Goal: Task Accomplishment & Management: Use online tool/utility

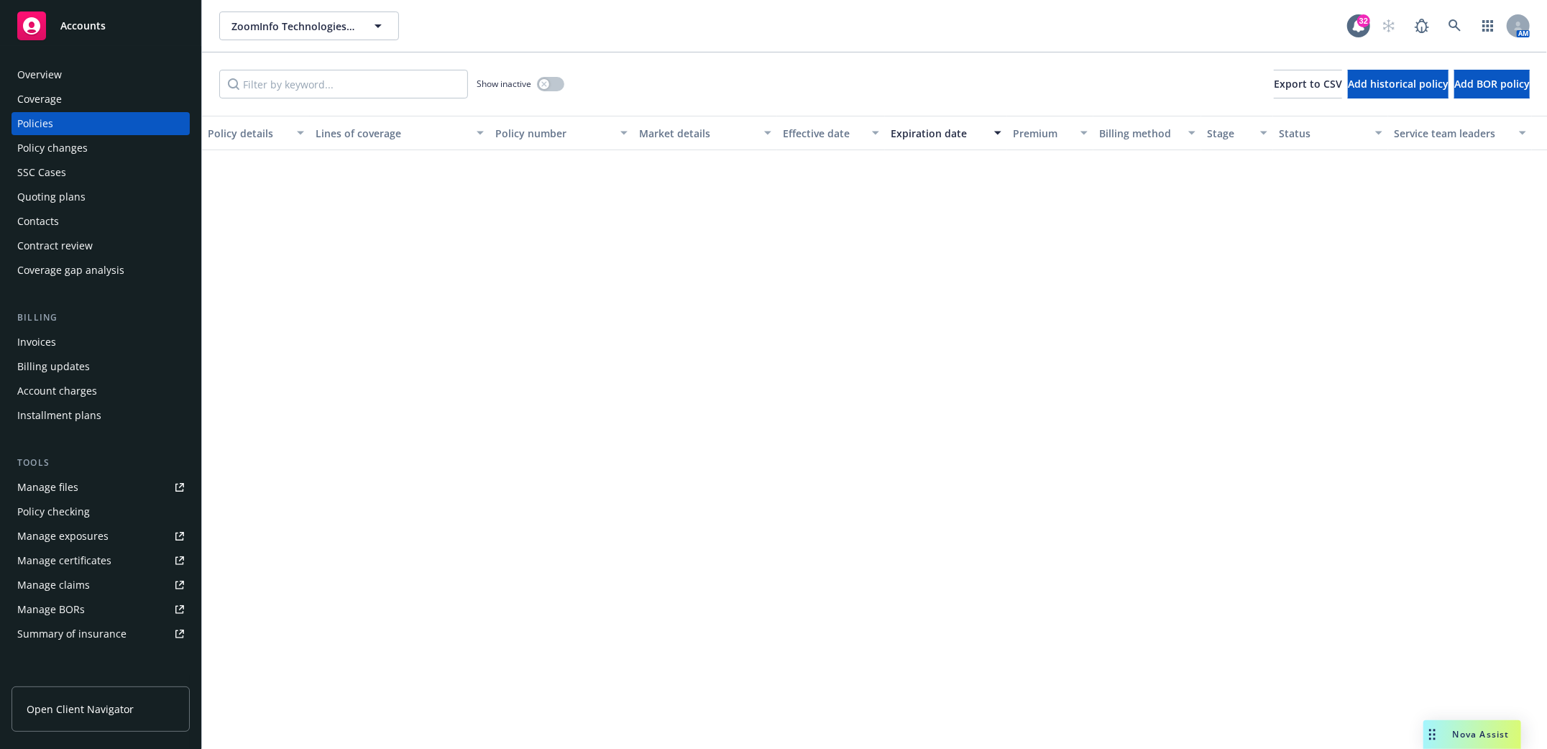
scroll to position [750, 0]
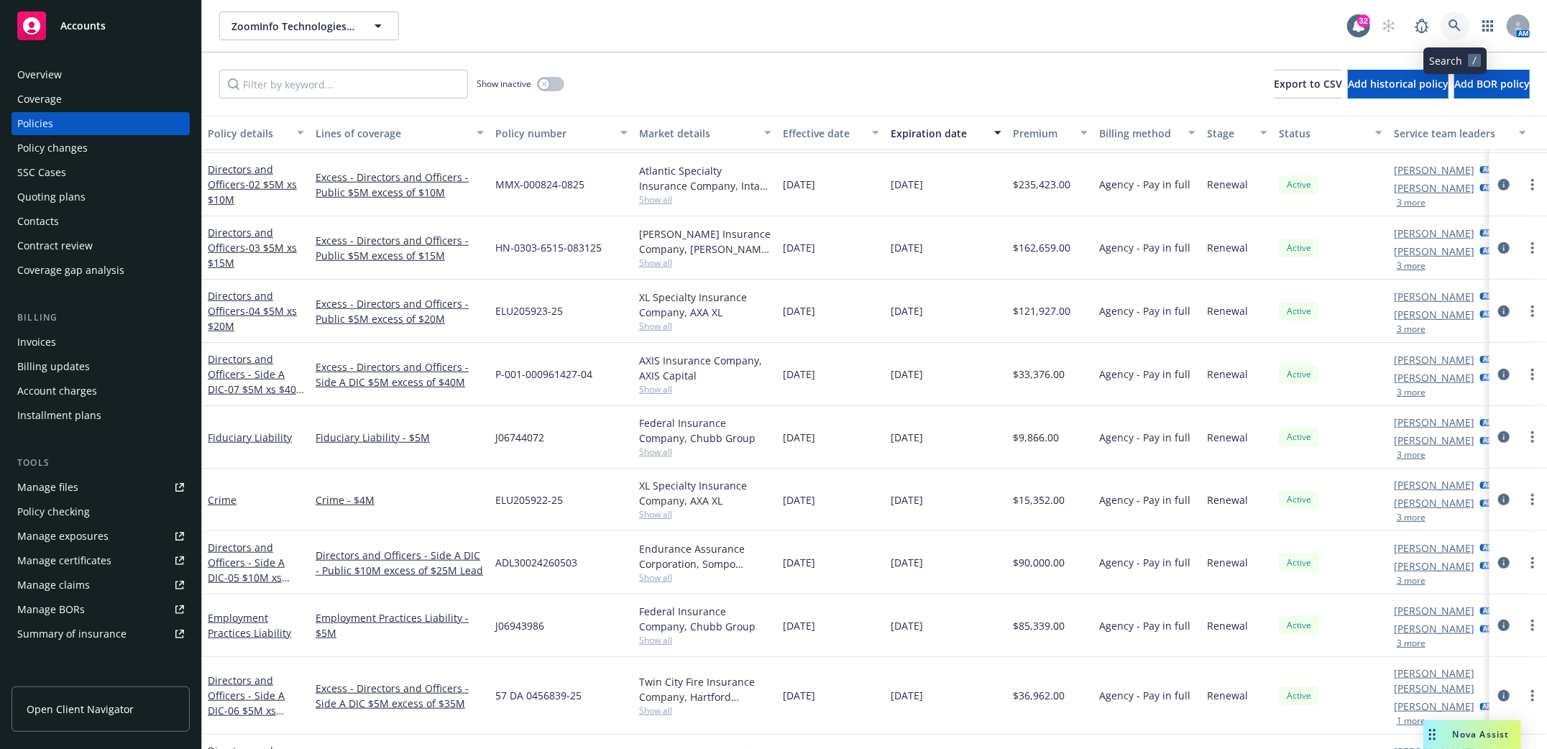
click at [1451, 27] on icon at bounding box center [1454, 25] width 12 height 12
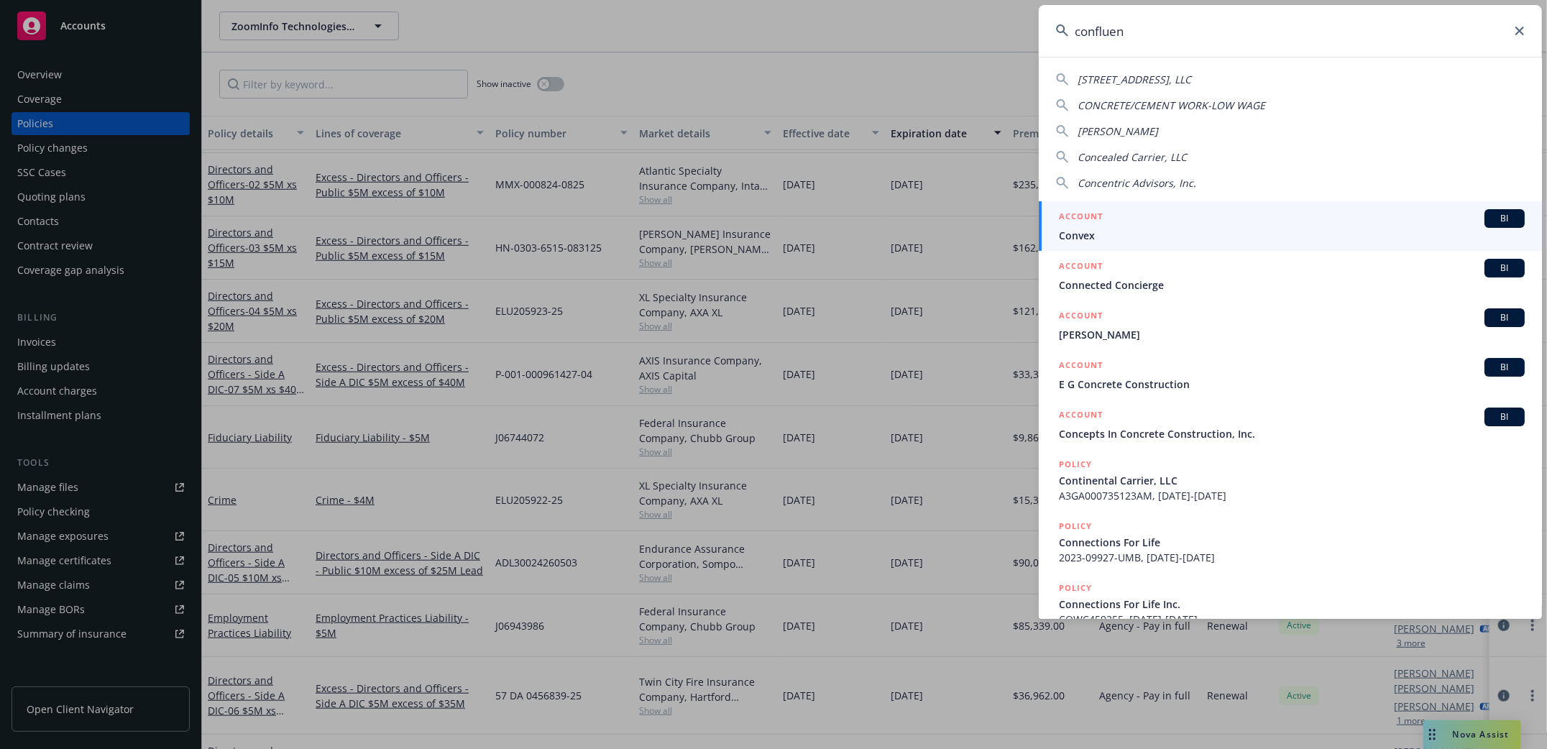
type input "confluent"
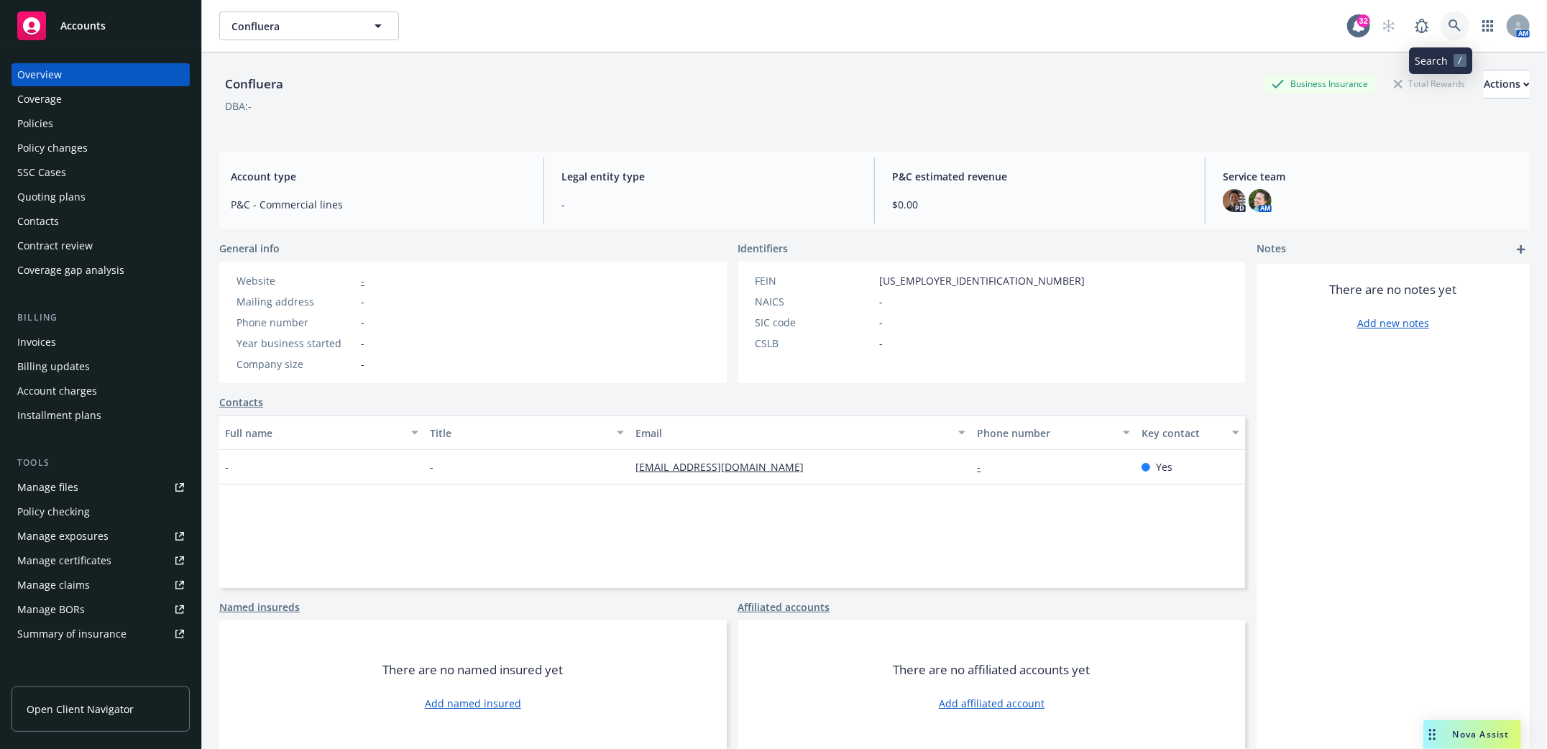
click at [1448, 24] on icon at bounding box center [1454, 25] width 13 height 13
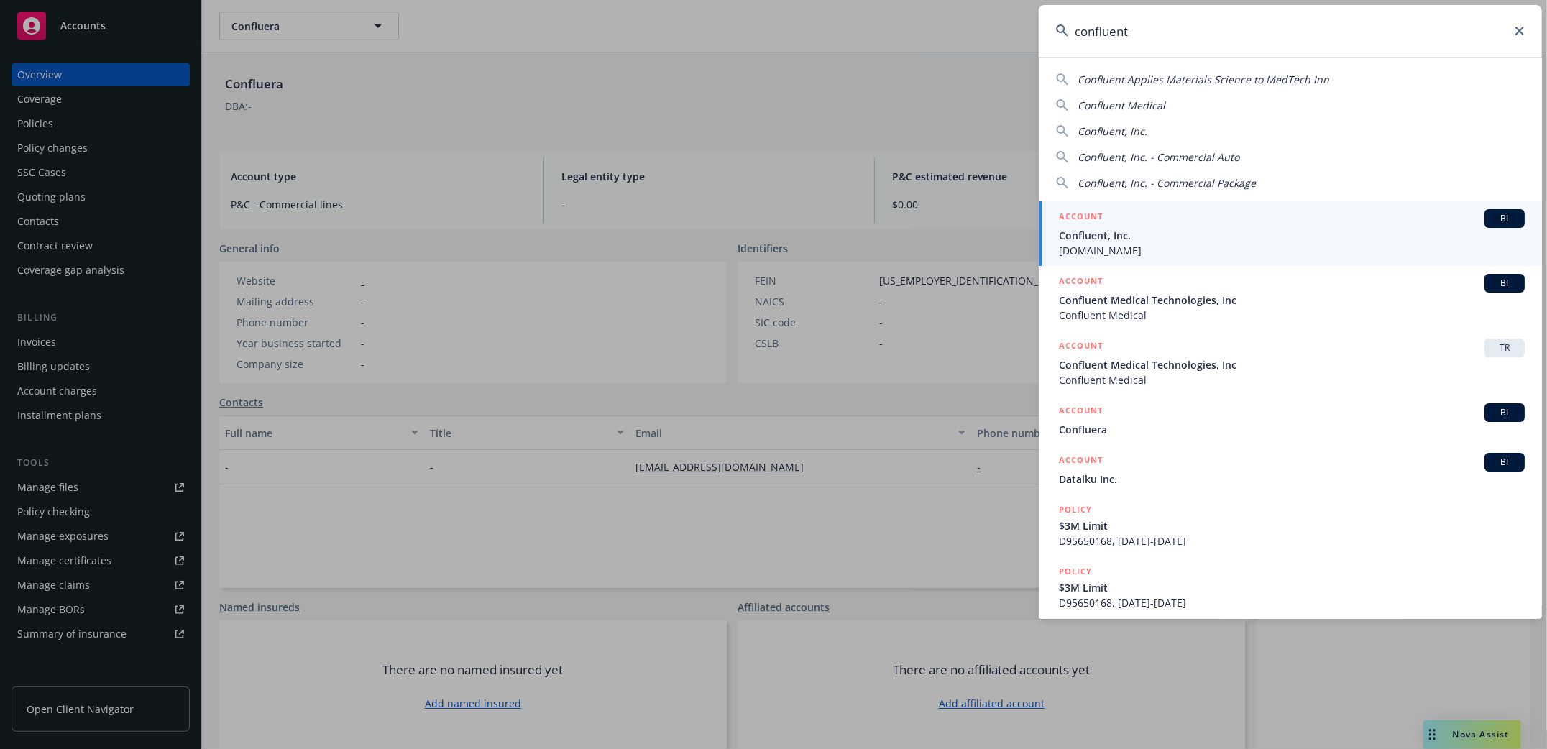
type input "confluent"
click at [1087, 226] on div "ACCOUNT BI" at bounding box center [1292, 218] width 466 height 19
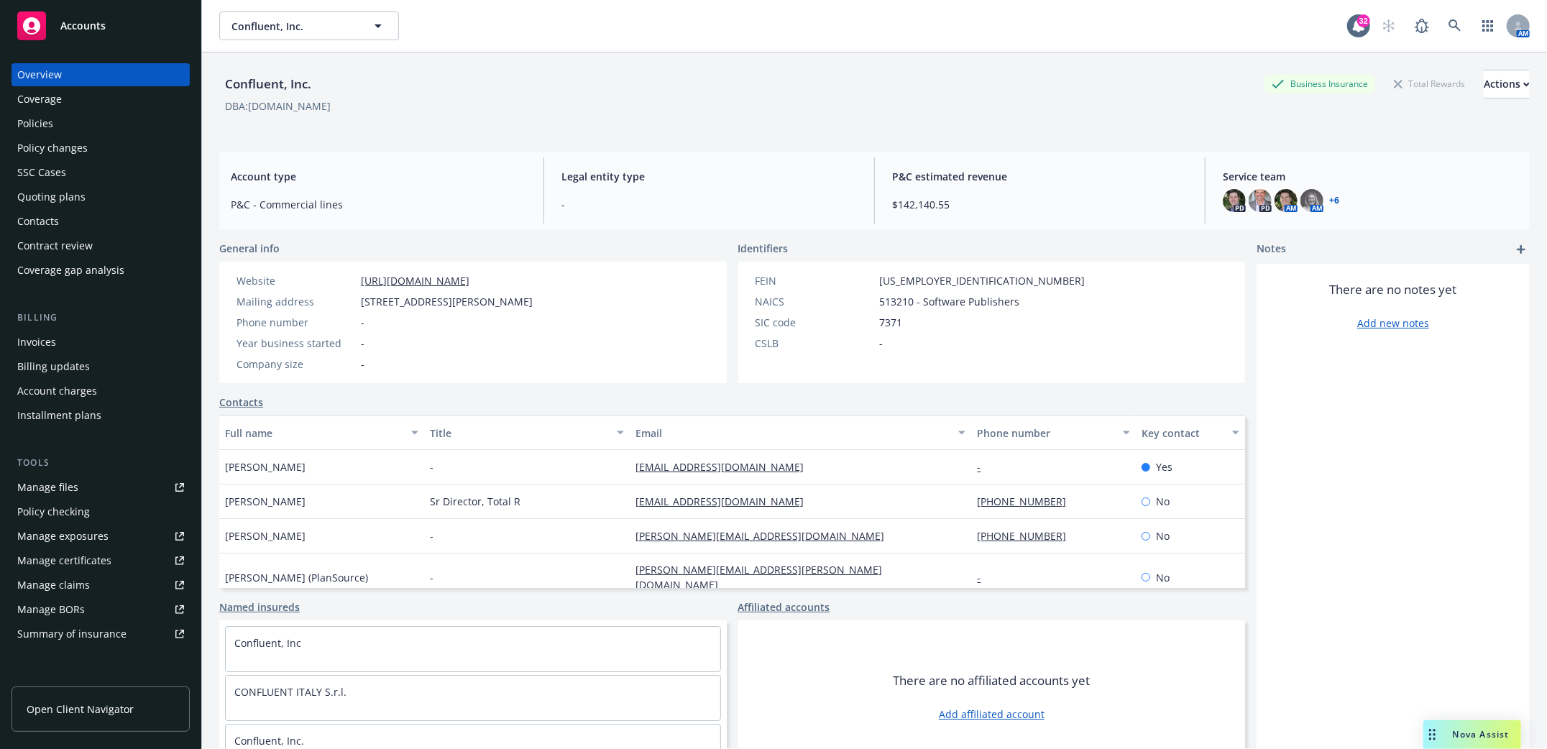
click at [34, 132] on div "Policies" at bounding box center [35, 123] width 36 height 23
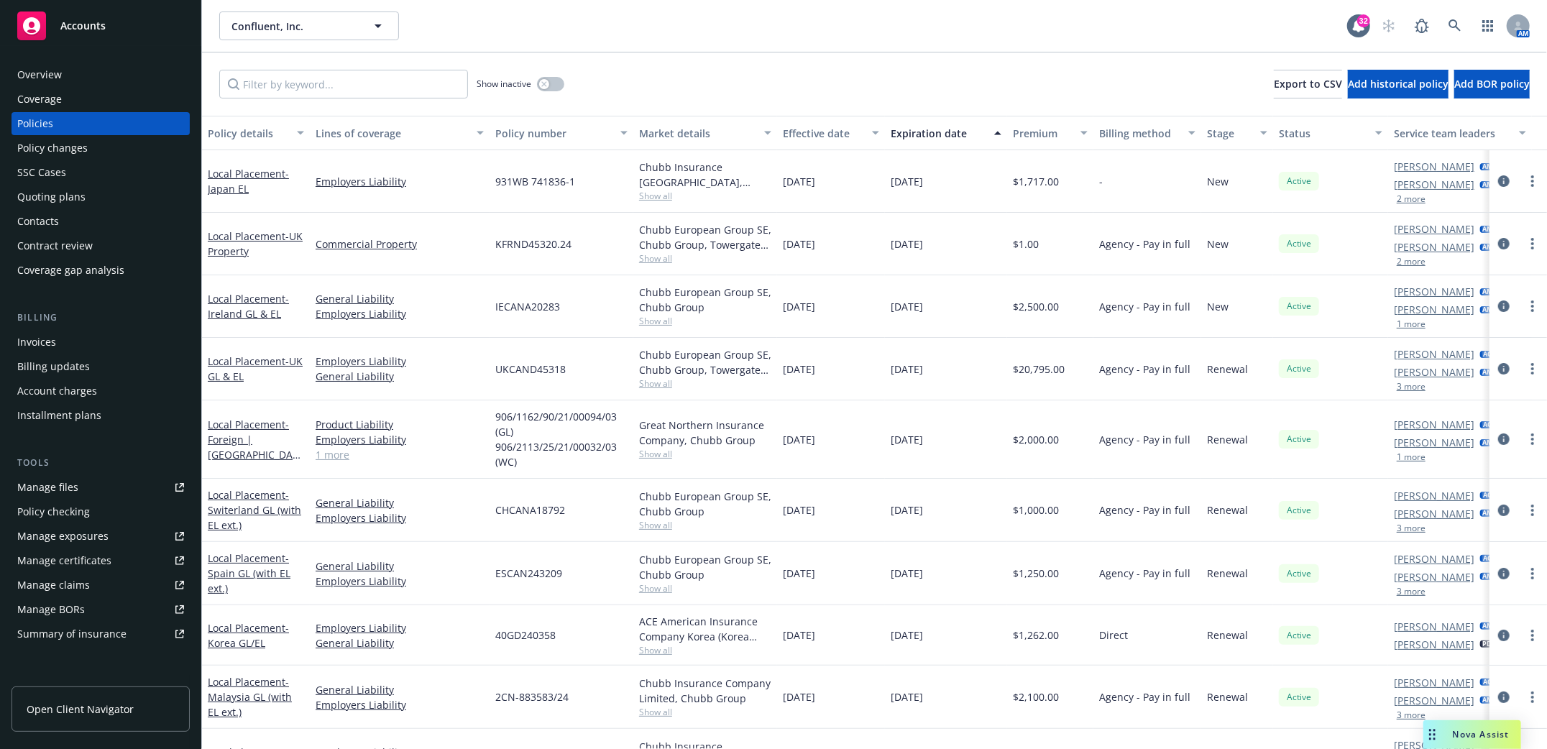
click at [18, 195] on div "Quoting plans" at bounding box center [51, 196] width 68 height 23
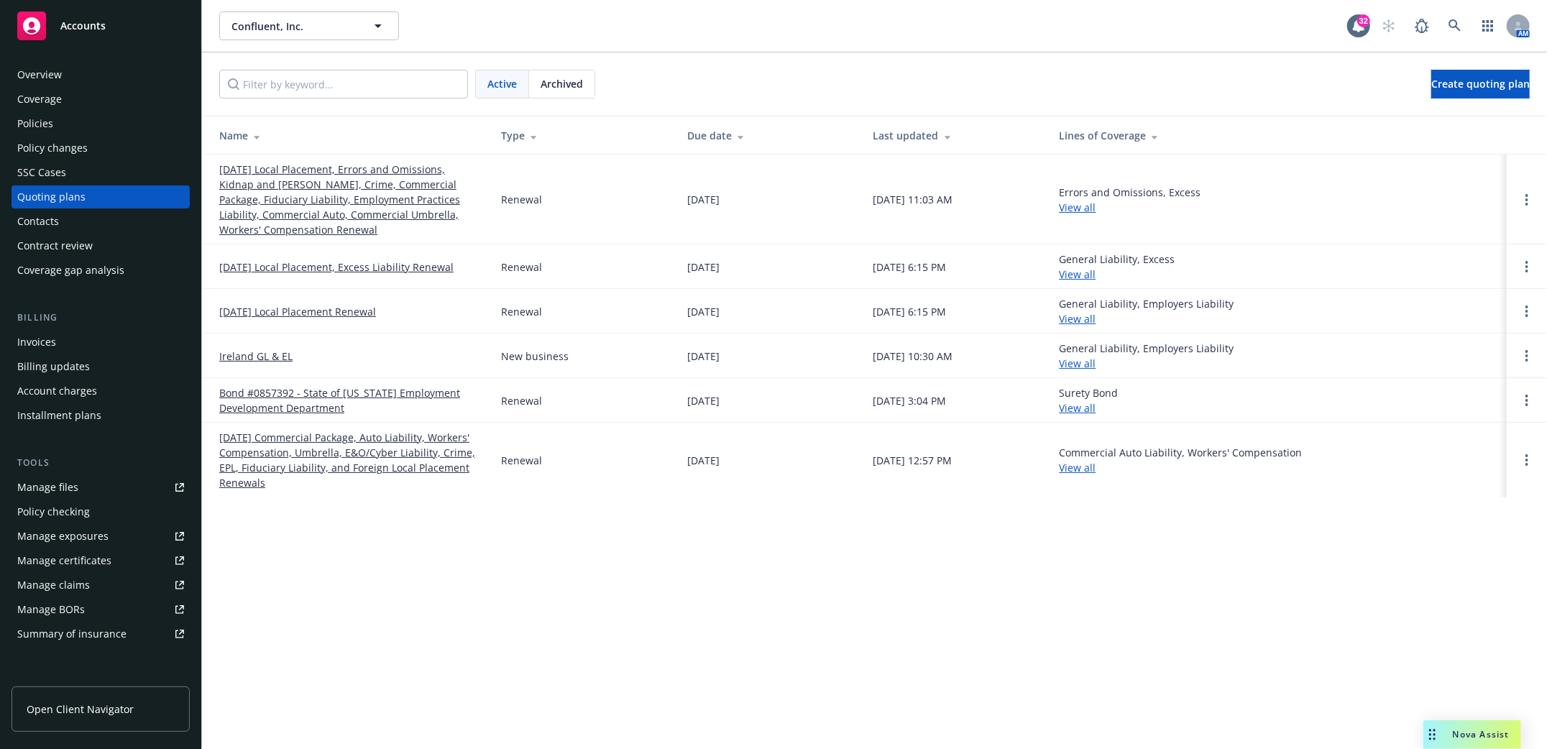
click at [362, 194] on link "10/23/25 Local Placement, Errors and Omissions, Kidnap and Ransom, Crime, Comme…" at bounding box center [348, 199] width 259 height 75
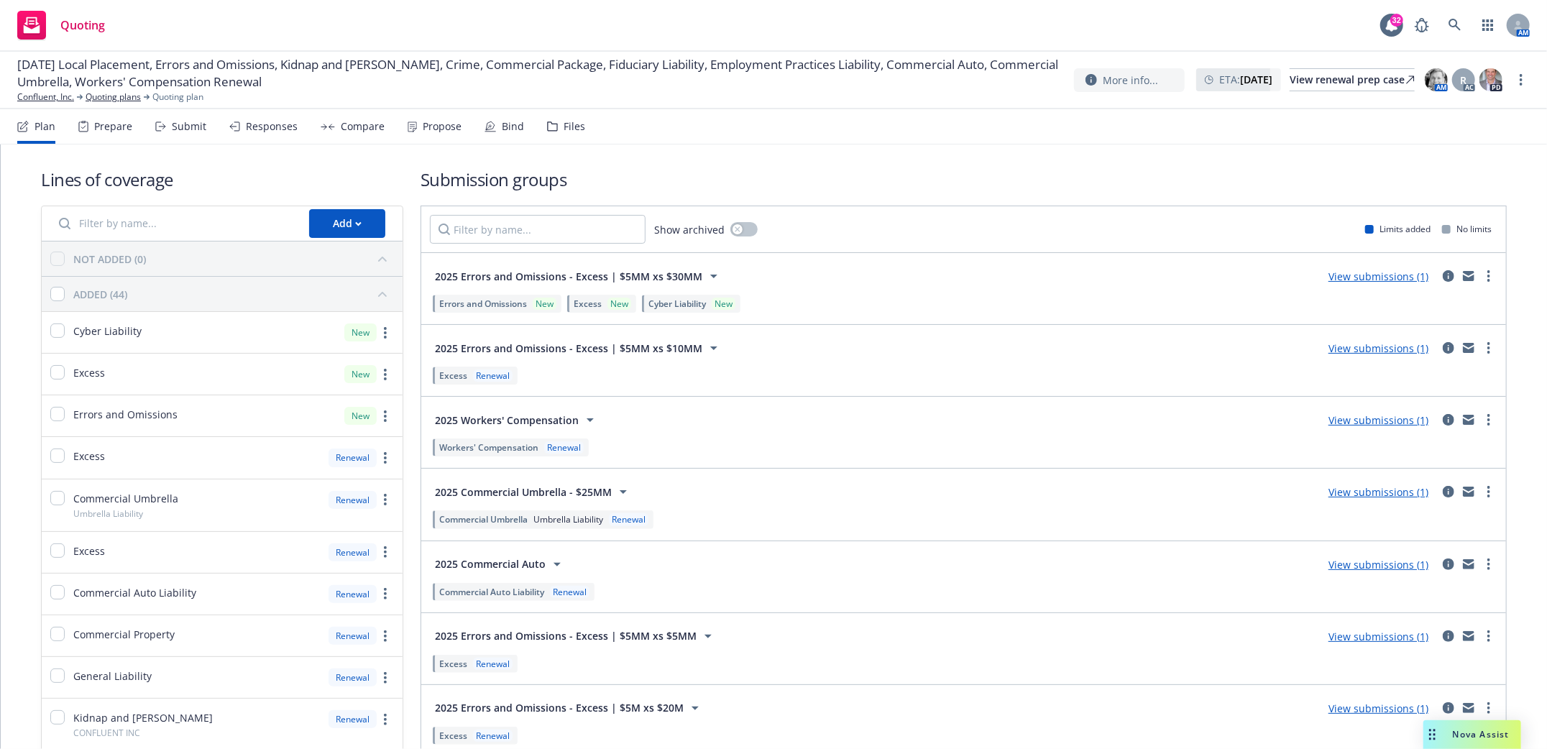
click at [189, 126] on div "Submit" at bounding box center [189, 126] width 34 height 11
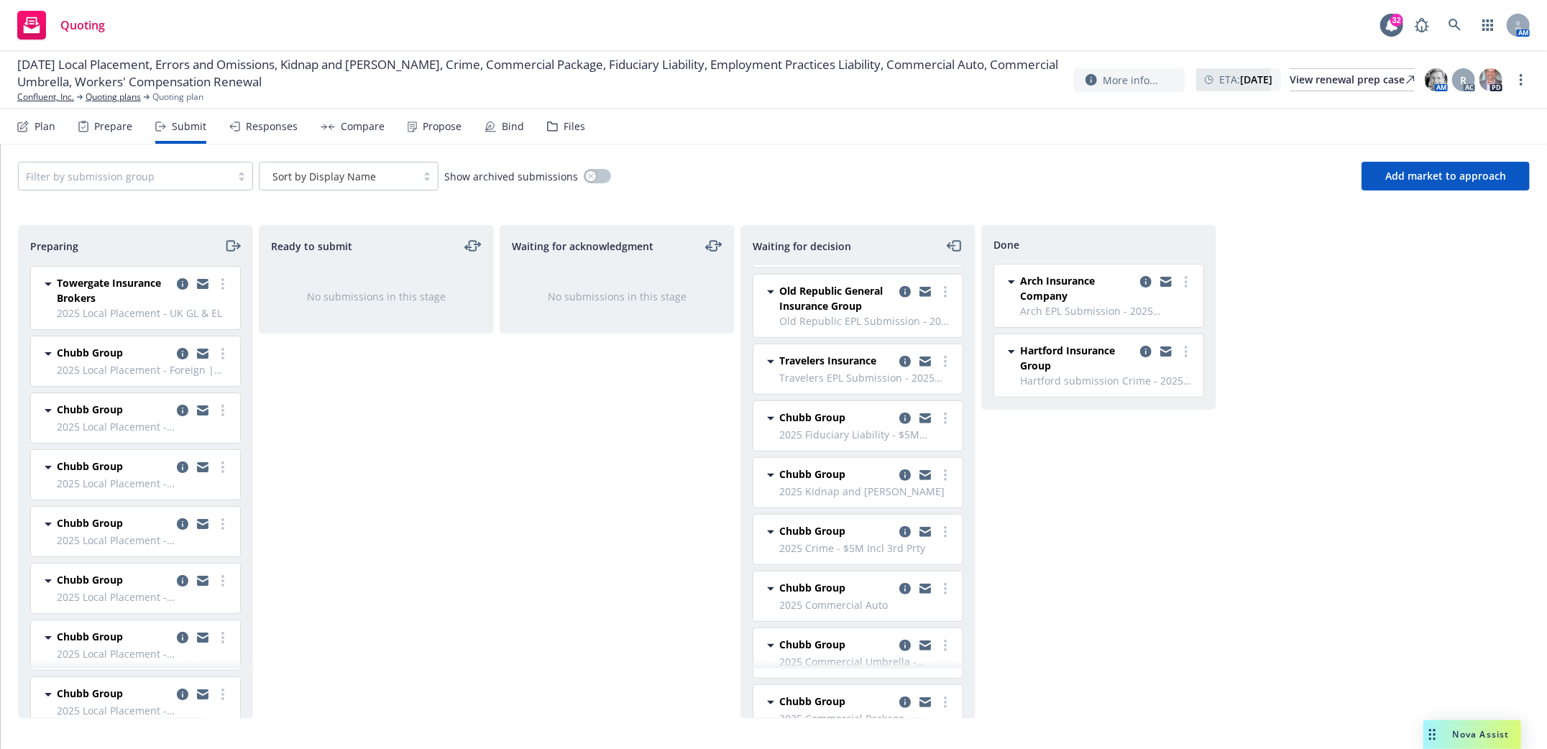
scroll to position [671, 0]
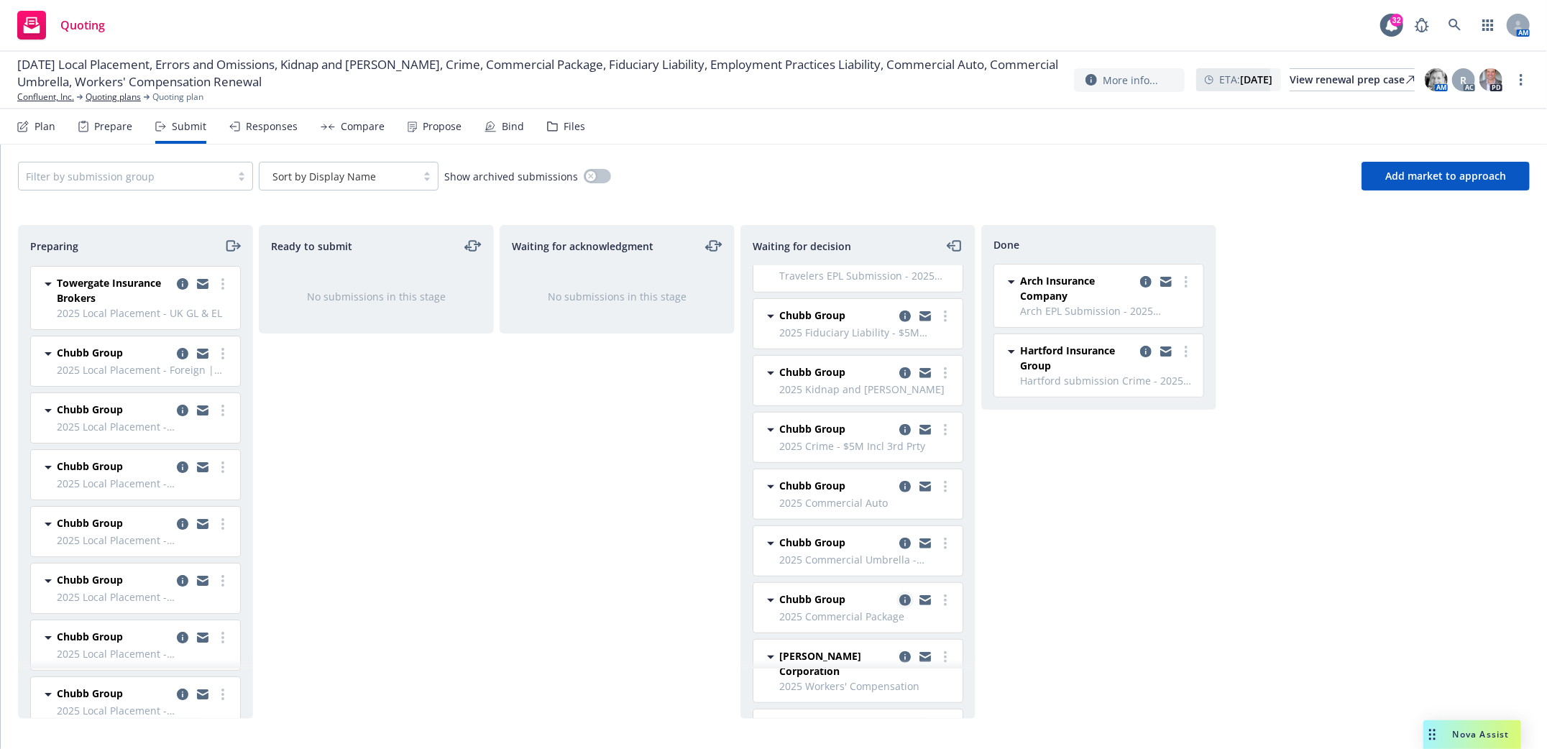
click at [896, 604] on link "copy logging email" at bounding box center [904, 599] width 17 height 17
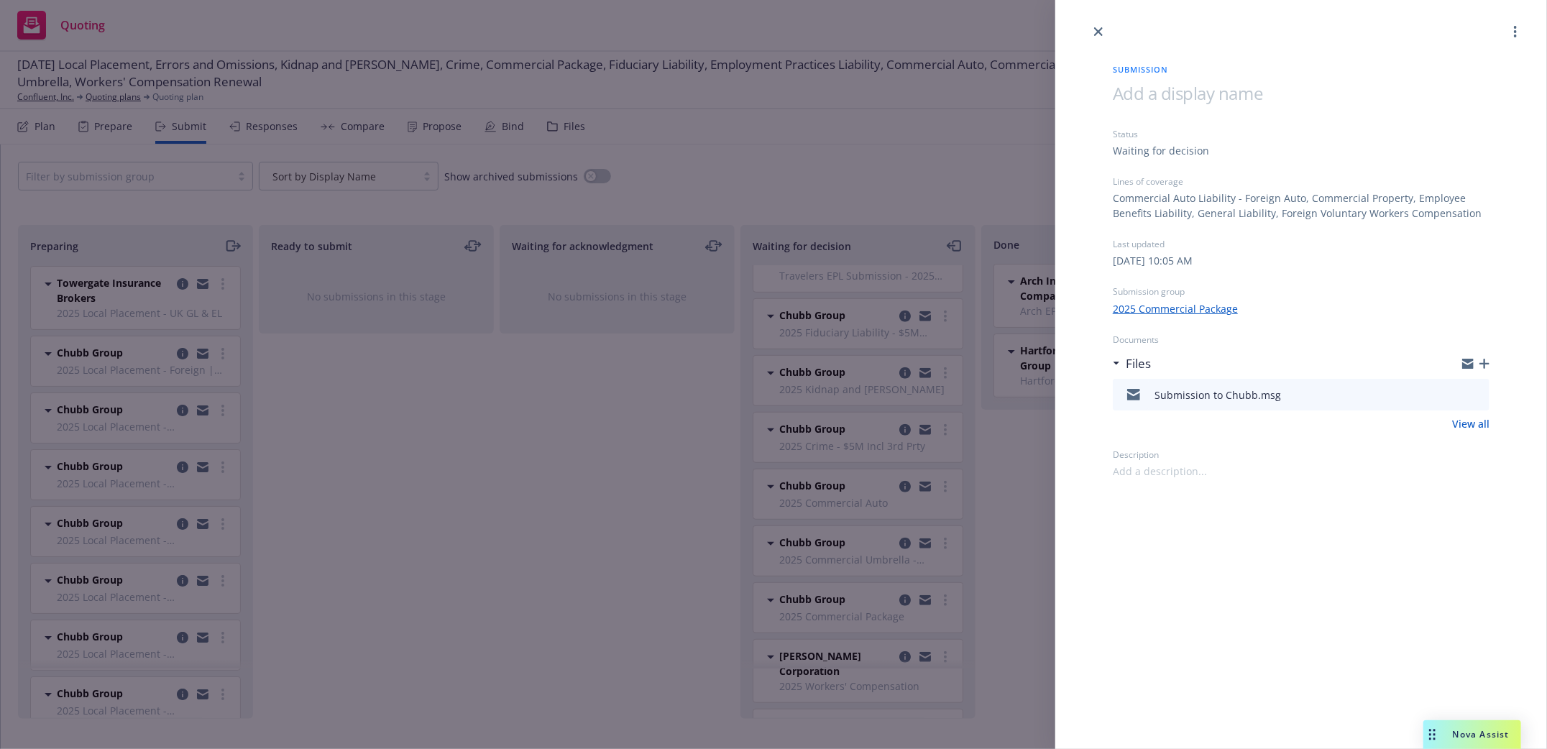
click at [1478, 362] on div at bounding box center [1475, 363] width 27 height 11
click at [1480, 366] on icon "button" at bounding box center [1484, 364] width 10 height 10
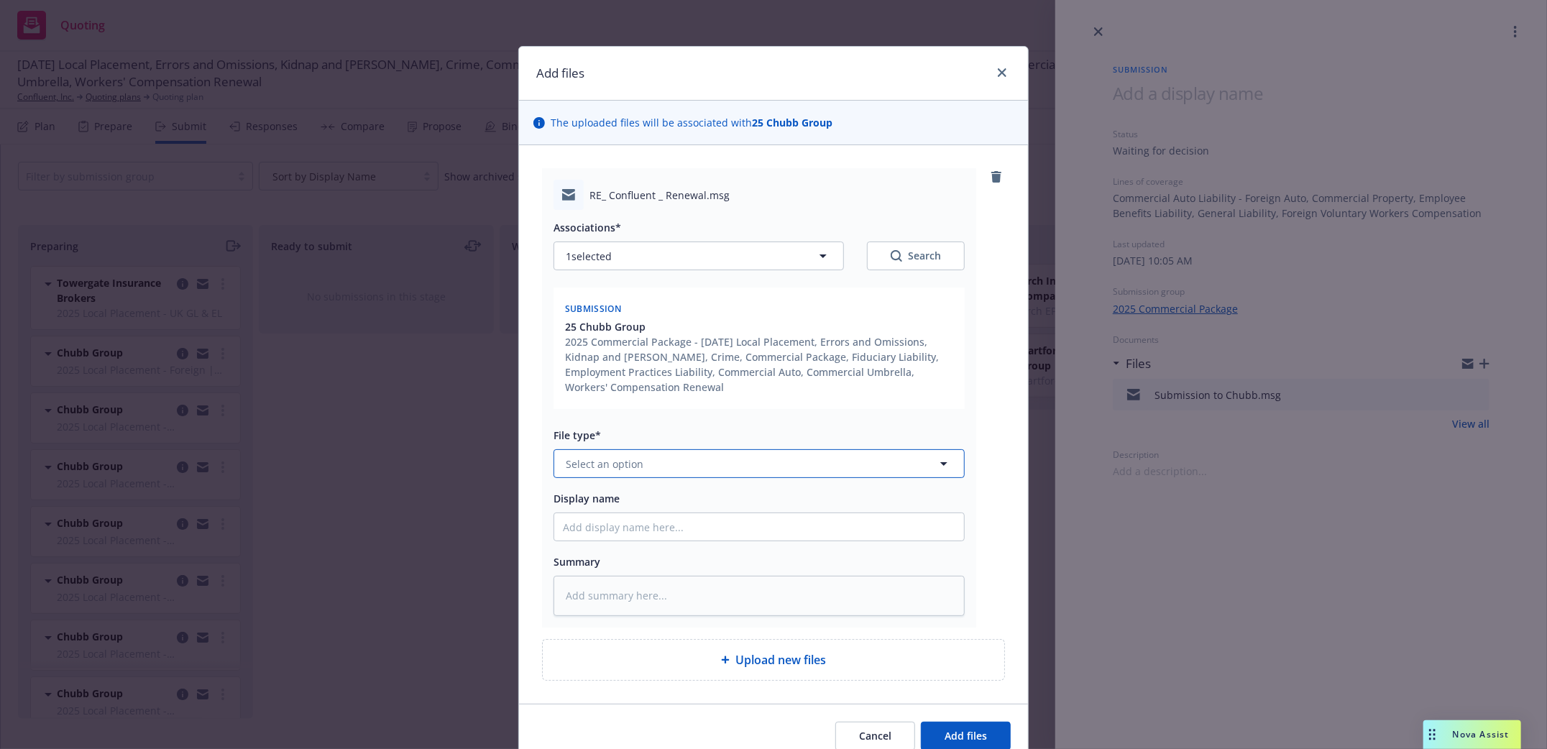
click at [721, 468] on button "Select an option" at bounding box center [758, 463] width 411 height 29
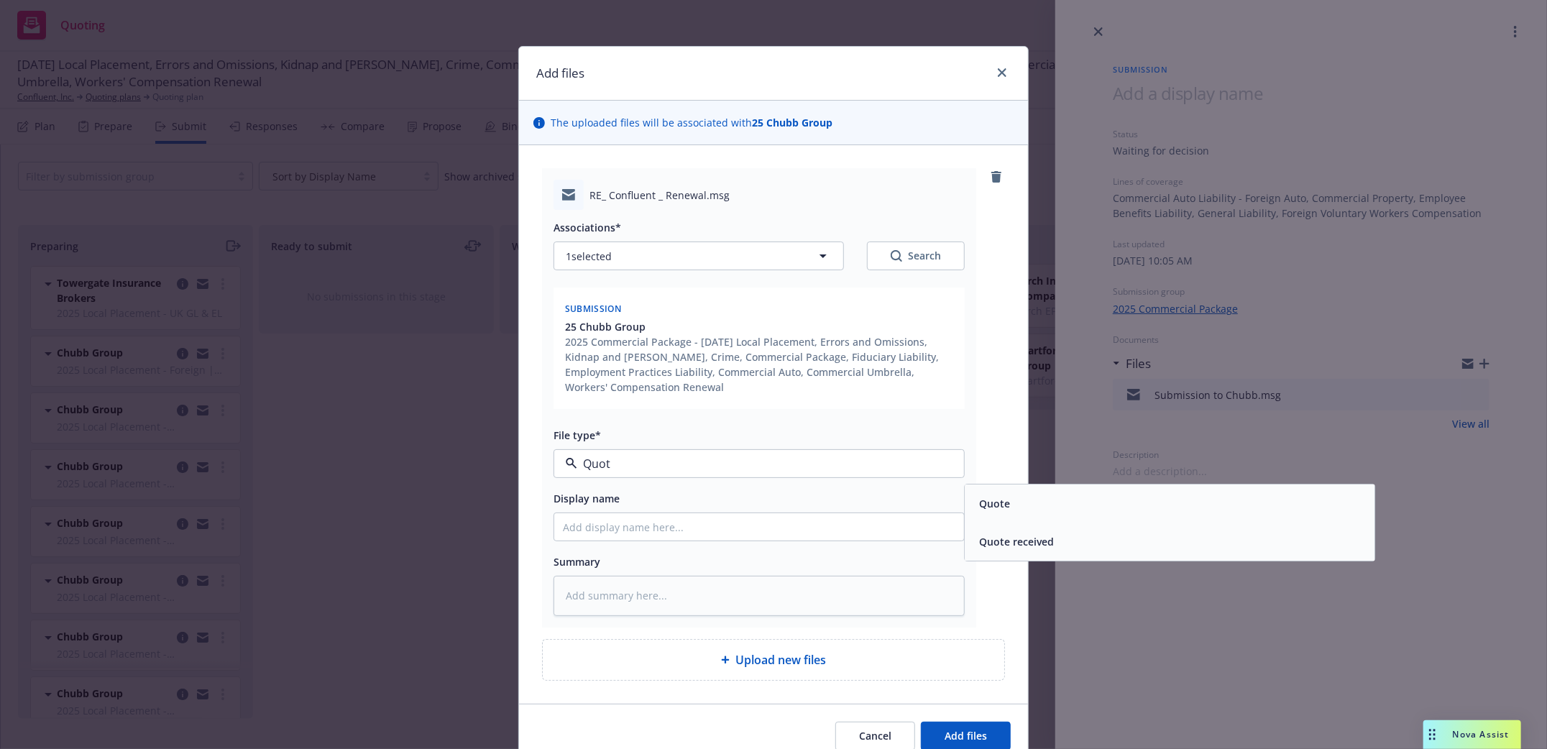
type input "Quote"
click at [1015, 532] on div "Quote received" at bounding box center [1014, 542] width 83 height 21
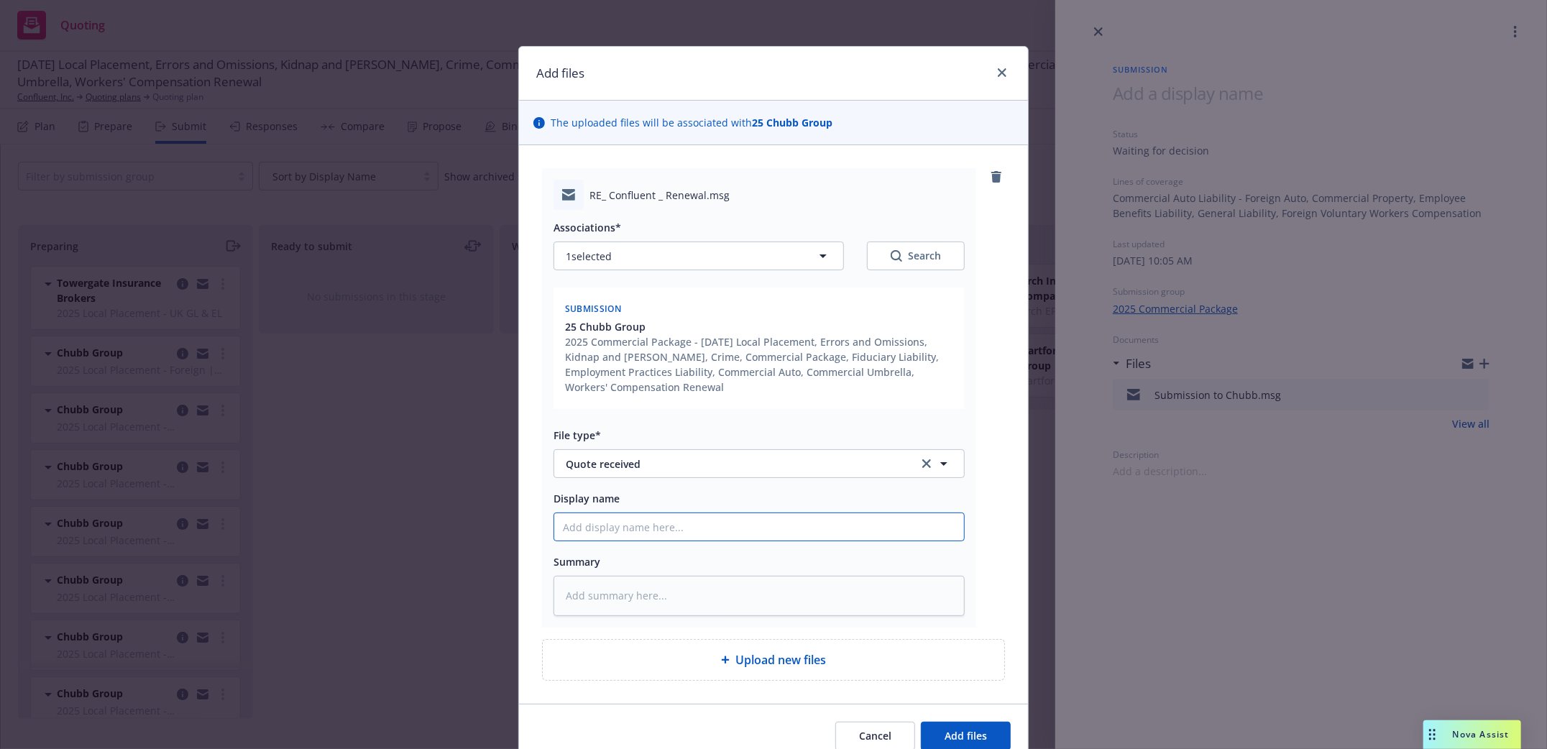
drag, startPoint x: 654, startPoint y: 533, endPoint x: 650, endPoint y: 494, distance: 38.3
click at [654, 532] on input "Display name" at bounding box center [759, 526] width 410 height 27
type textarea "x"
type input "P"
type textarea "x"
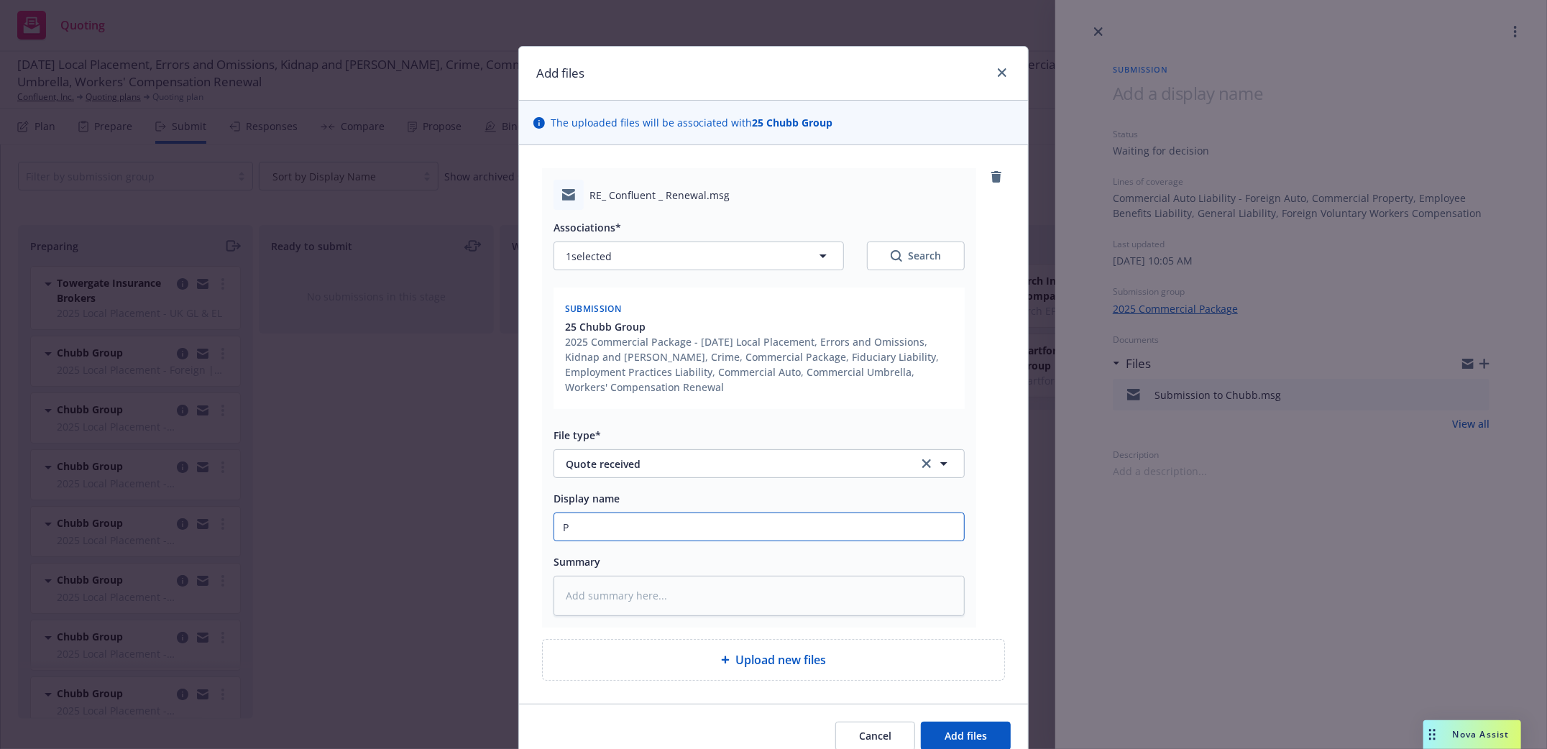
type input "Pa"
type textarea "x"
type input "Pac"
type textarea "x"
type input "Pack"
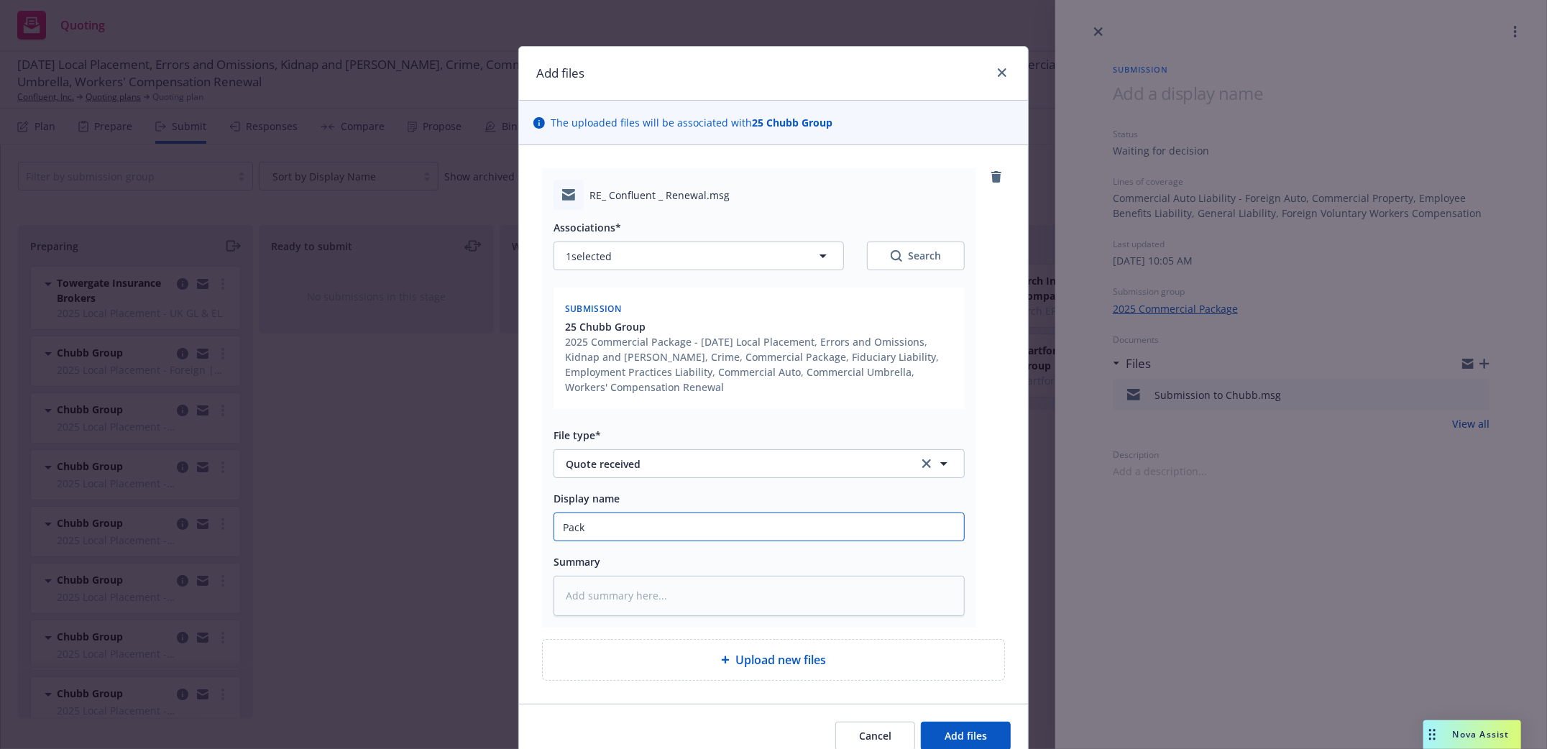
type textarea "x"
type input "Packa"
type textarea "x"
type input "Packag"
type textarea "x"
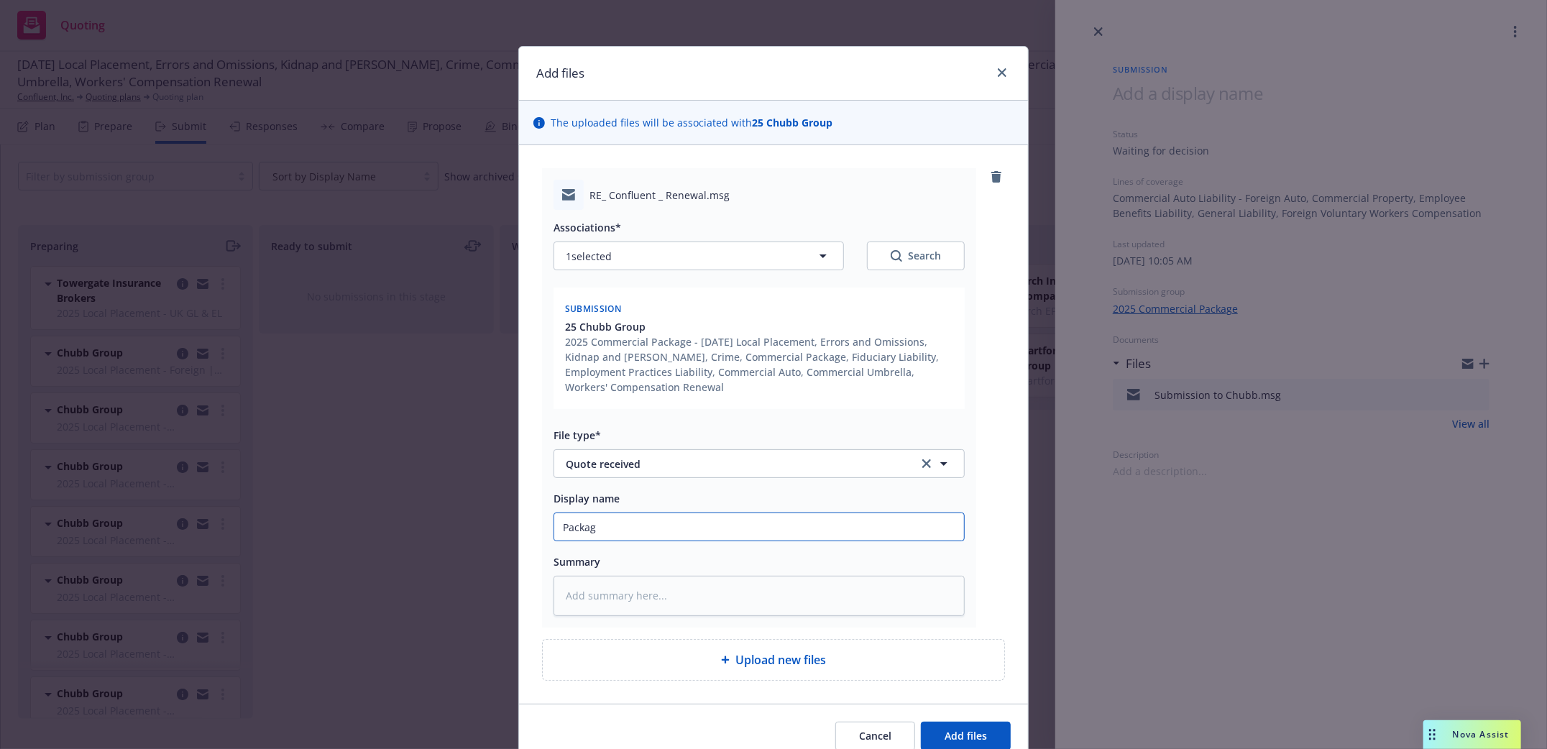
type input "Package"
type textarea "x"
type input "Package"
type textarea "x"
type input "Package Q"
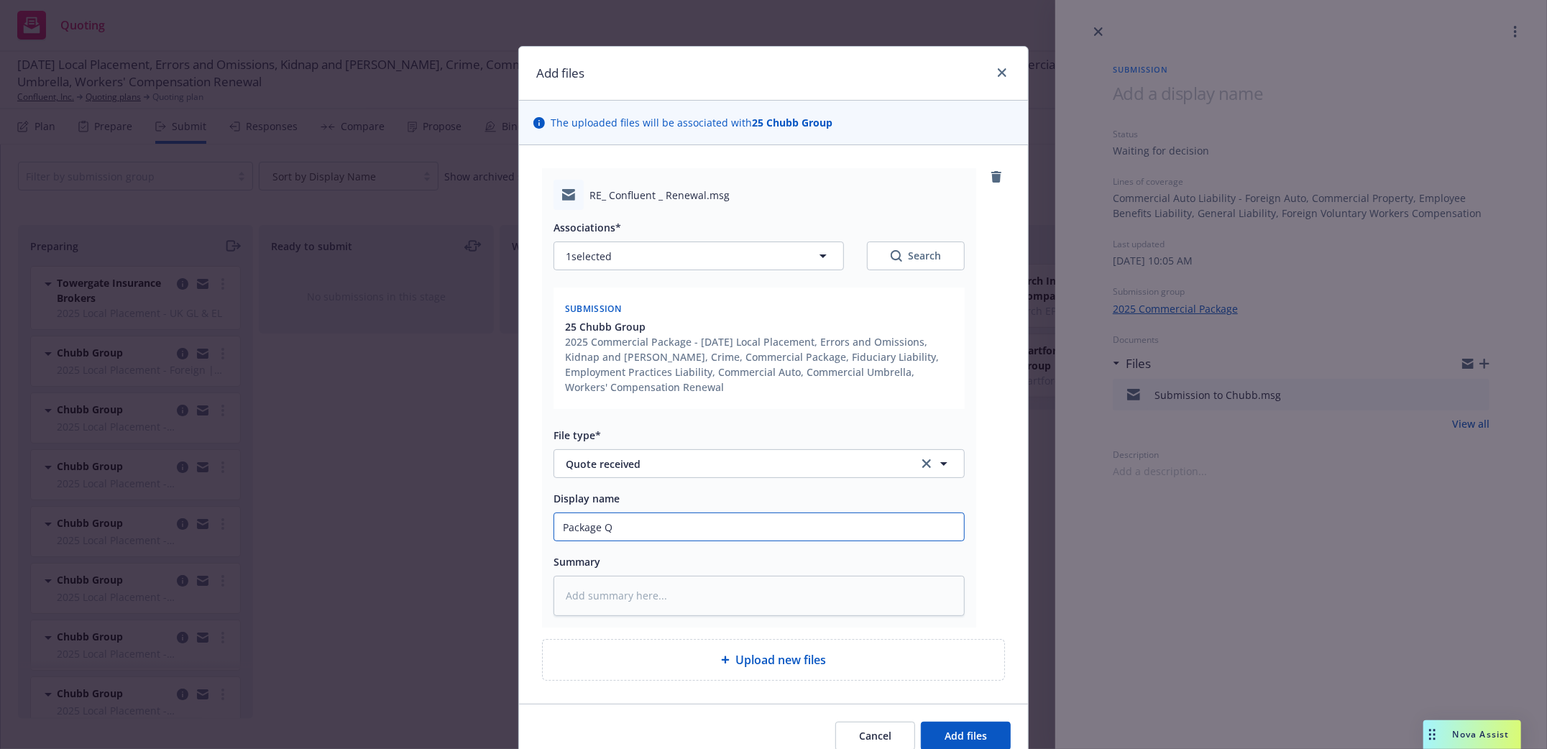
type textarea "x"
type input "Package Qu"
type textarea "x"
type input "Package Quo"
type textarea "x"
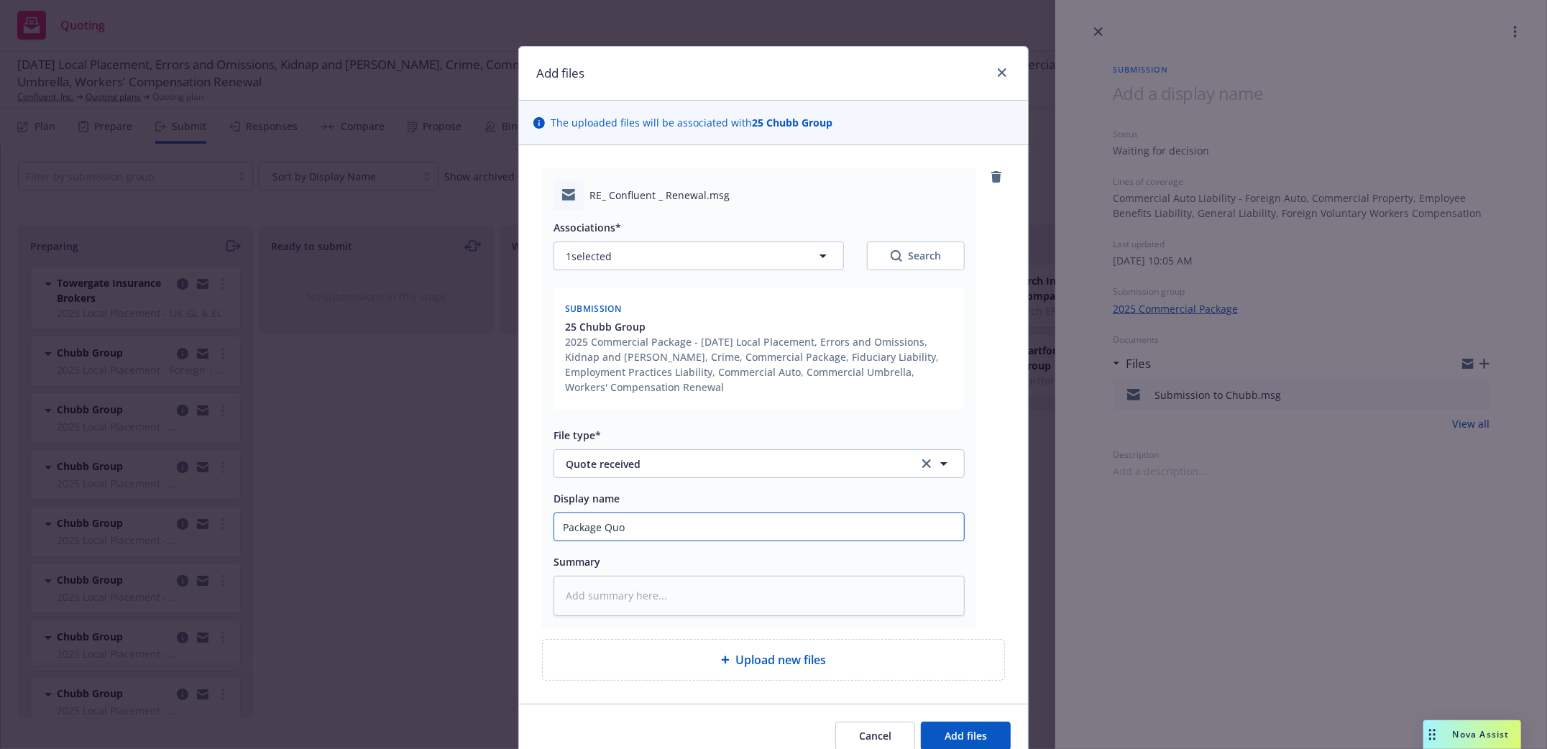
type input "Package Quot"
type textarea "x"
type input "Package Quote"
type textarea "x"
type input "Package Quote"
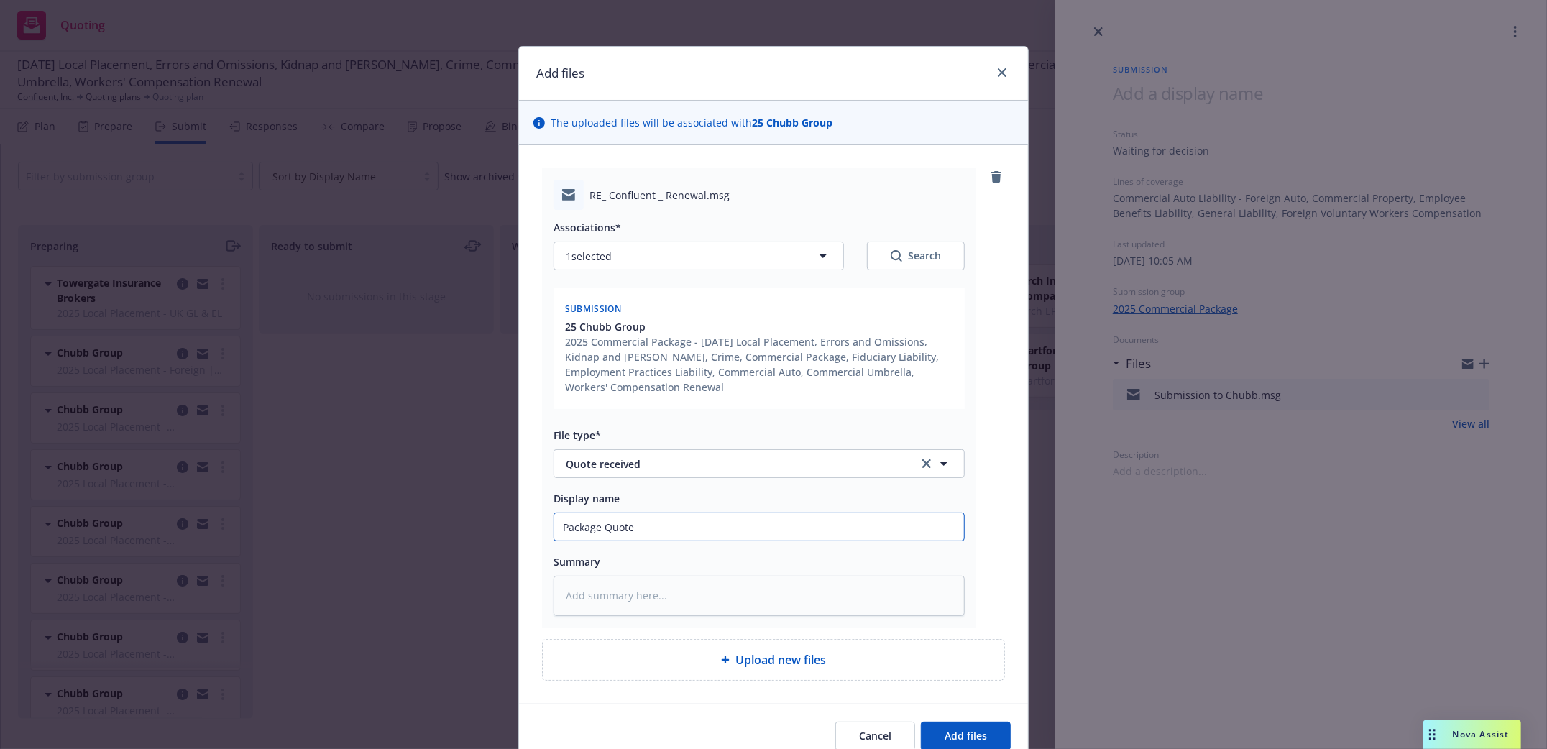
type textarea "x"
type input "Package Quote r"
type textarea "x"
type input "Package Quote re"
type textarea "x"
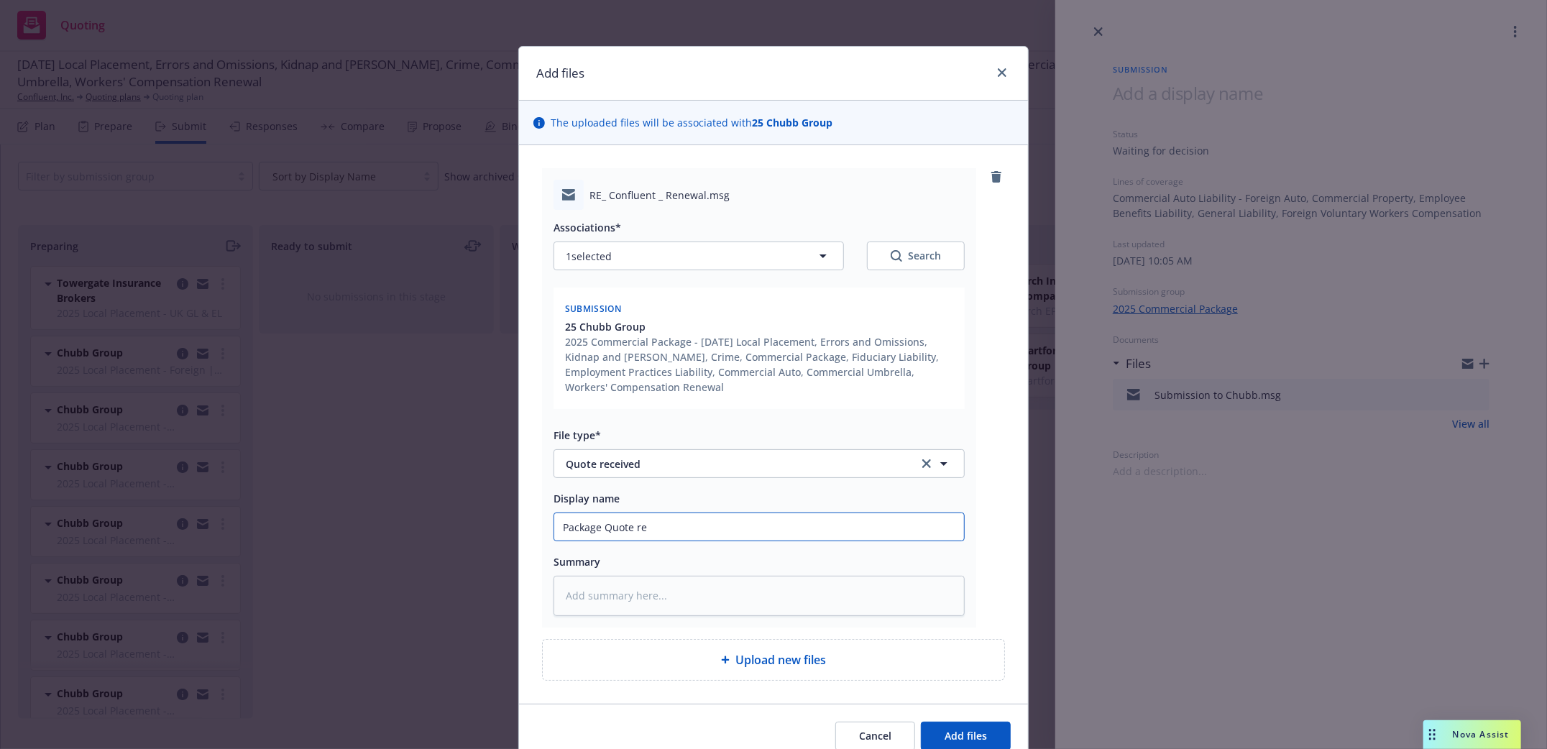
type input "Package Quote rec"
type textarea "x"
type input "Package Quote rece"
type textarea "x"
type input "Package Quote recei"
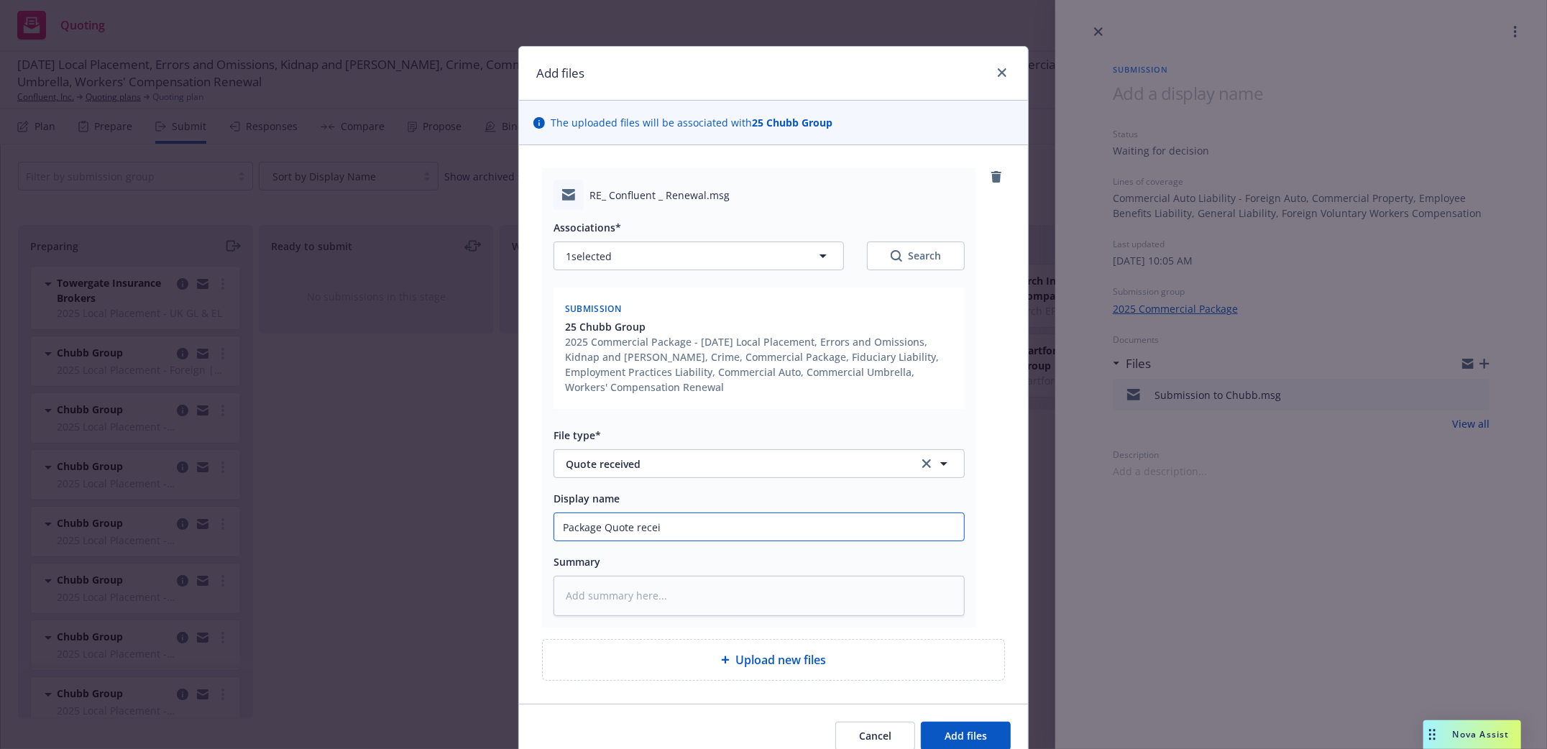
type textarea "x"
type input "Package Quote receiv"
type textarea "x"
type input "Package Quote receive"
type textarea "x"
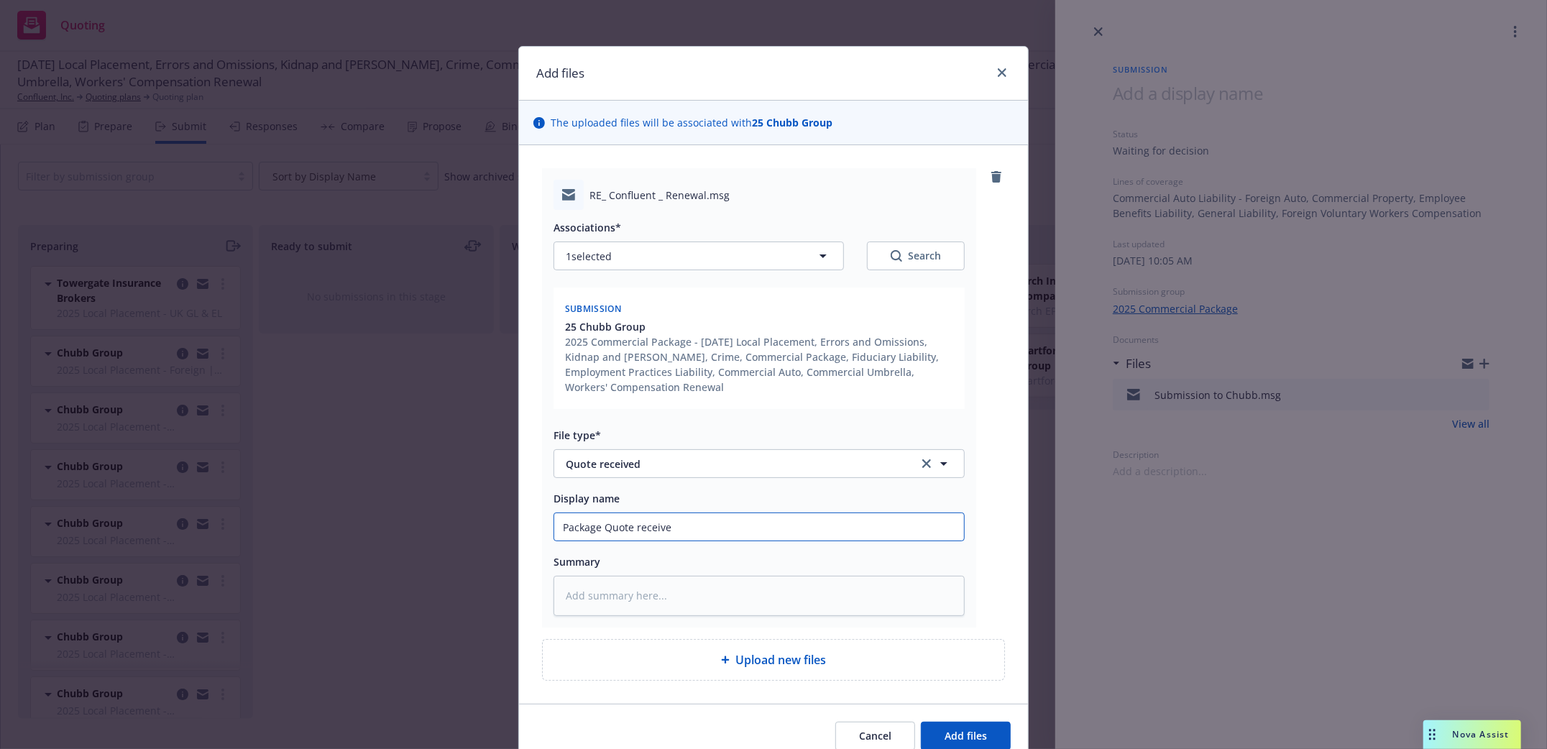
type input "Package Quote received"
type textarea "x"
type input "Package Quote received 2"
type textarea "x"
type input "Package Quote received 20"
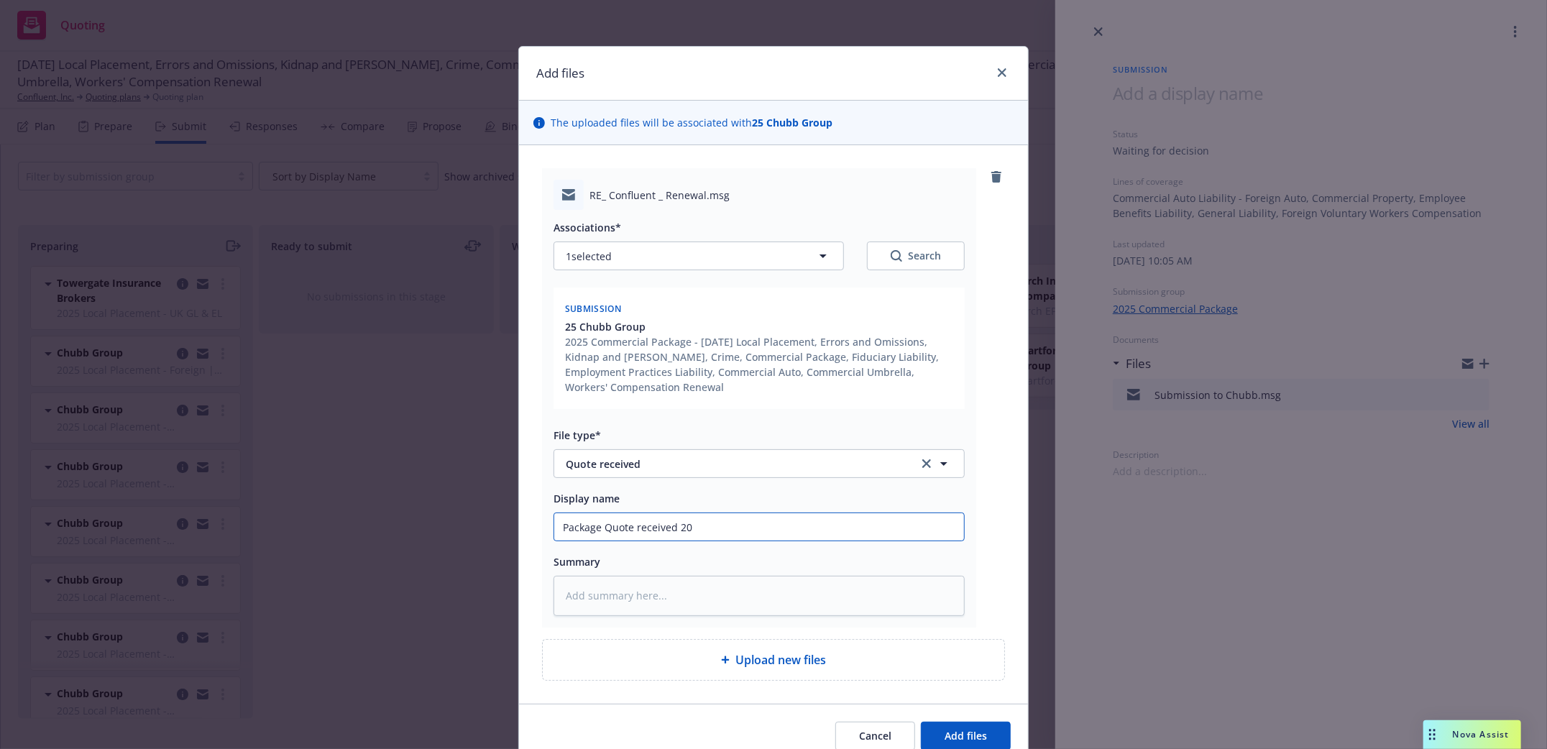
type textarea "x"
type input "Package Quote received 2024"
type textarea "x"
type input "Package Quote received 20245"
type textarea "x"
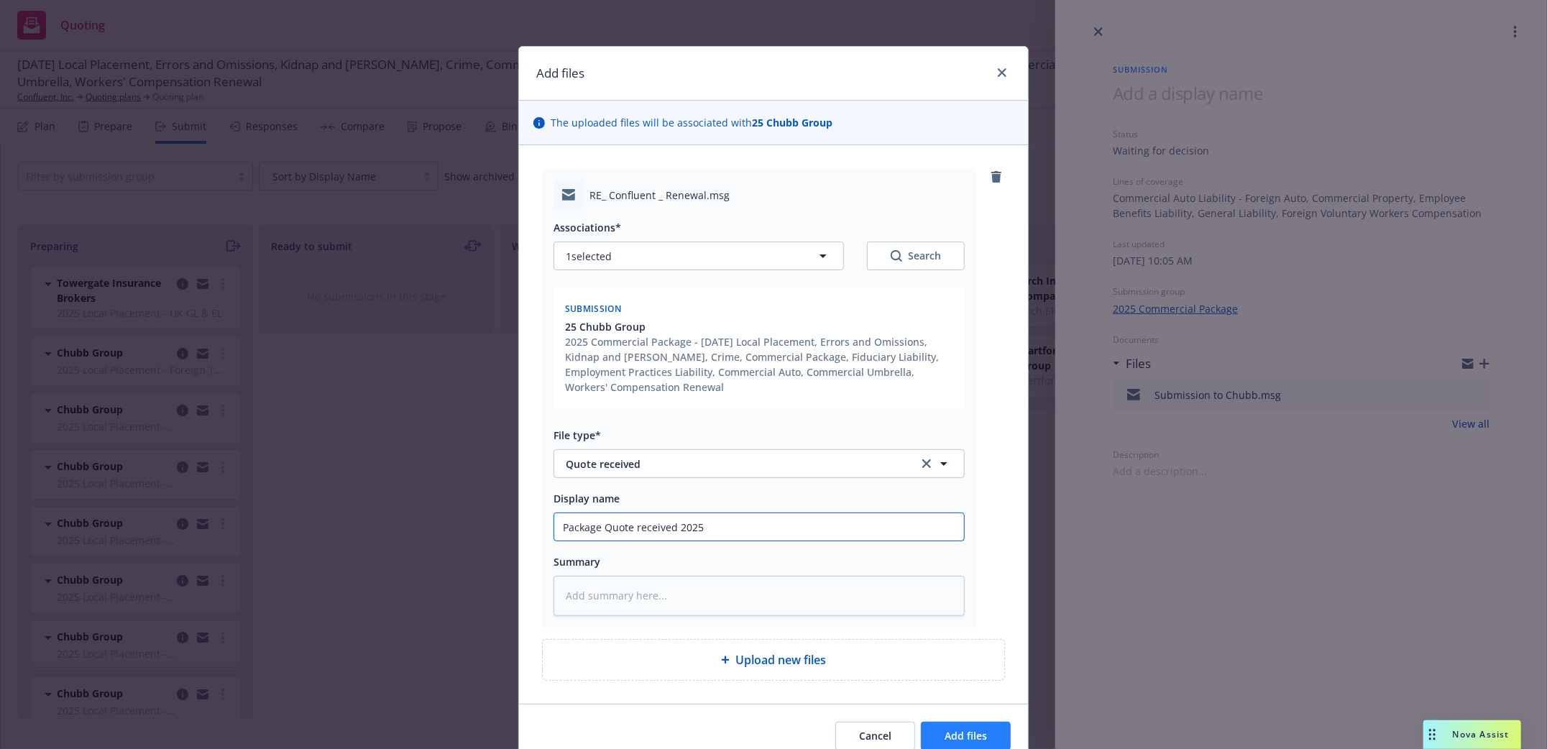
type input "Package Quote received 2025"
click at [964, 735] on span "Add files" at bounding box center [965, 736] width 42 height 14
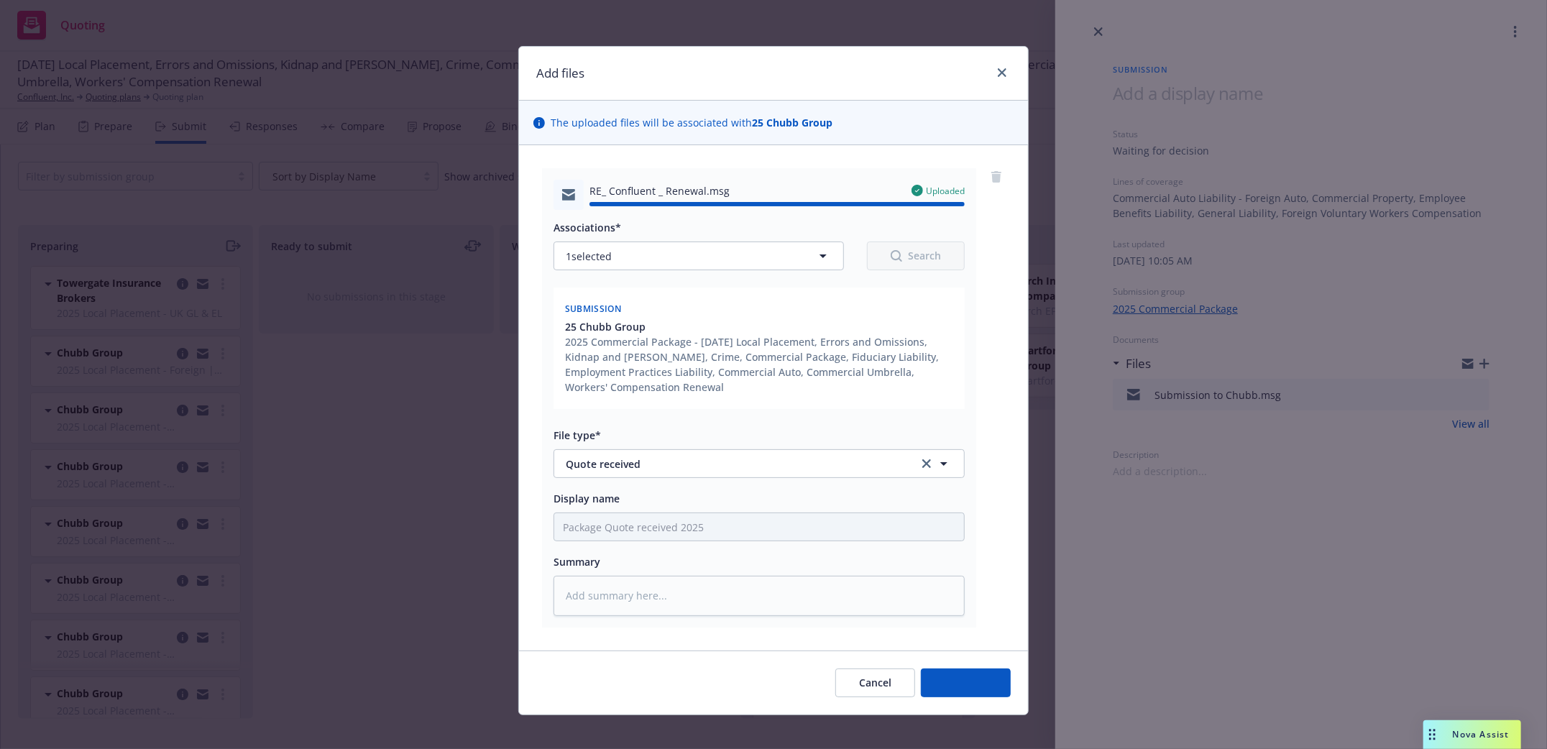
type textarea "x"
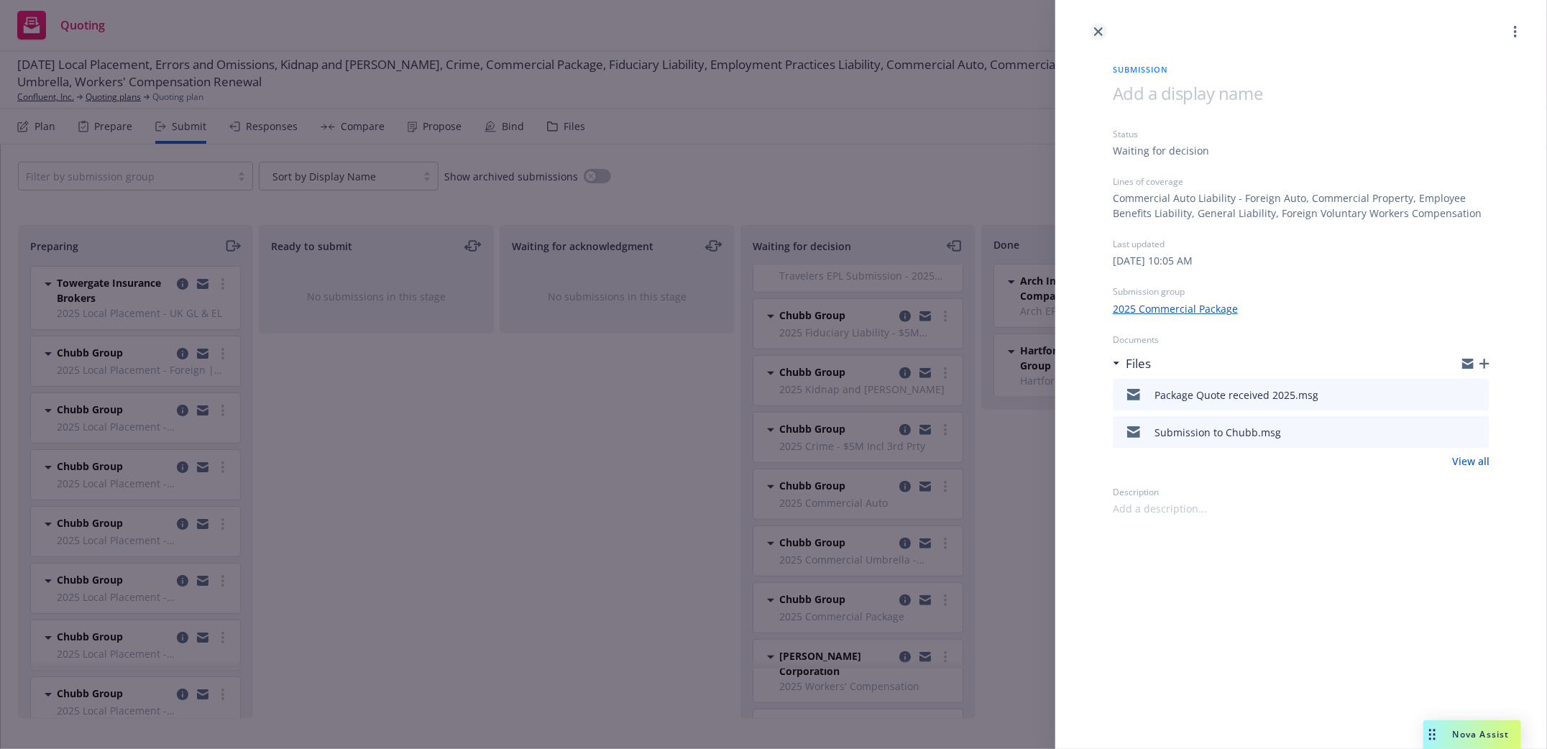
click at [1100, 31] on icon "close" at bounding box center [1098, 31] width 9 height 9
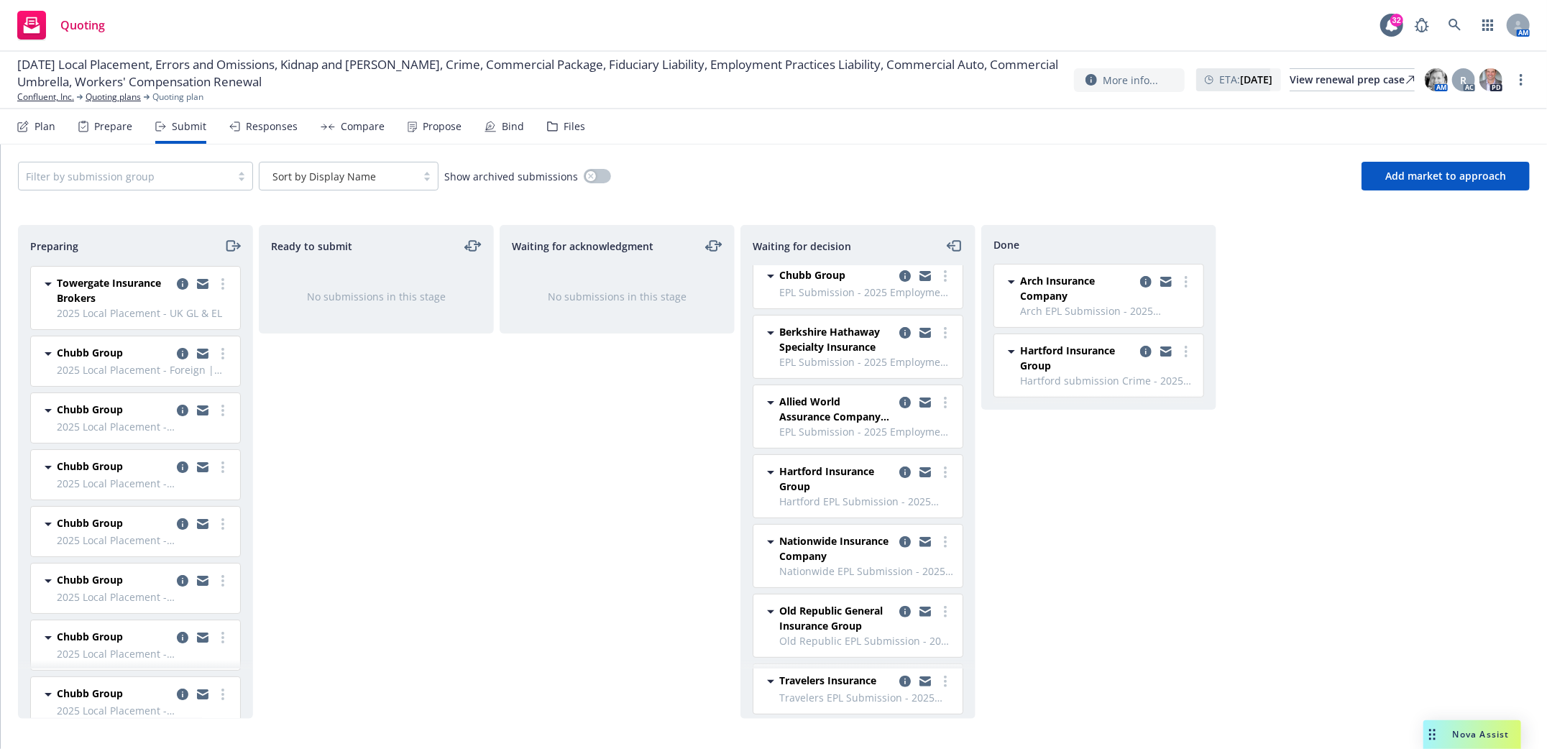
scroll to position [241, 0]
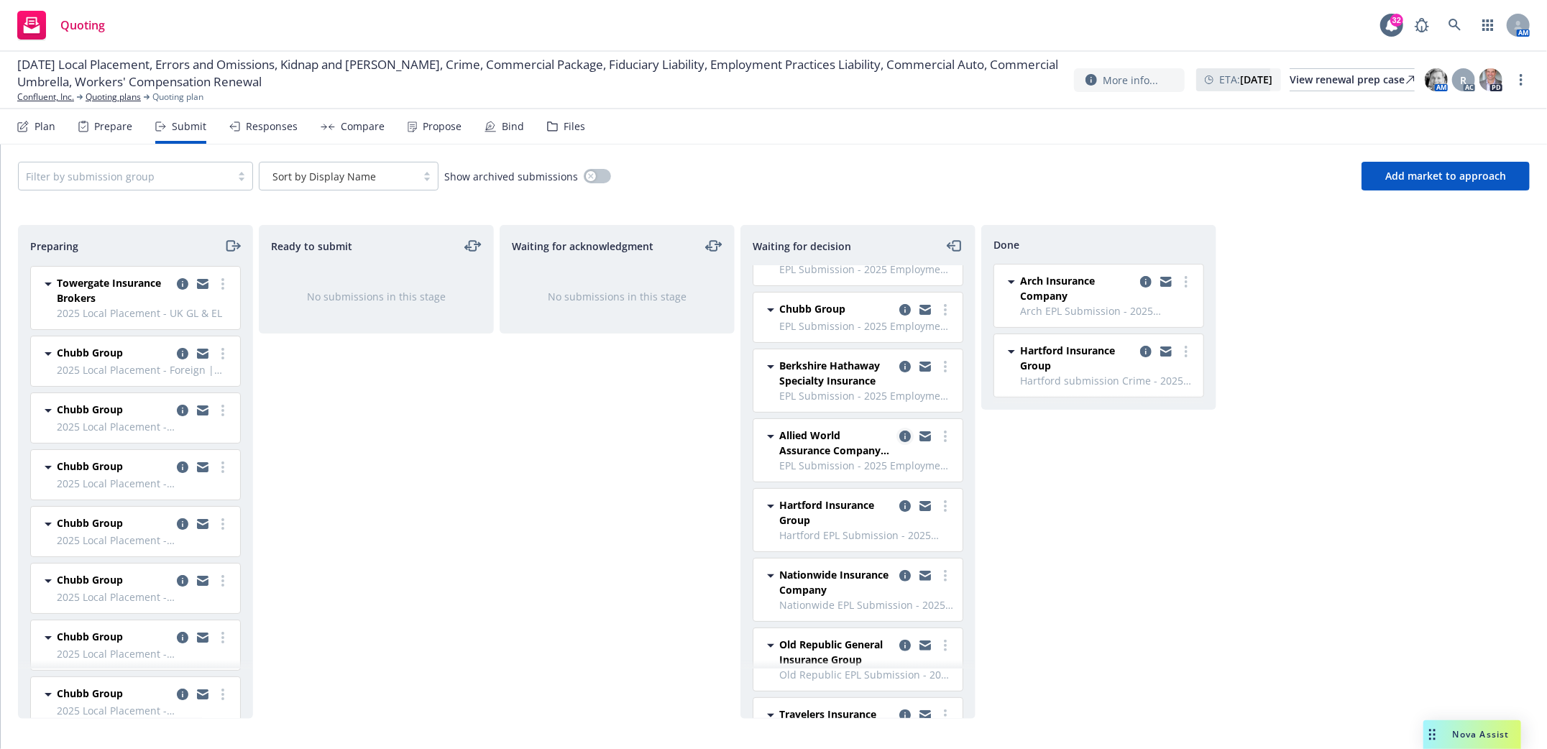
click at [899, 442] on icon "copy logging email" at bounding box center [904, 435] width 11 height 11
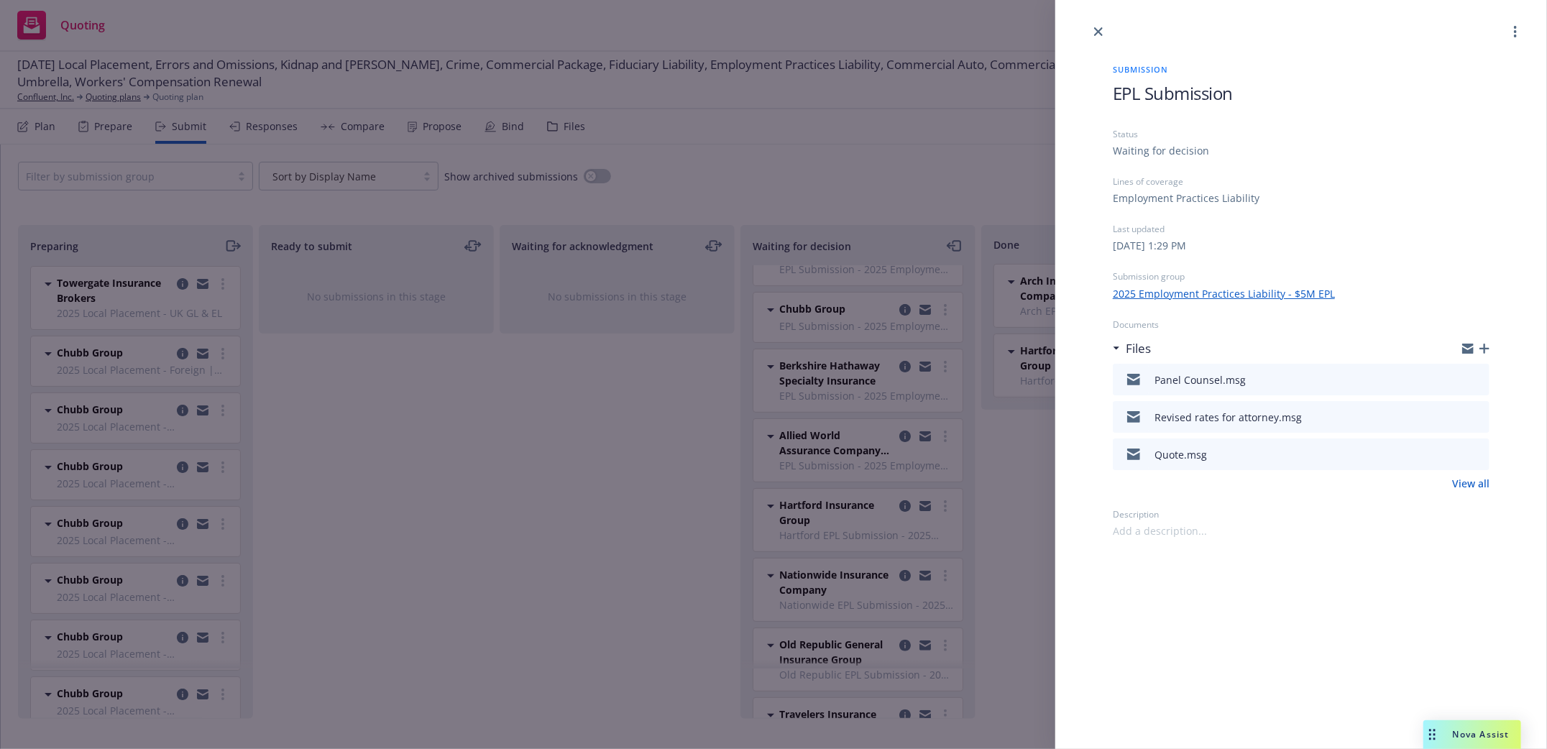
click at [1452, 377] on icon "download file" at bounding box center [1451, 377] width 11 height 11
click at [1099, 31] on icon "close" at bounding box center [1098, 31] width 9 height 9
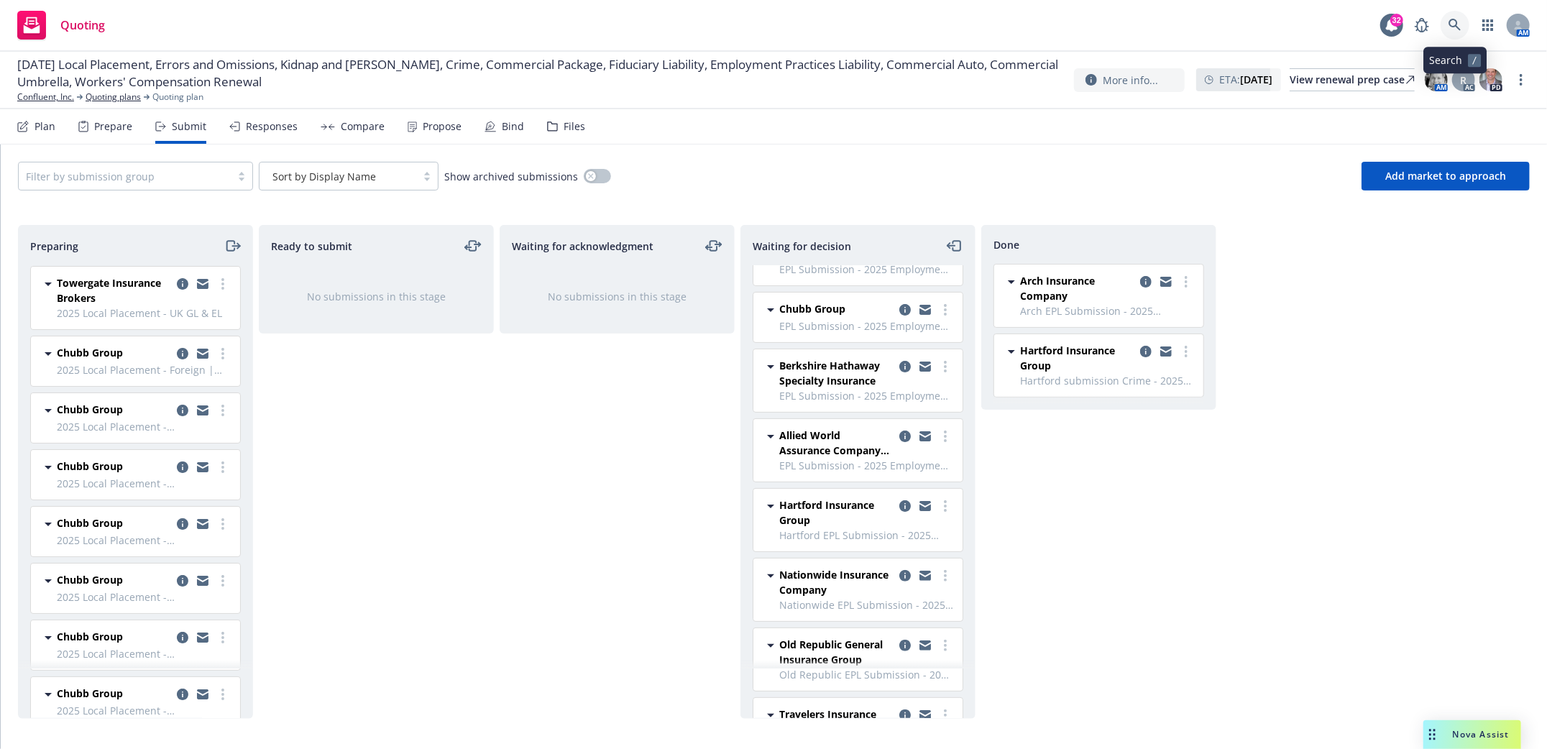
click at [1454, 22] on icon at bounding box center [1454, 25] width 13 height 13
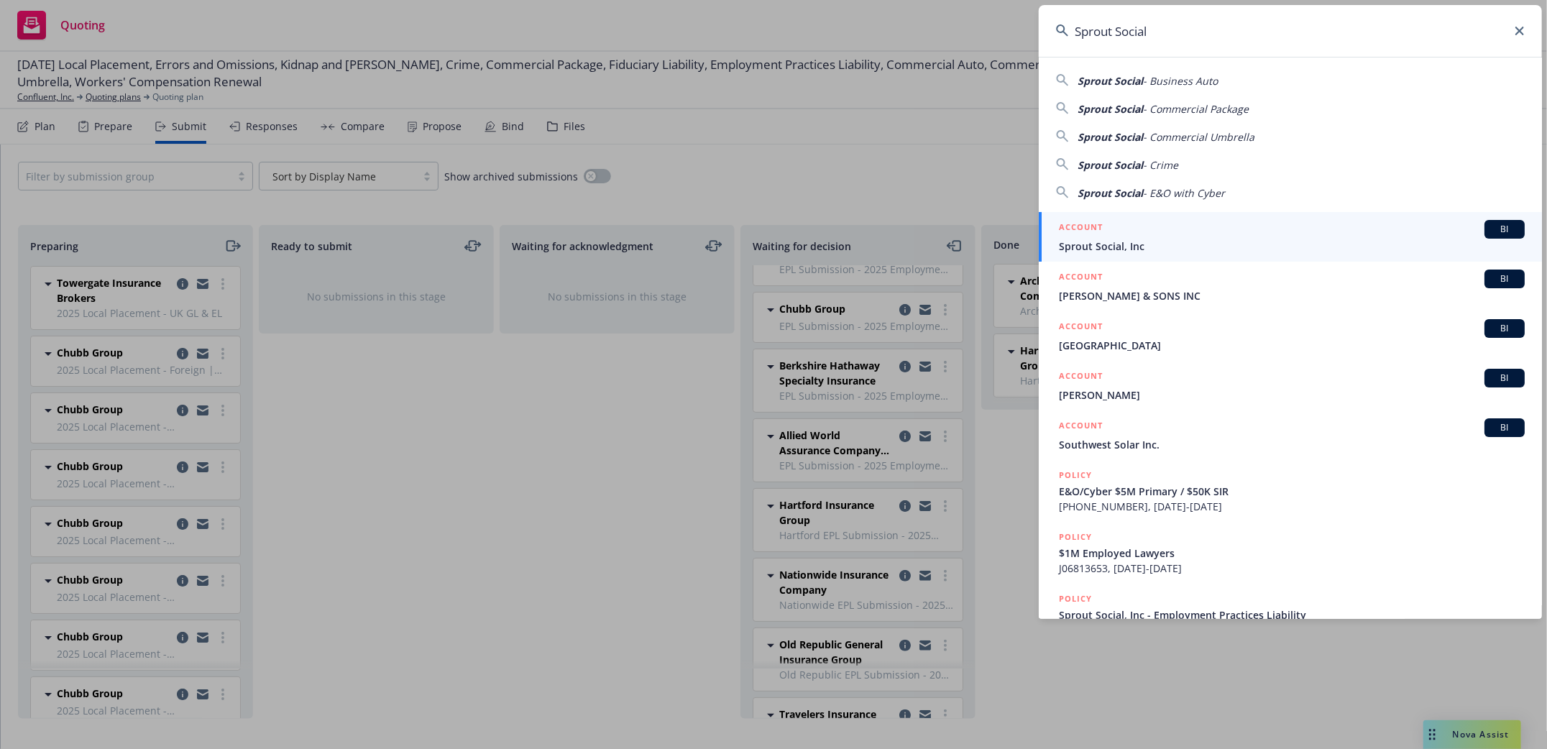
type input "Sprout Social"
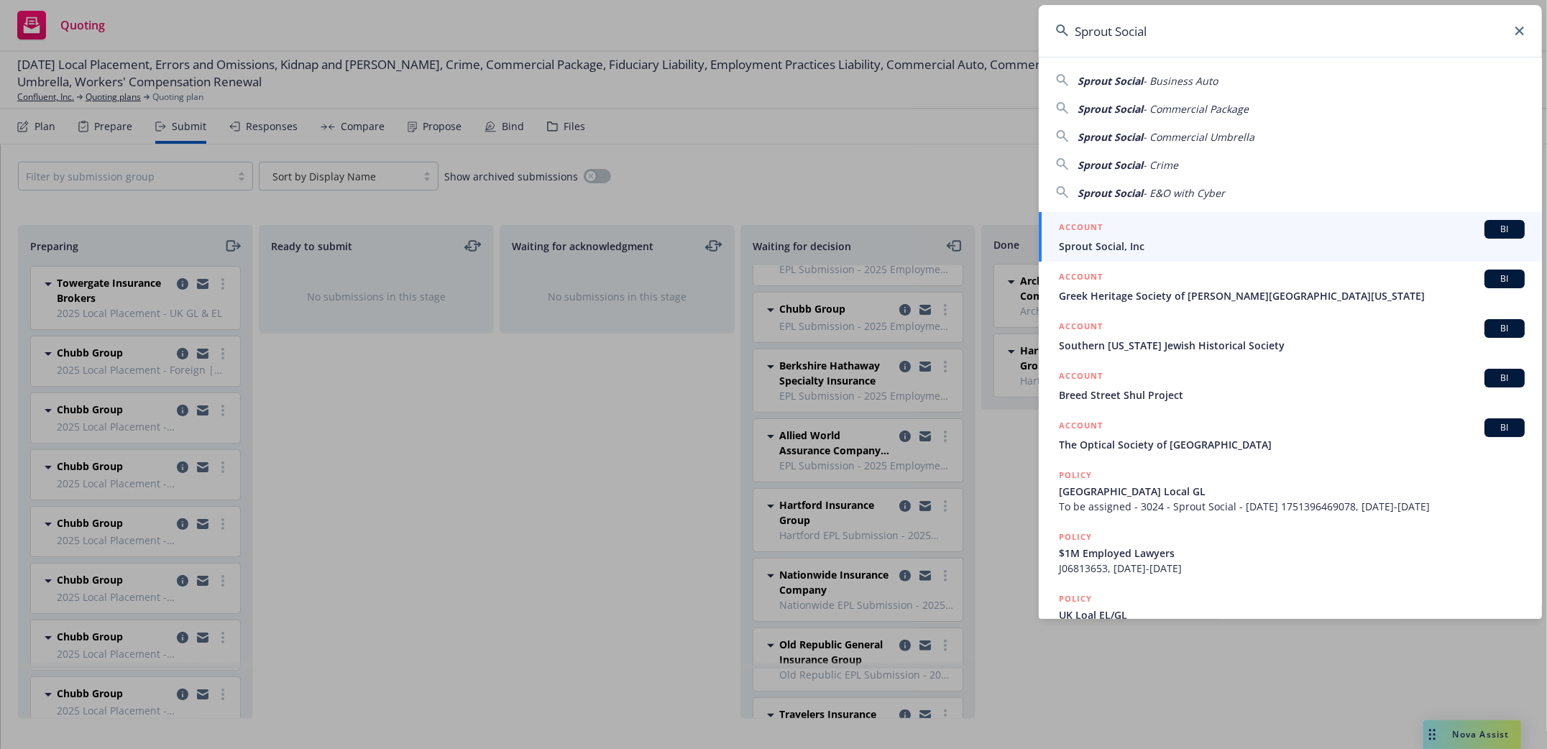
click at [1090, 248] on span "Sprout Social, Inc" at bounding box center [1292, 246] width 466 height 15
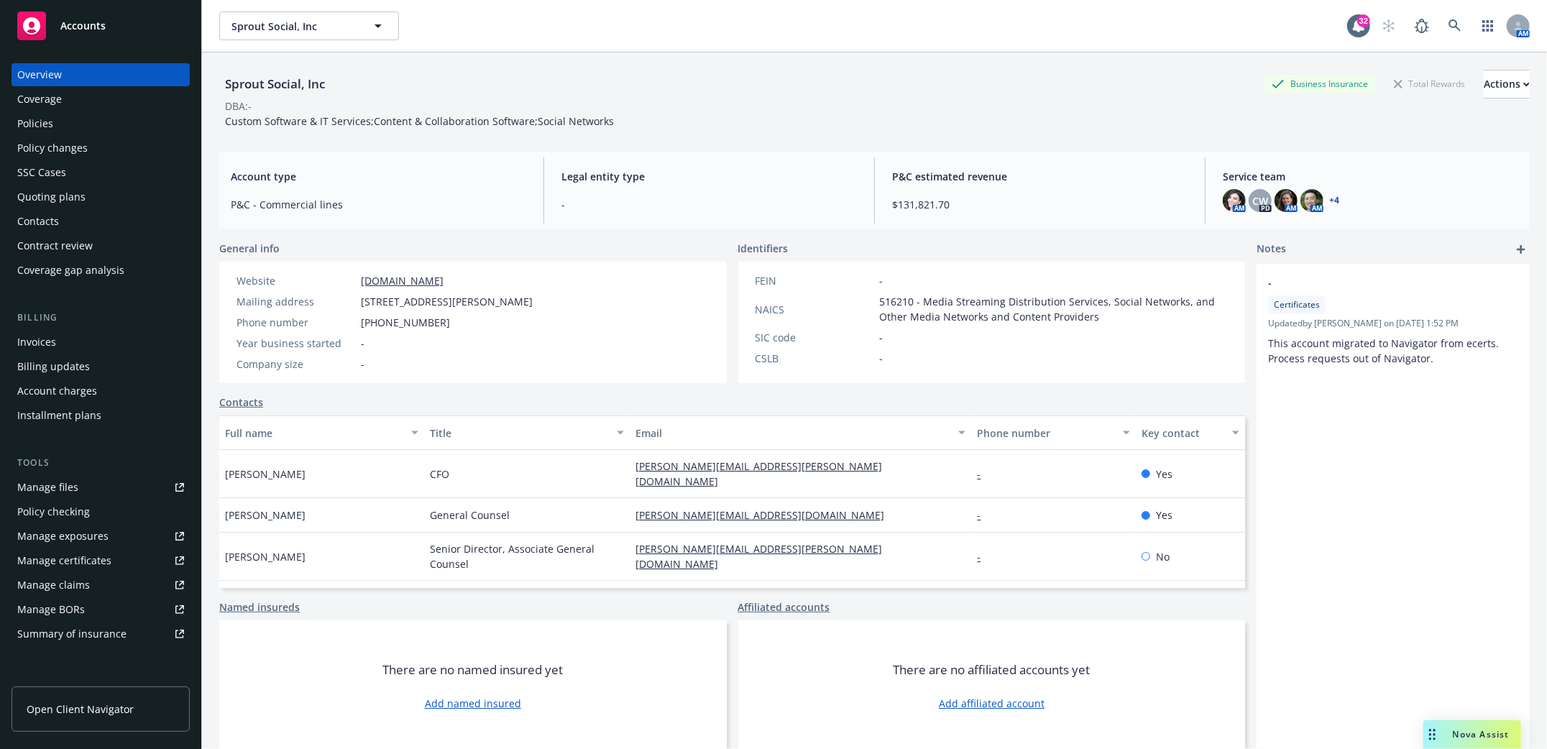
click at [32, 96] on div "Coverage" at bounding box center [39, 99] width 45 height 23
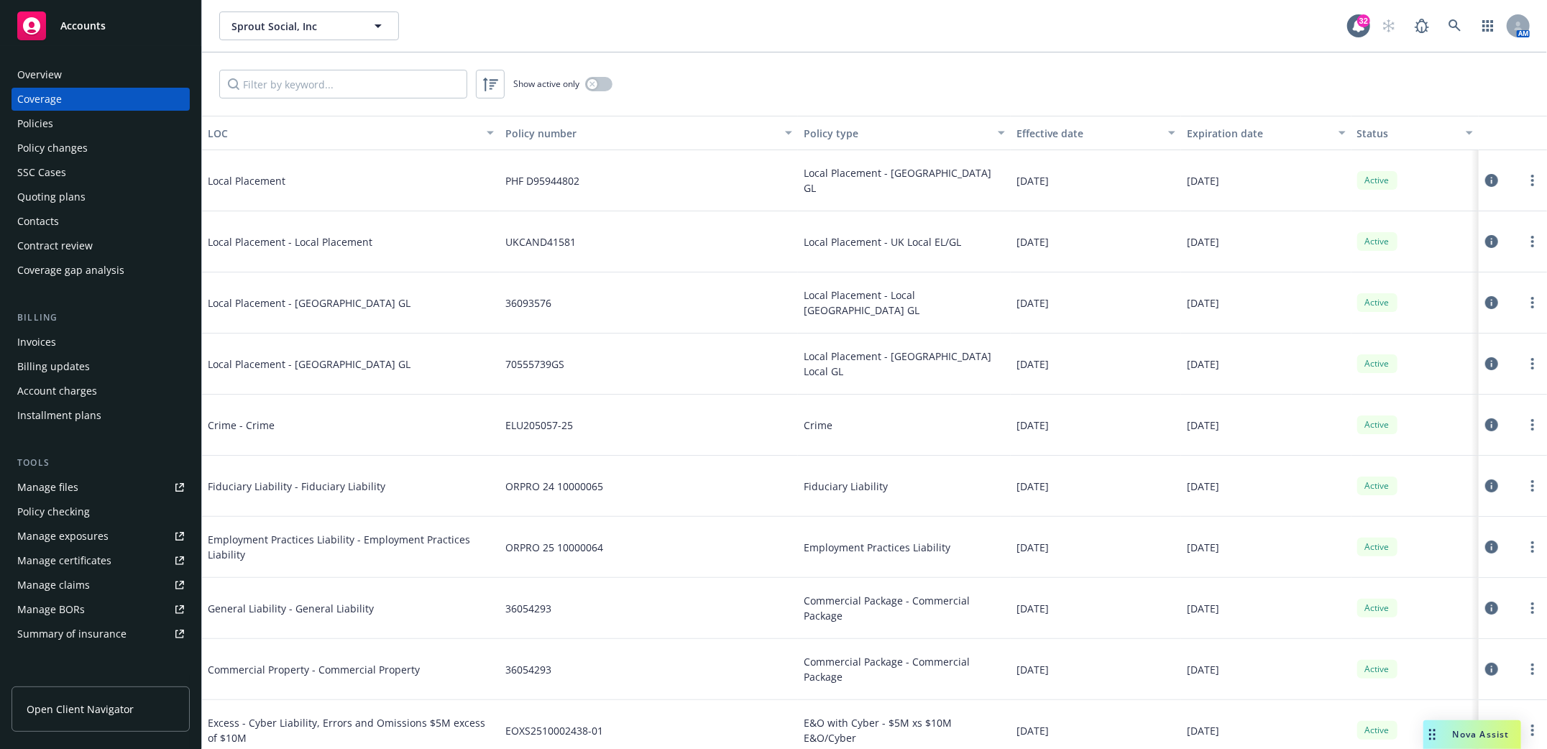
click at [29, 220] on div "Contacts" at bounding box center [38, 221] width 42 height 23
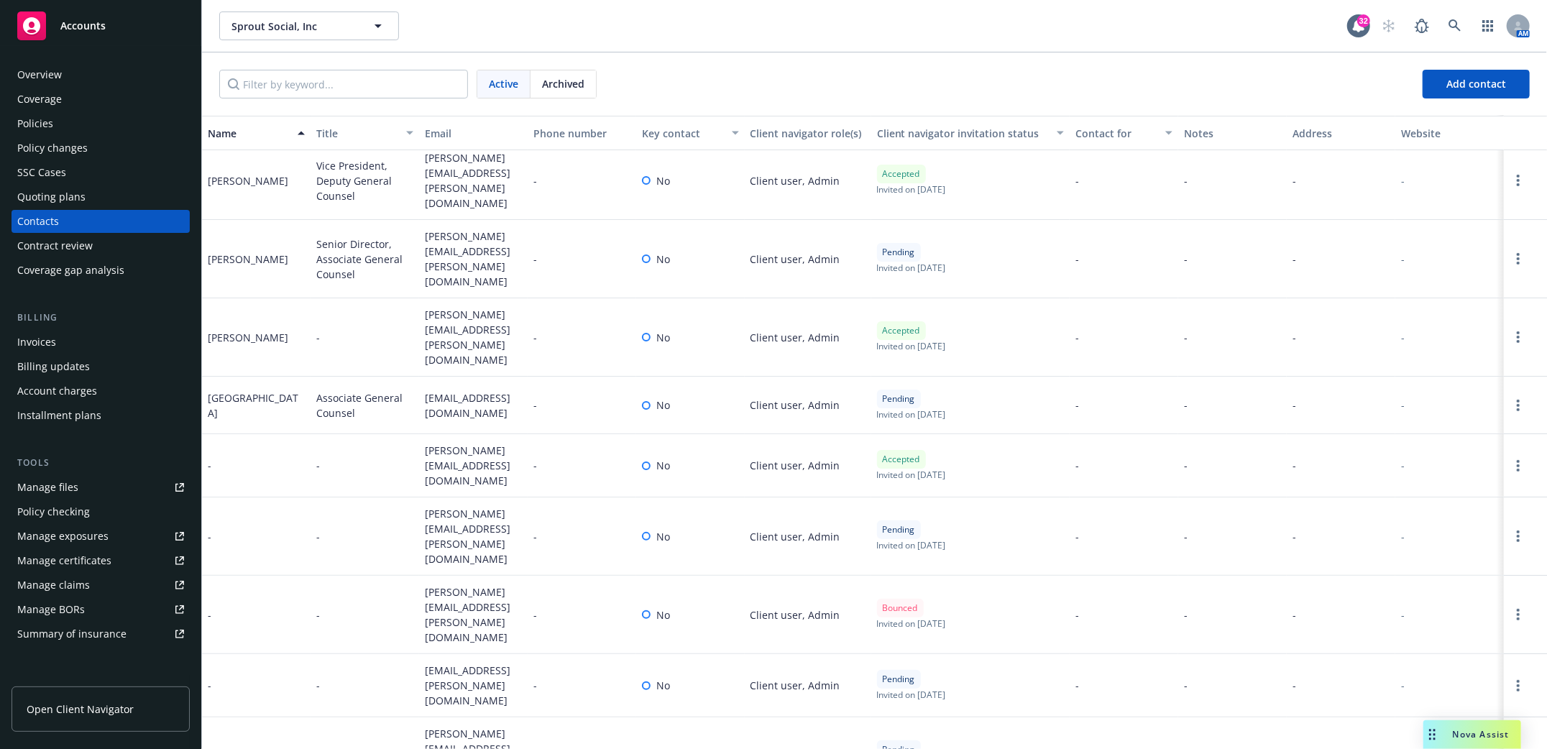
scroll to position [305, 0]
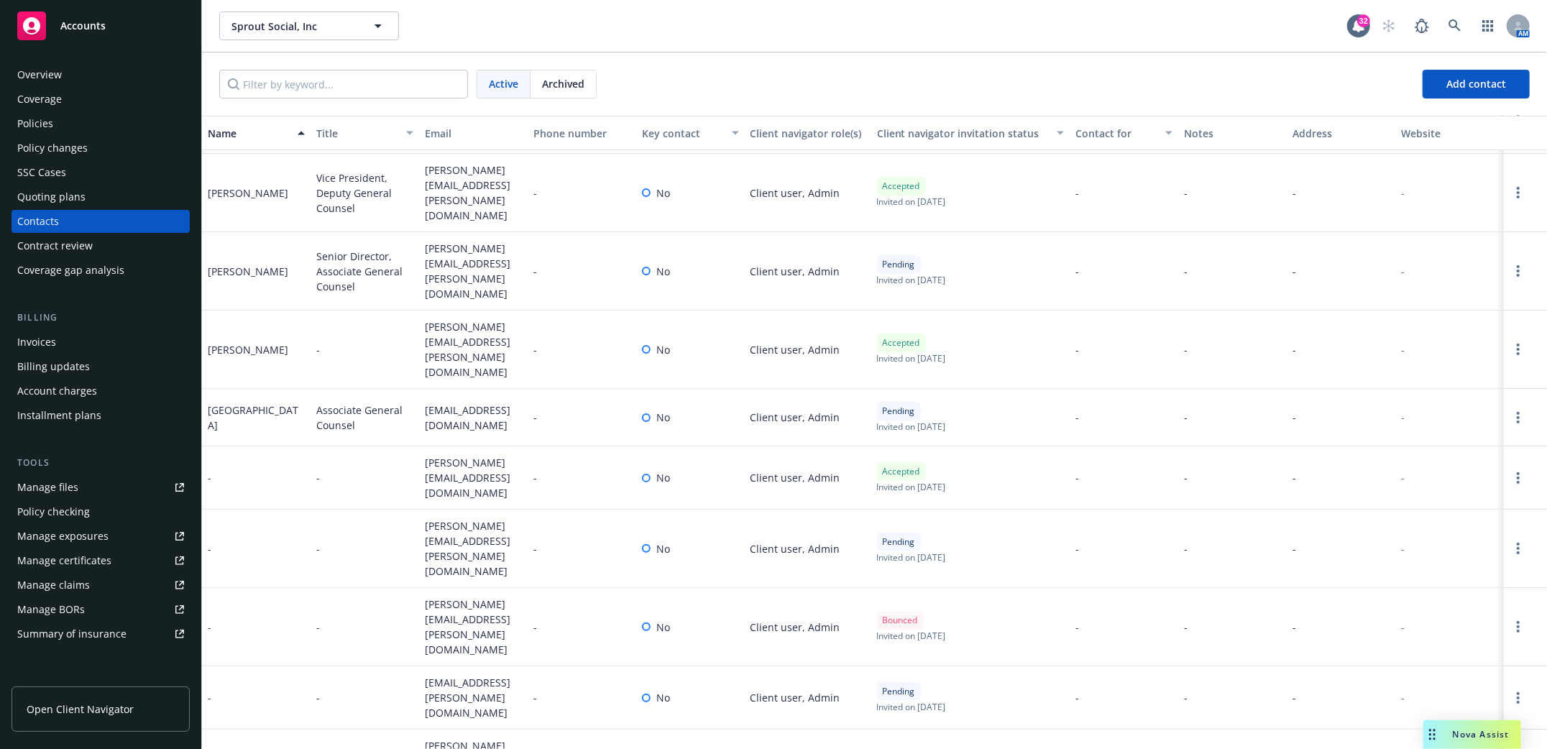
click at [38, 121] on div "Policies" at bounding box center [35, 123] width 36 height 23
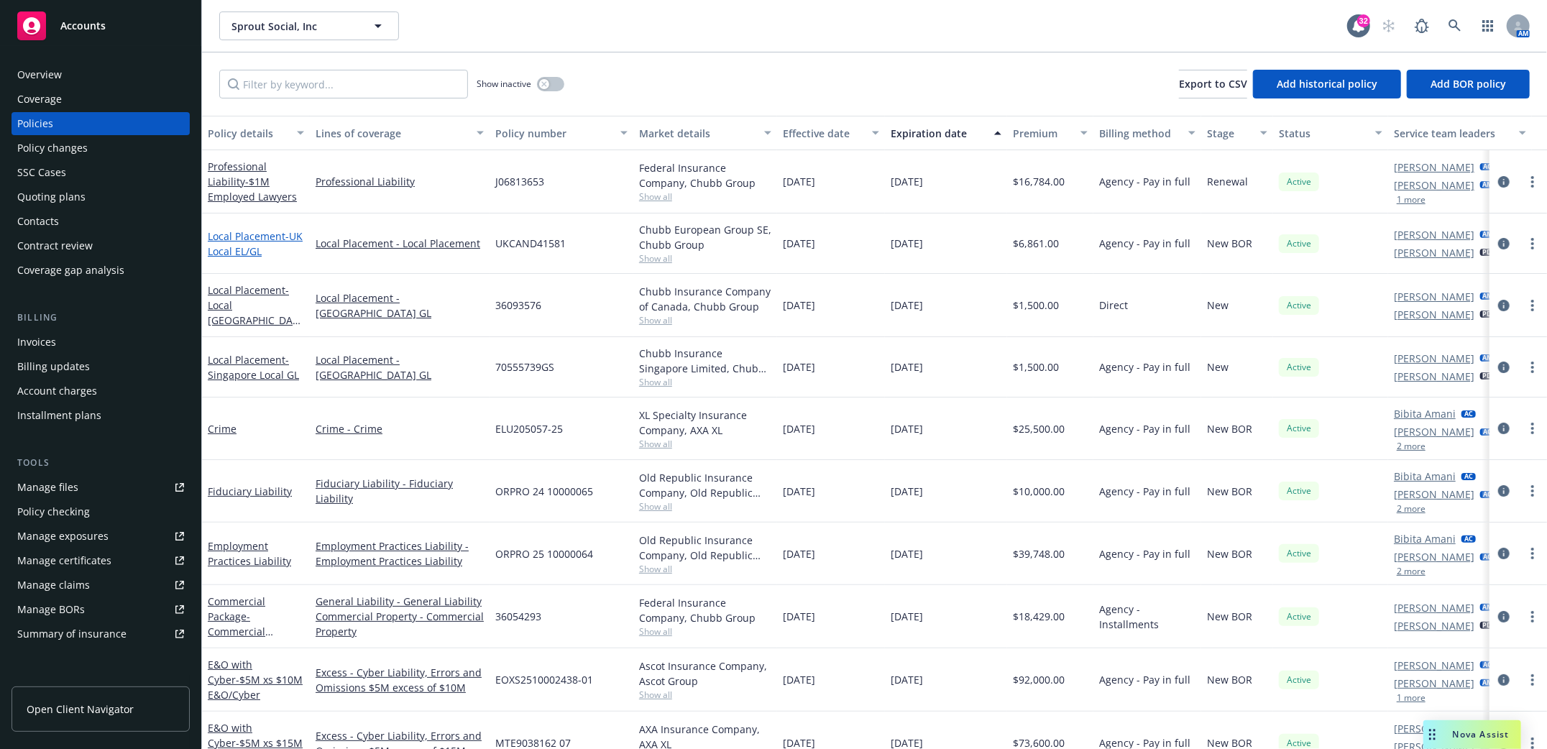
click at [257, 229] on link "Local Placement - UK Local EL/GL" at bounding box center [255, 243] width 95 height 29
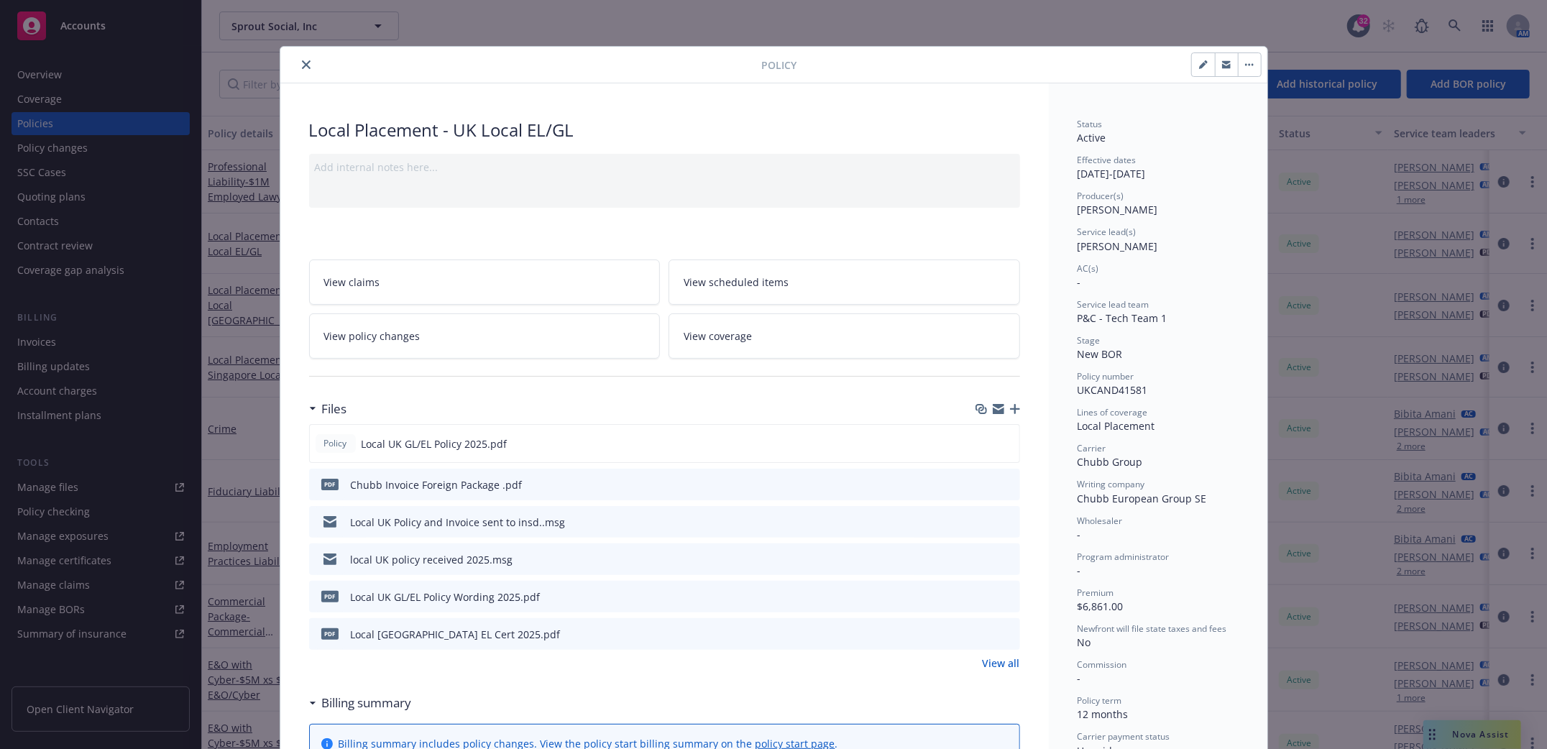
click at [977, 521] on icon "download file" at bounding box center [982, 520] width 11 height 11
click at [302, 60] on icon "close" at bounding box center [306, 64] width 9 height 9
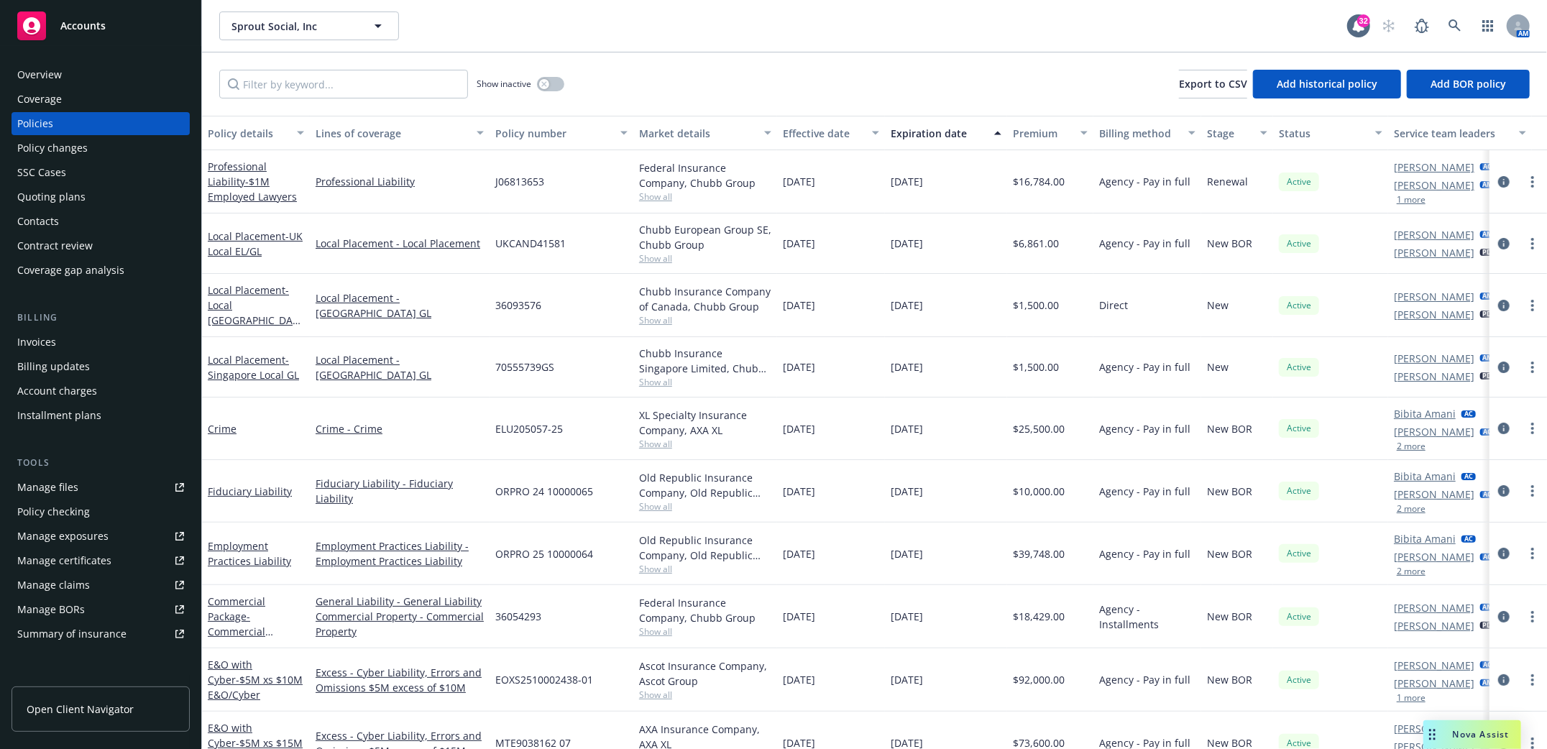
click at [44, 487] on div "Manage files" at bounding box center [47, 487] width 61 height 23
click at [1450, 27] on icon at bounding box center [1454, 25] width 13 height 13
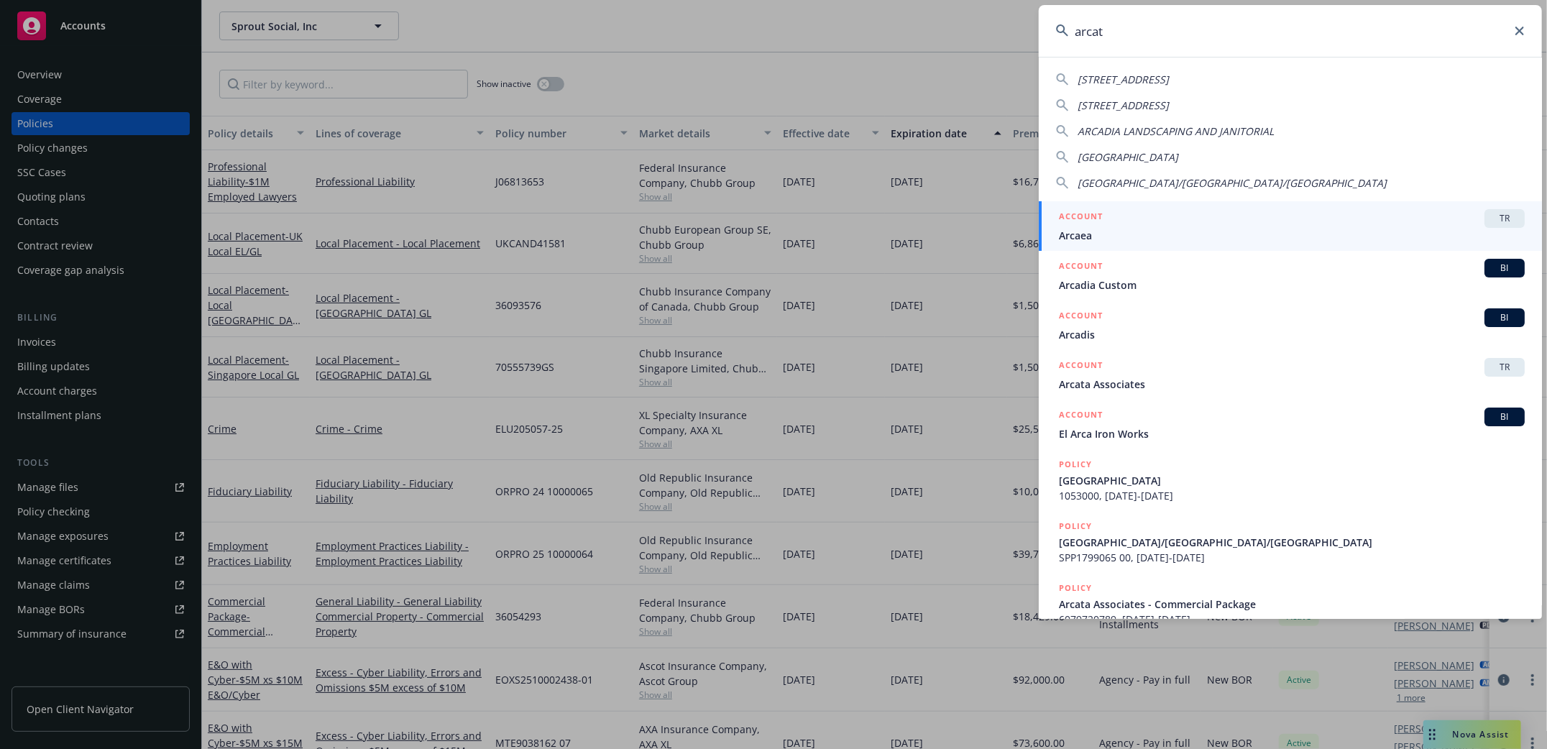
type input "arcata"
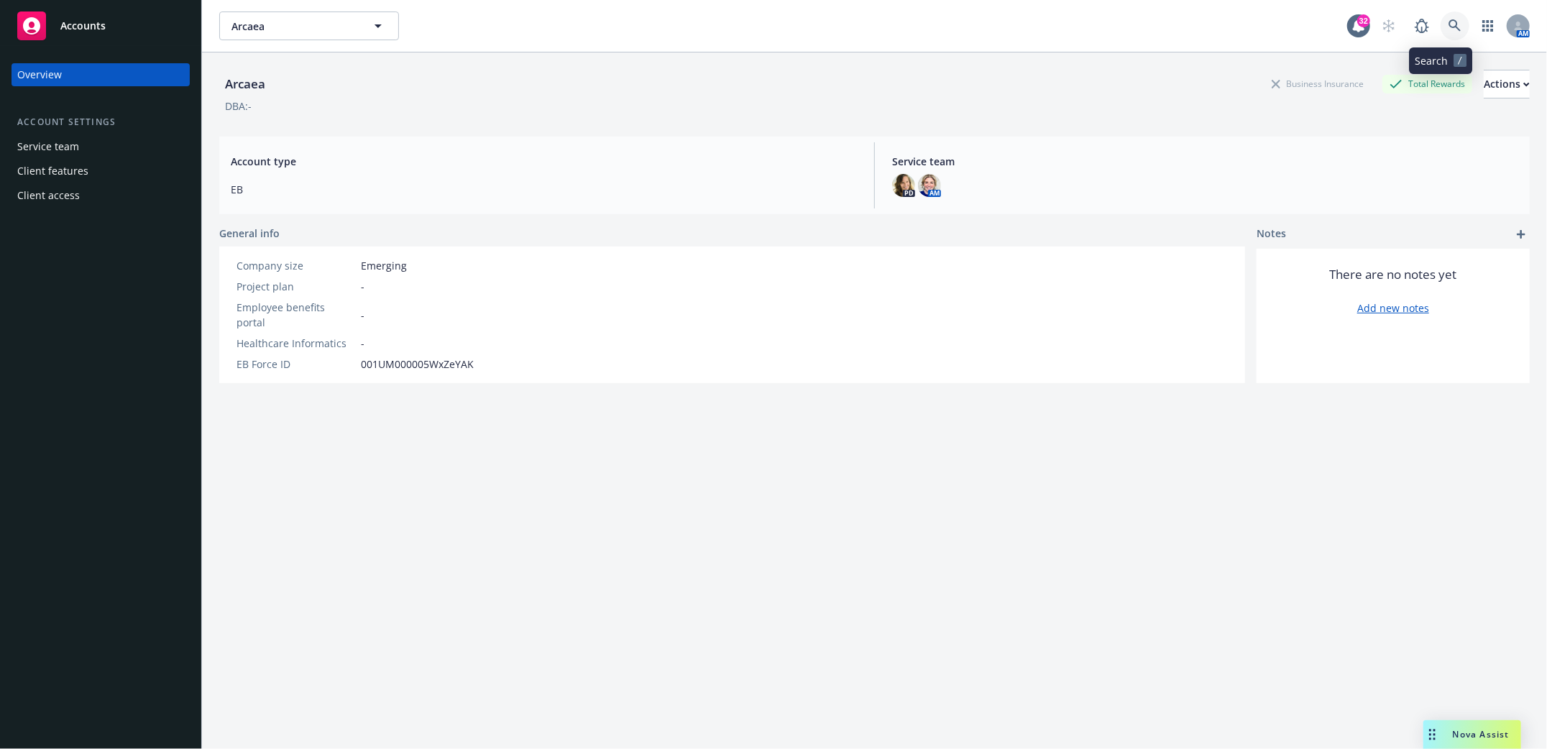
click at [1448, 22] on icon at bounding box center [1454, 25] width 13 height 13
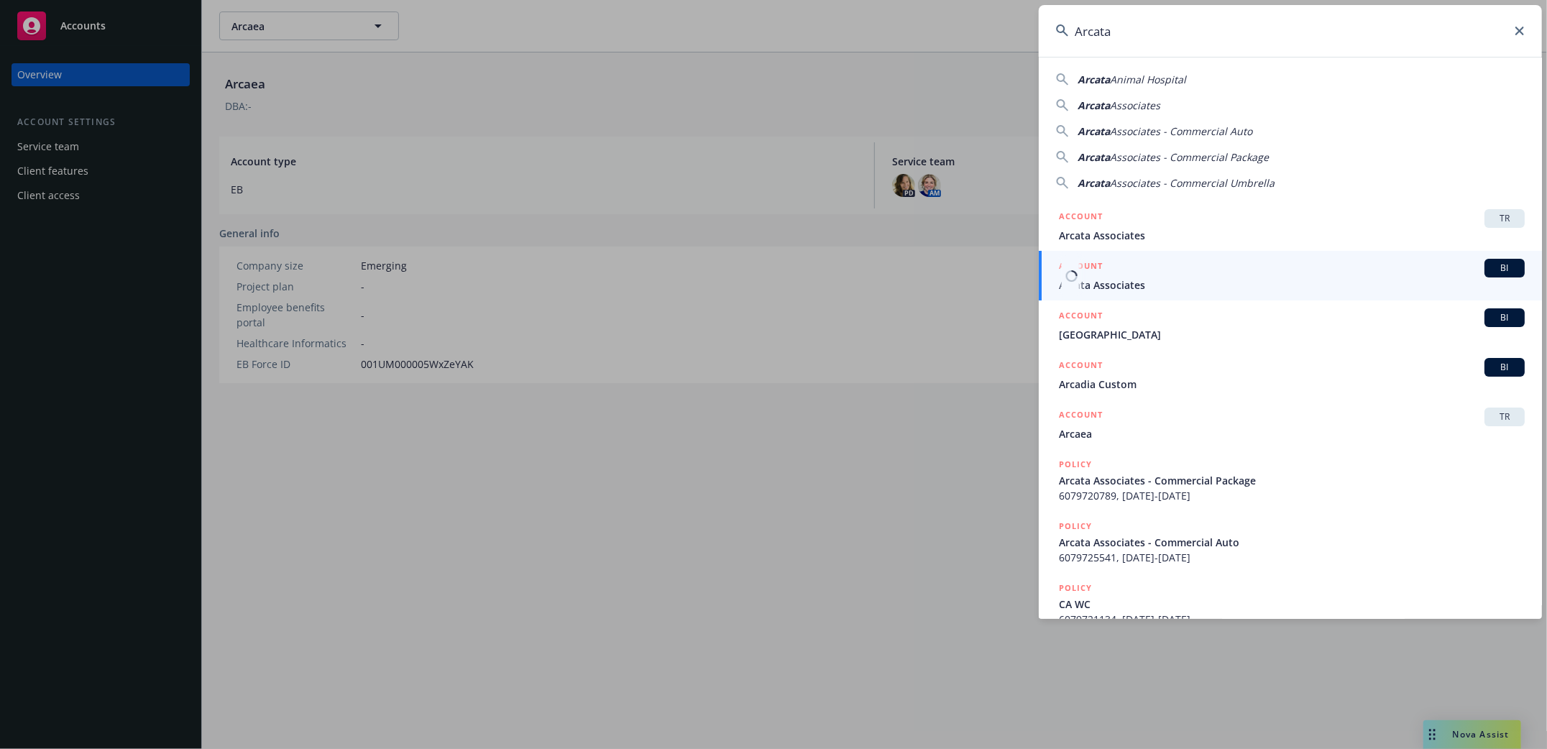
type input "Arcata"
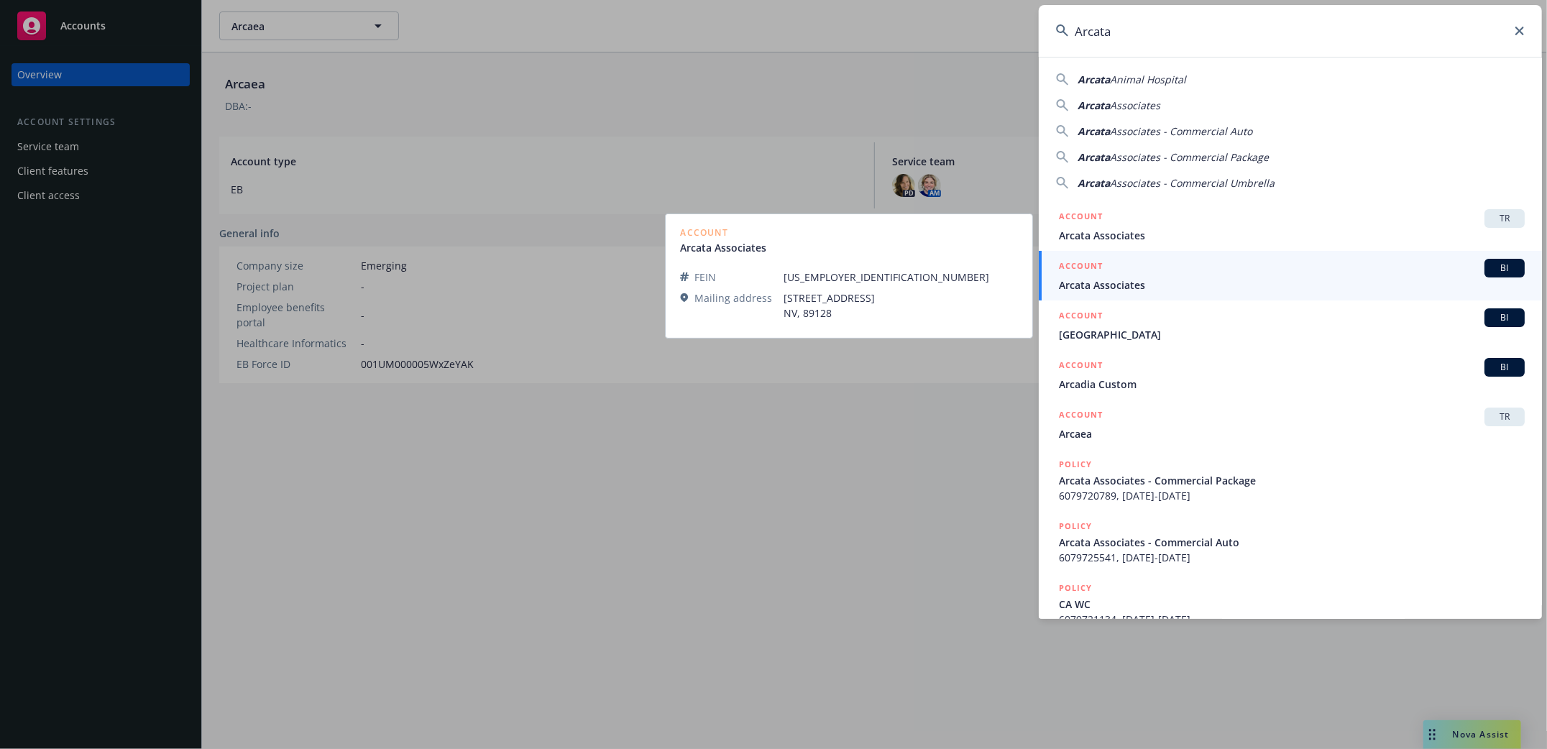
click at [1089, 279] on span "Arcata Associates" at bounding box center [1292, 284] width 466 height 15
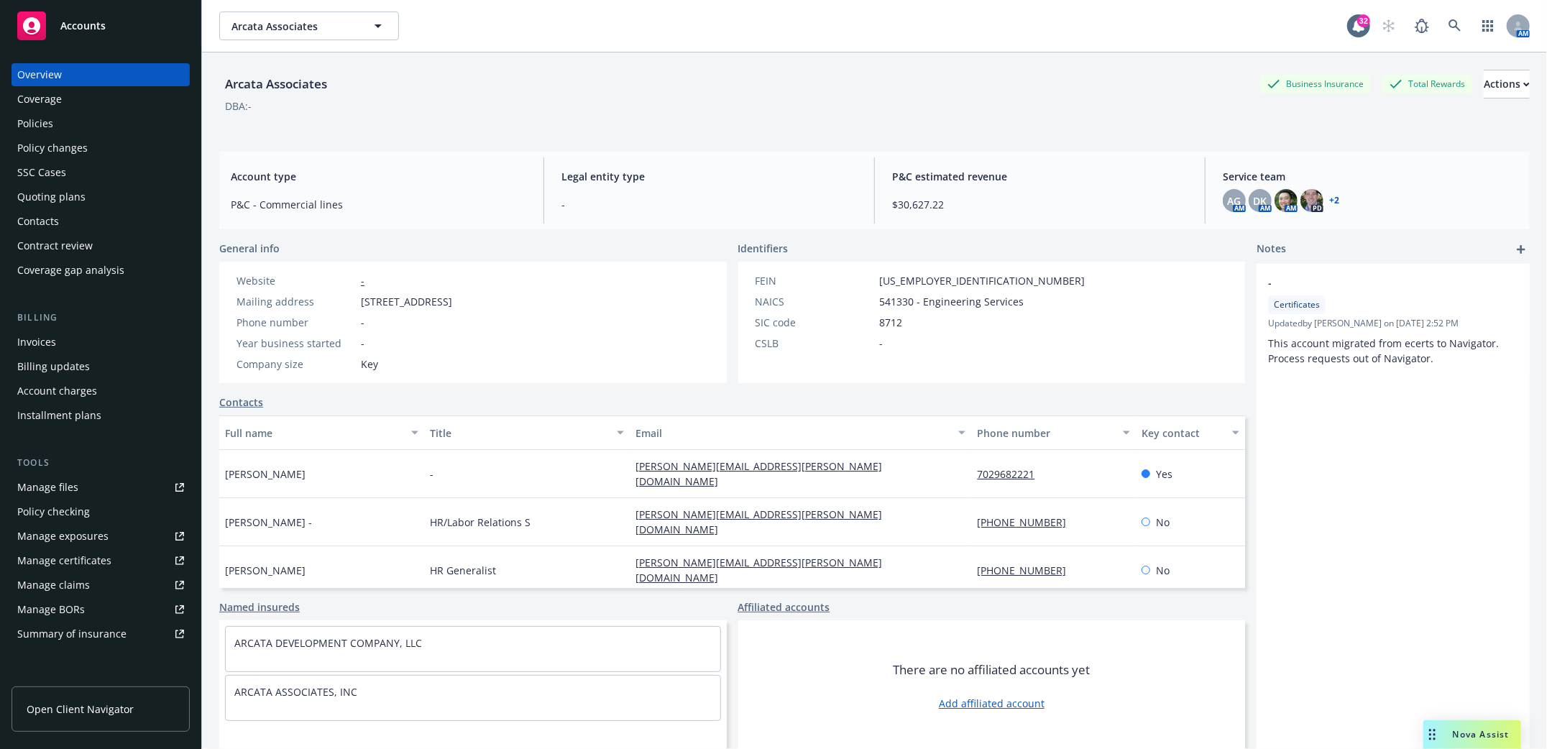
click at [18, 132] on div "Policies" at bounding box center [35, 123] width 36 height 23
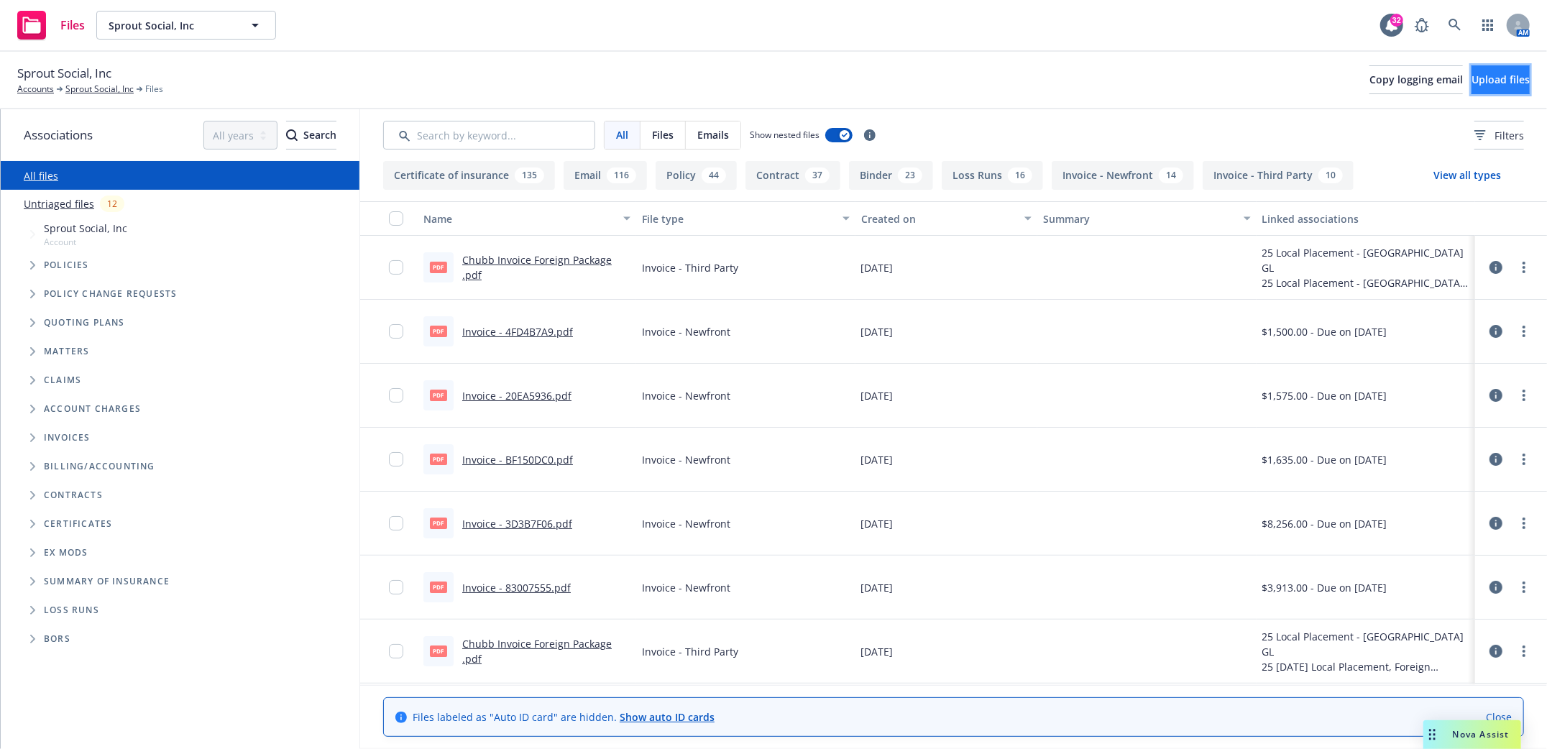
click at [1483, 72] on button "Upload files" at bounding box center [1500, 79] width 58 height 29
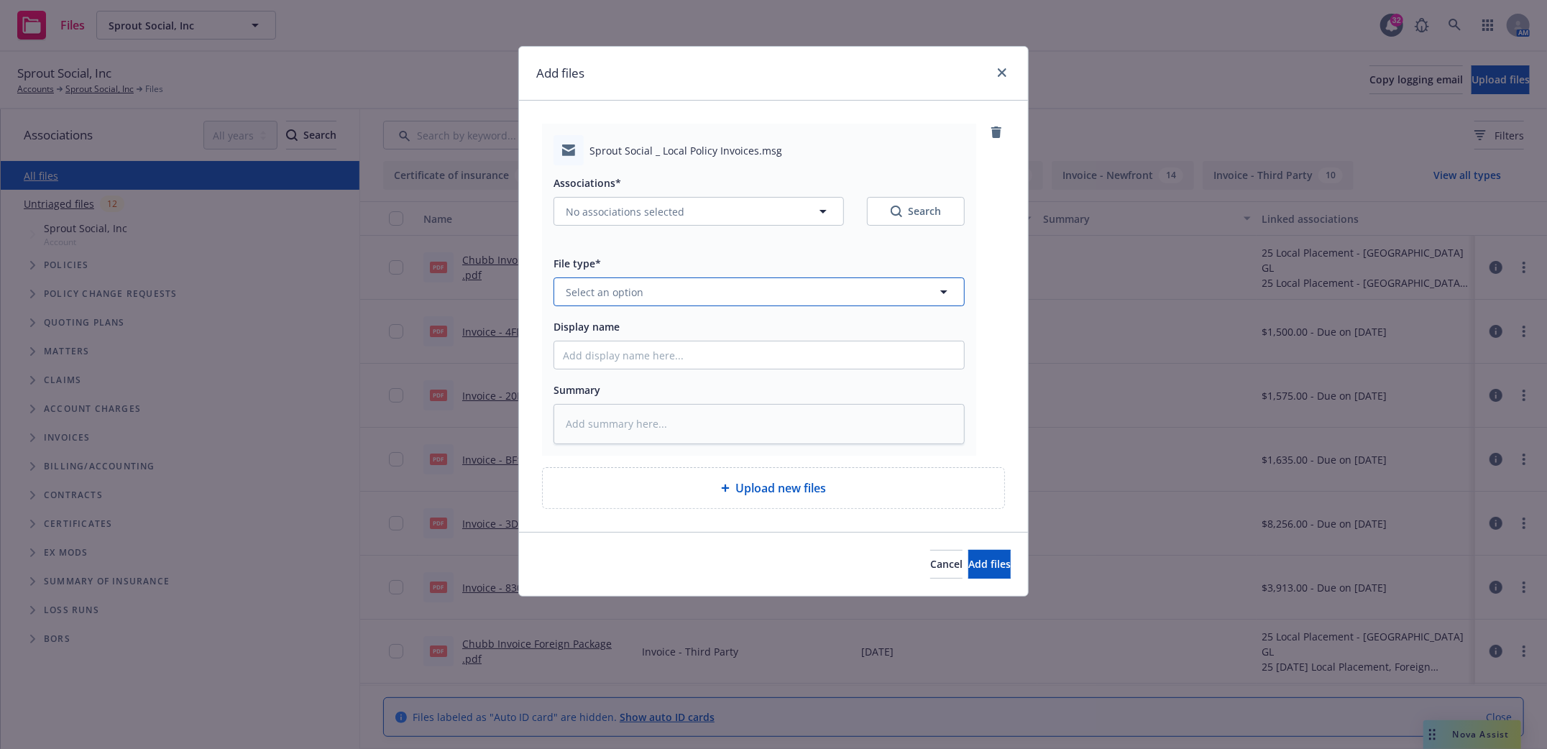
click at [886, 296] on button "Select an option" at bounding box center [758, 291] width 411 height 29
type input "email"
click at [730, 333] on div "Email" at bounding box center [759, 332] width 392 height 21
click at [817, 209] on icon "button" at bounding box center [822, 211] width 17 height 17
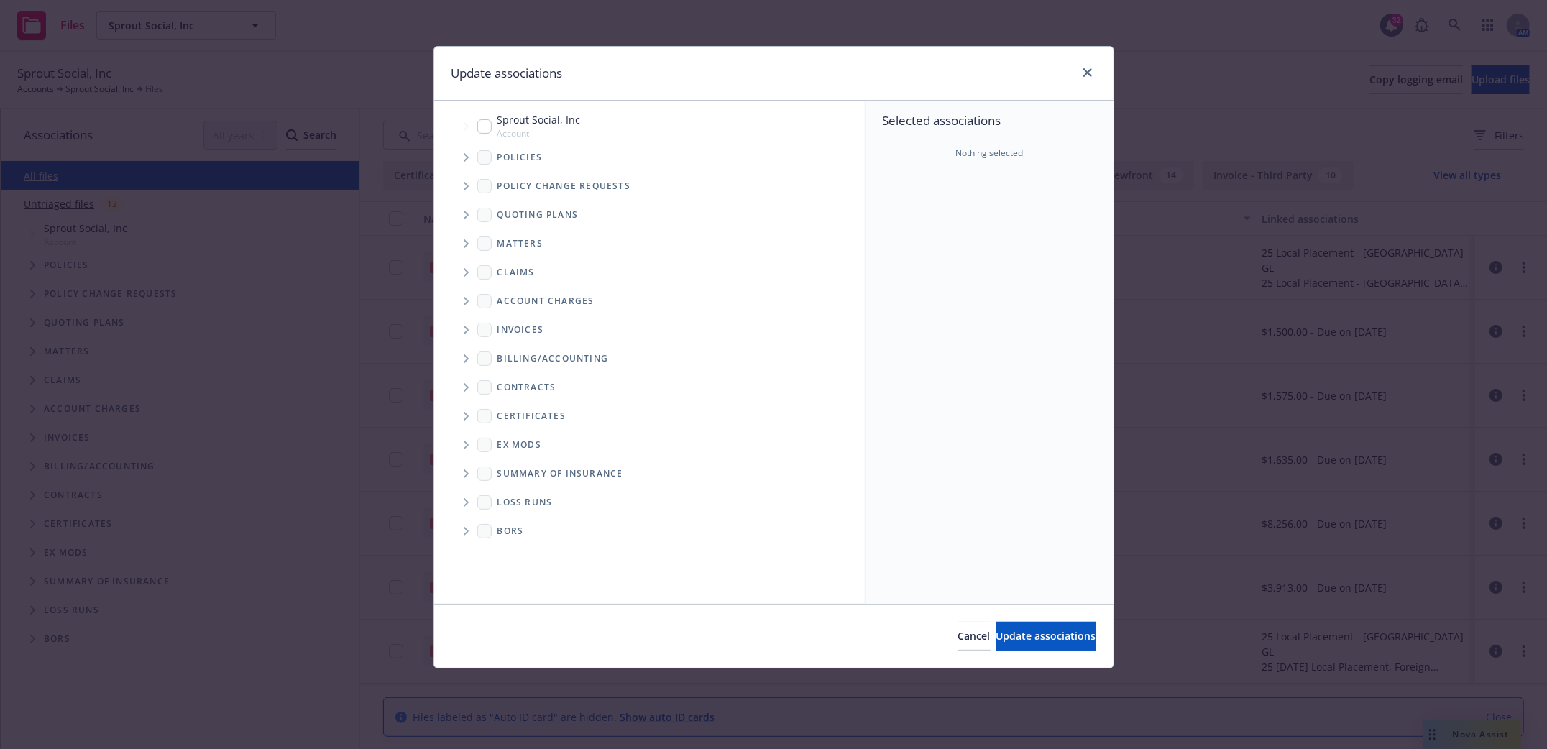
click at [465, 157] on icon "Tree Example" at bounding box center [467, 157] width 6 height 9
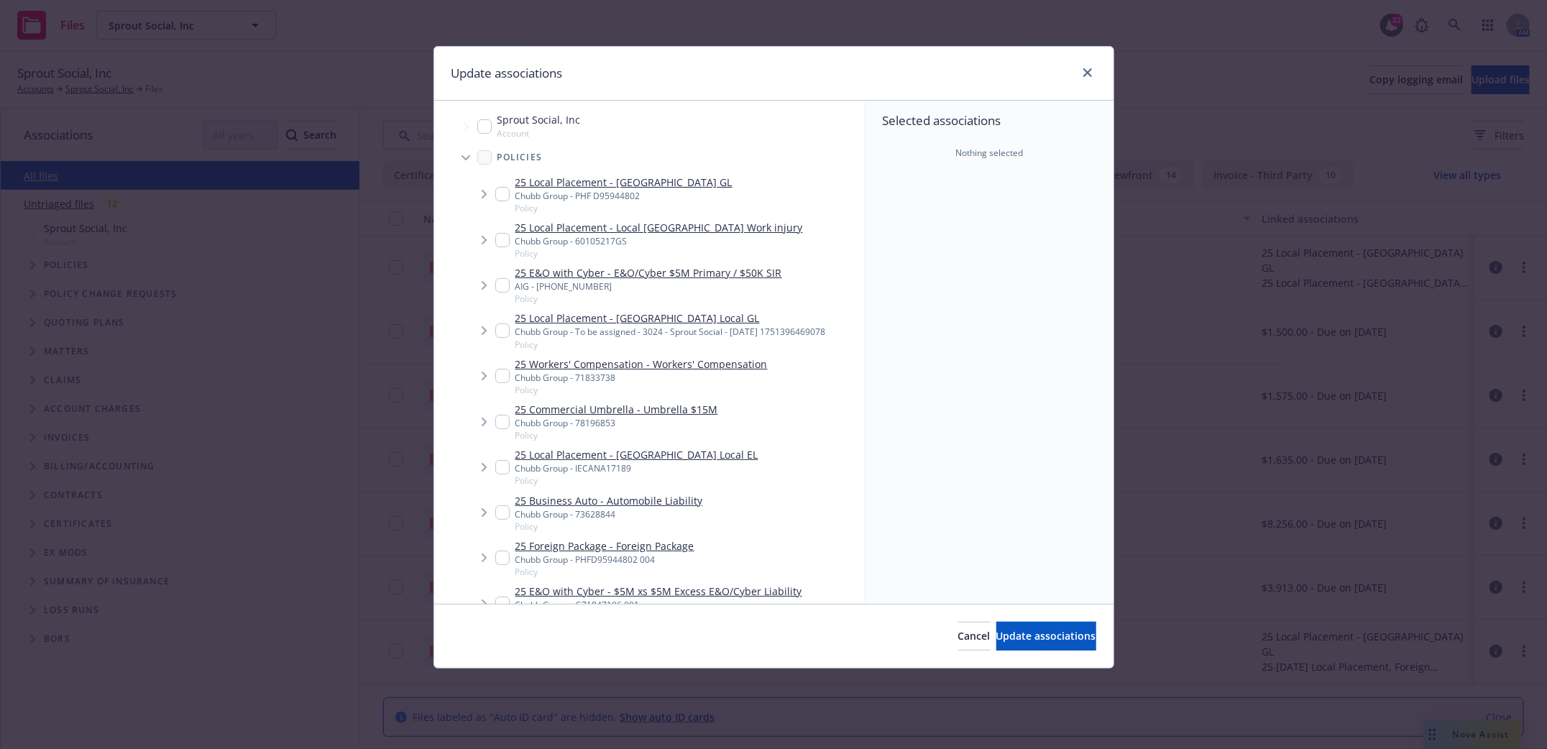
type textarea "x"
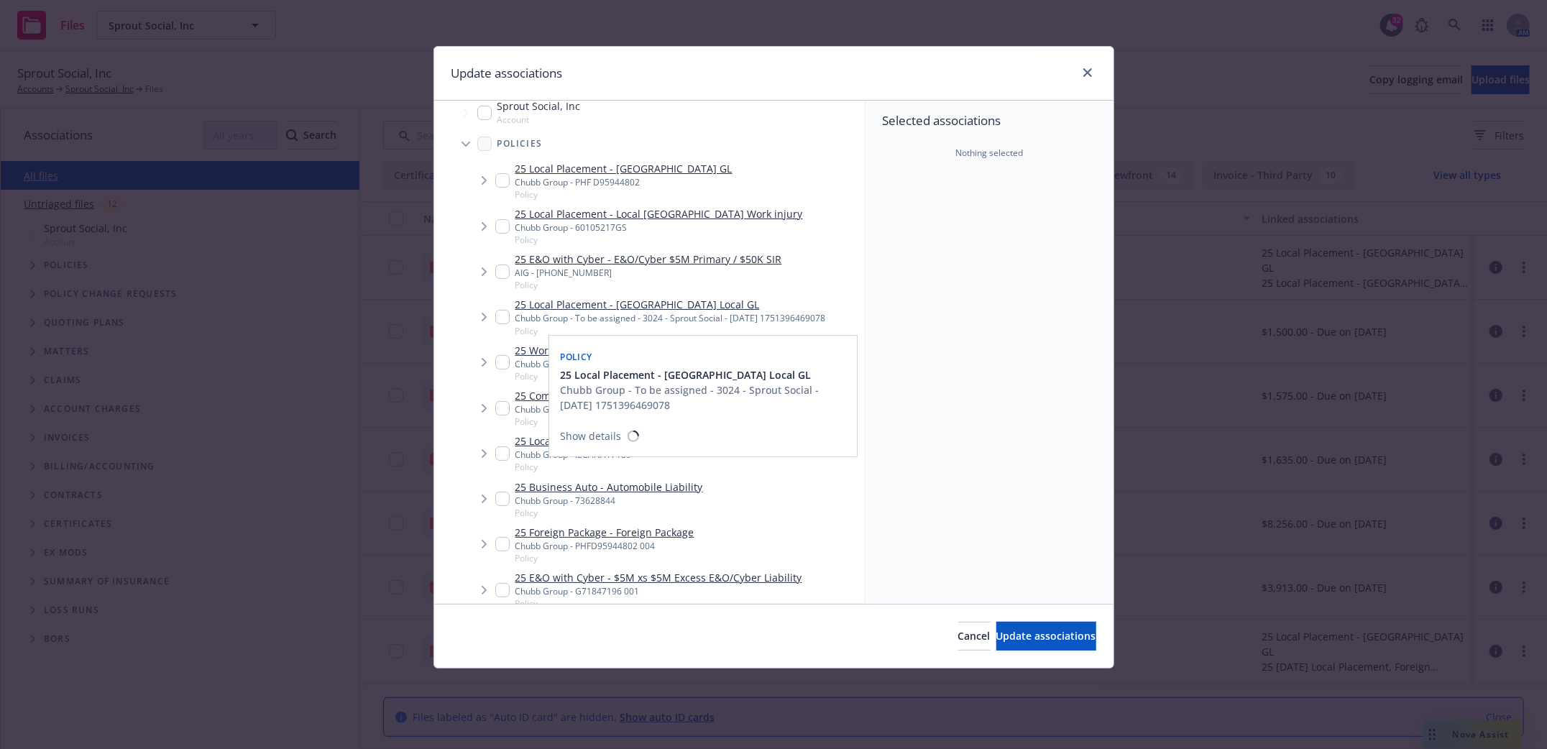
click at [500, 311] on input "Tree Example" at bounding box center [502, 317] width 14 height 14
checkbox input "true"
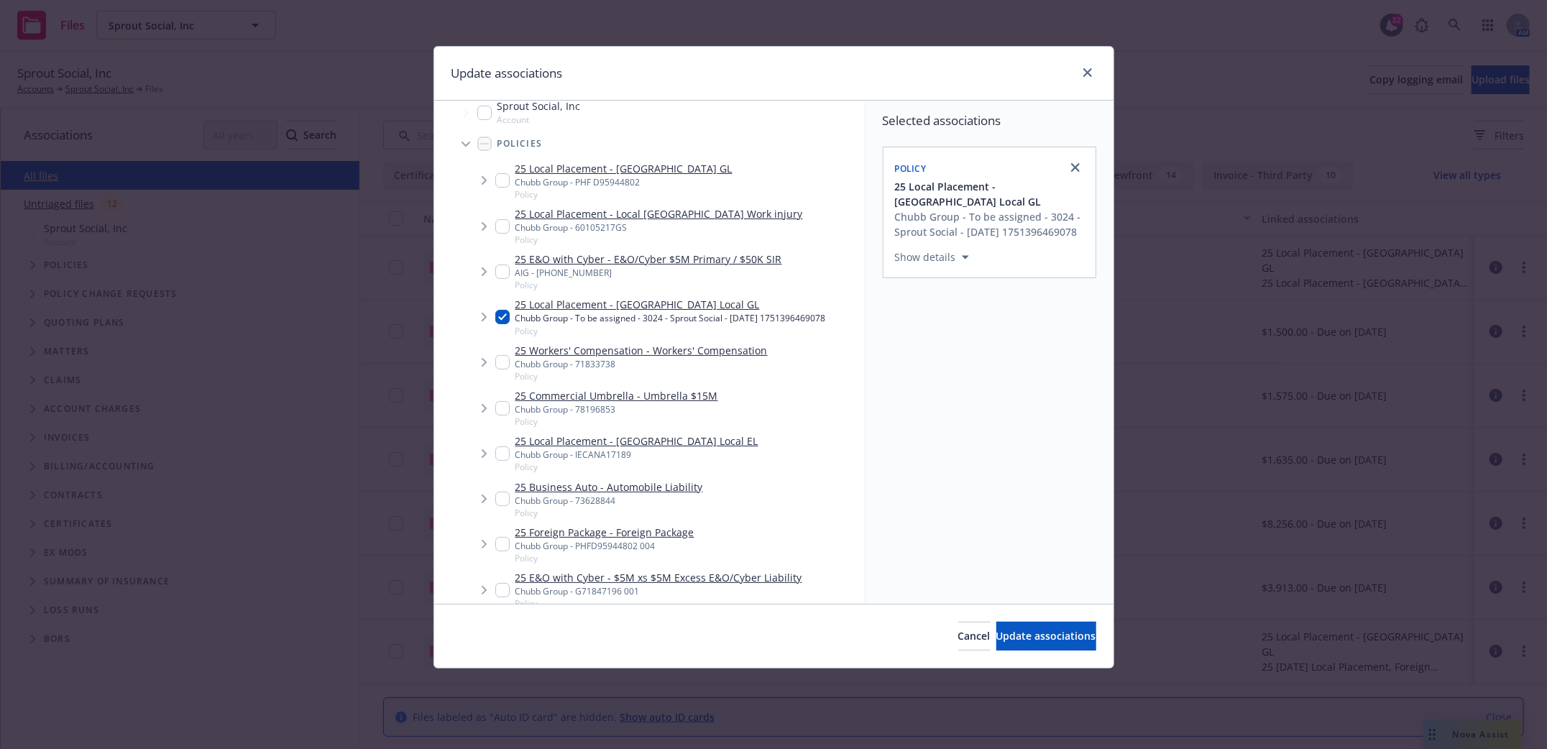
click at [497, 226] on input "Tree Example" at bounding box center [502, 226] width 14 height 14
checkbox input "true"
click at [495, 176] on input "Tree Example" at bounding box center [502, 180] width 14 height 14
checkbox input "true"
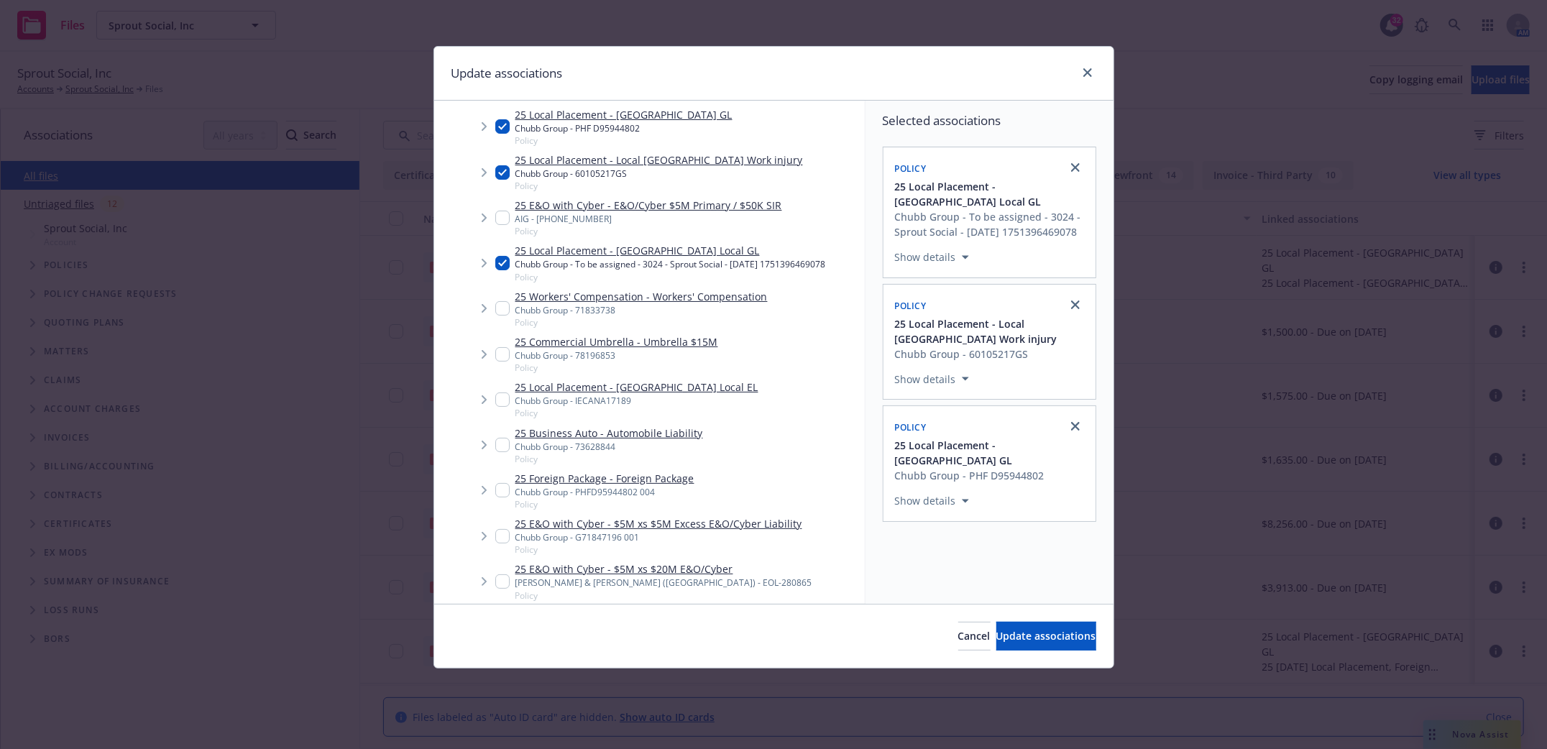
scroll to position [88, 0]
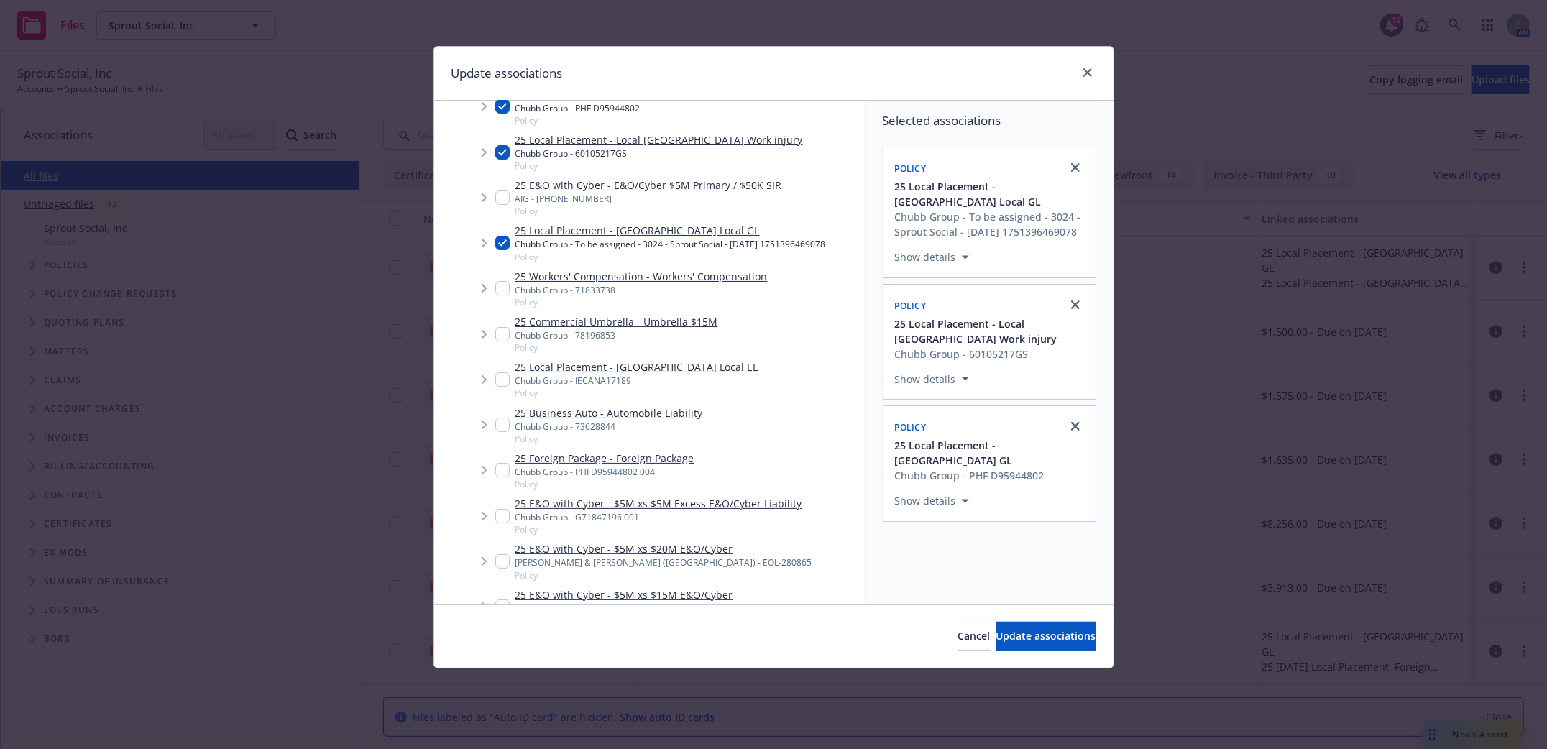
click at [500, 382] on input "Tree Example" at bounding box center [502, 379] width 14 height 14
checkbox input "true"
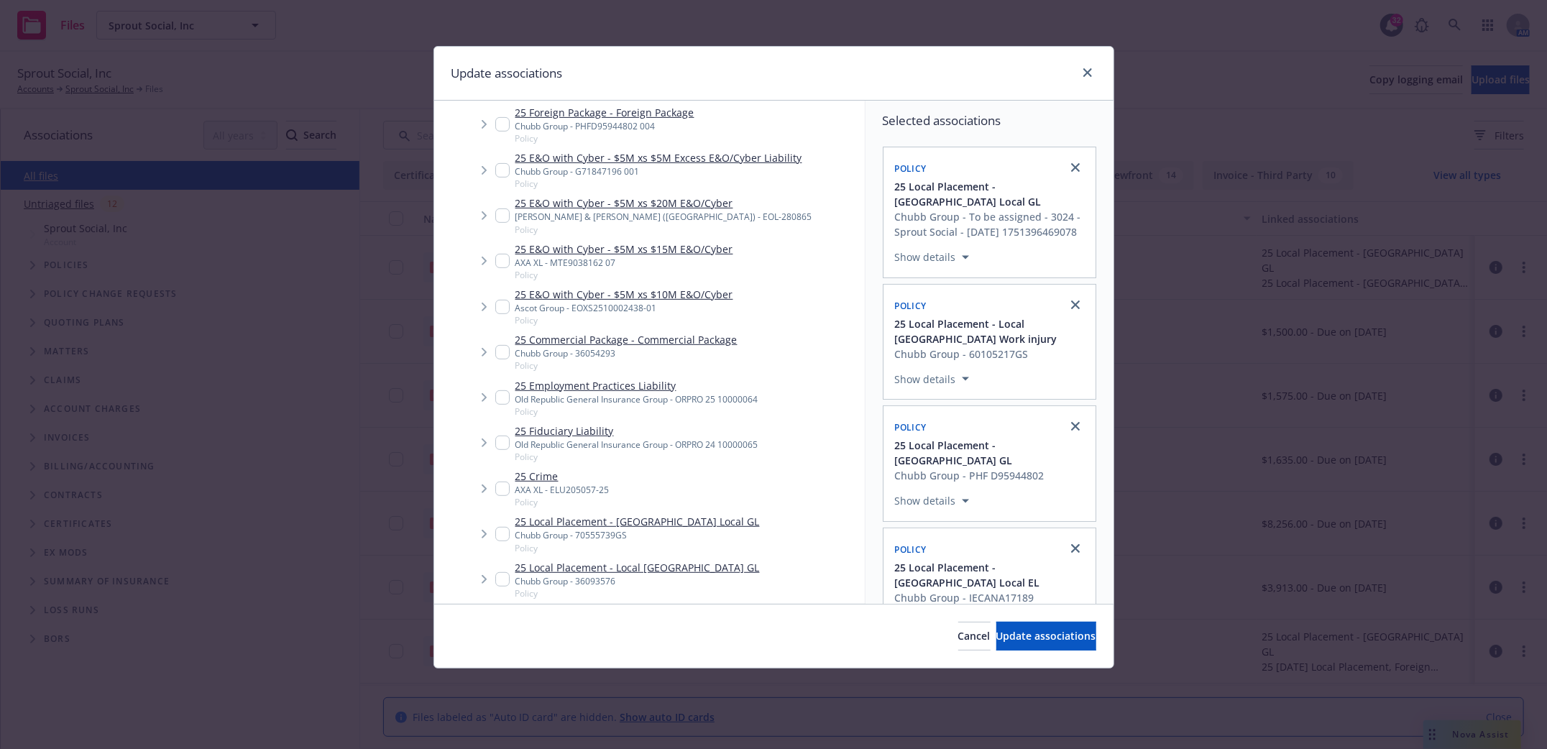
scroll to position [438, 0]
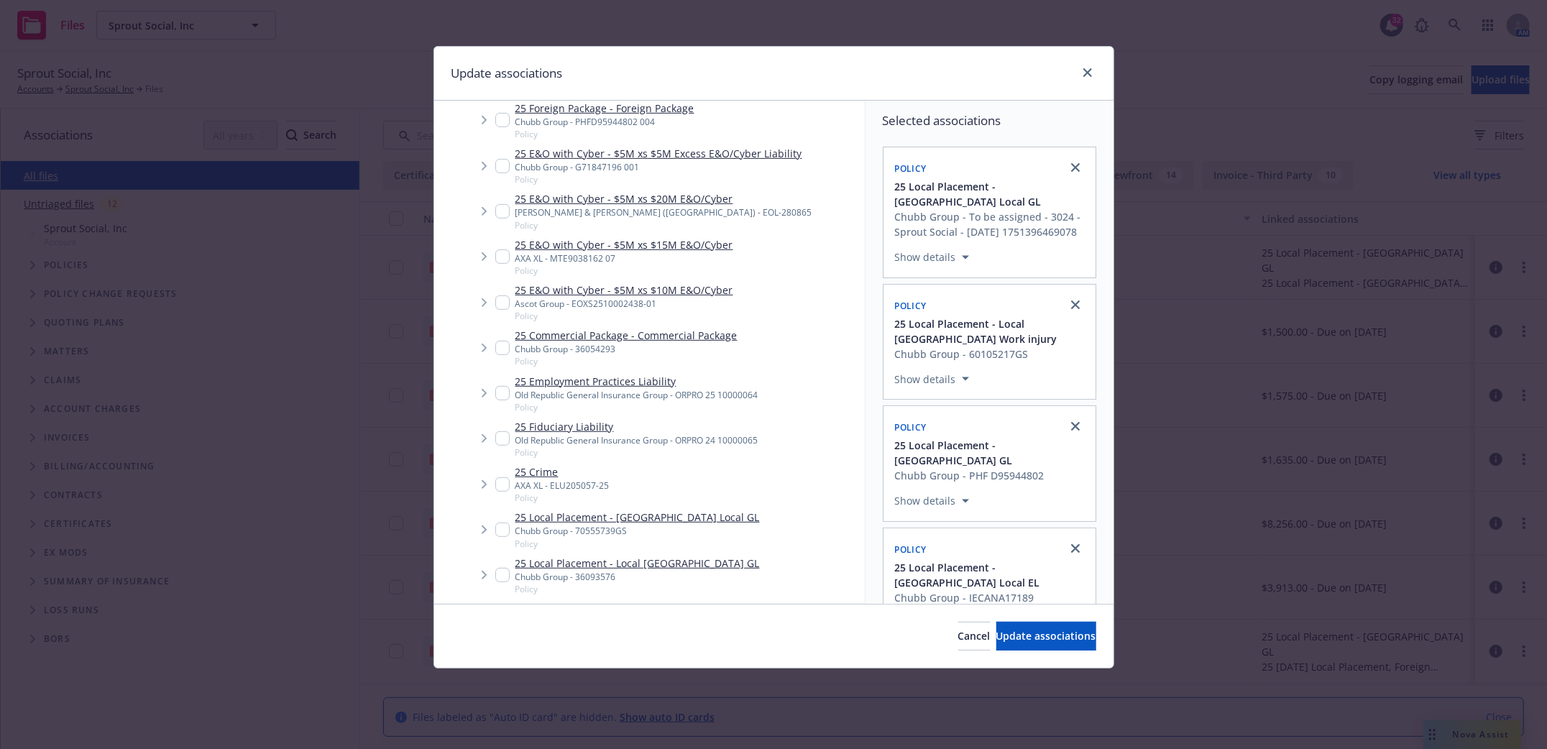
click at [498, 530] on input "Tree Example" at bounding box center [502, 529] width 14 height 14
checkbox input "true"
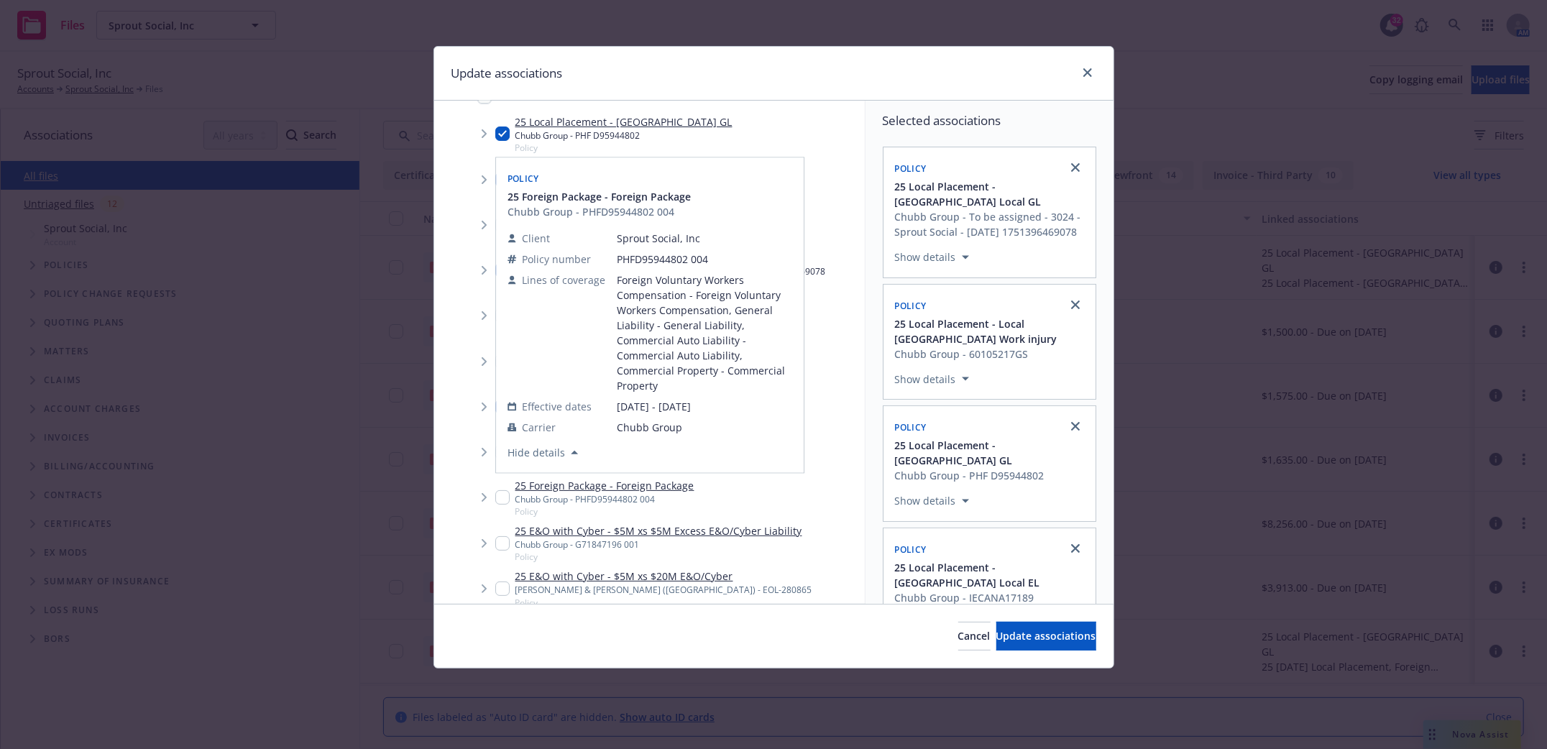
scroll to position [0, 0]
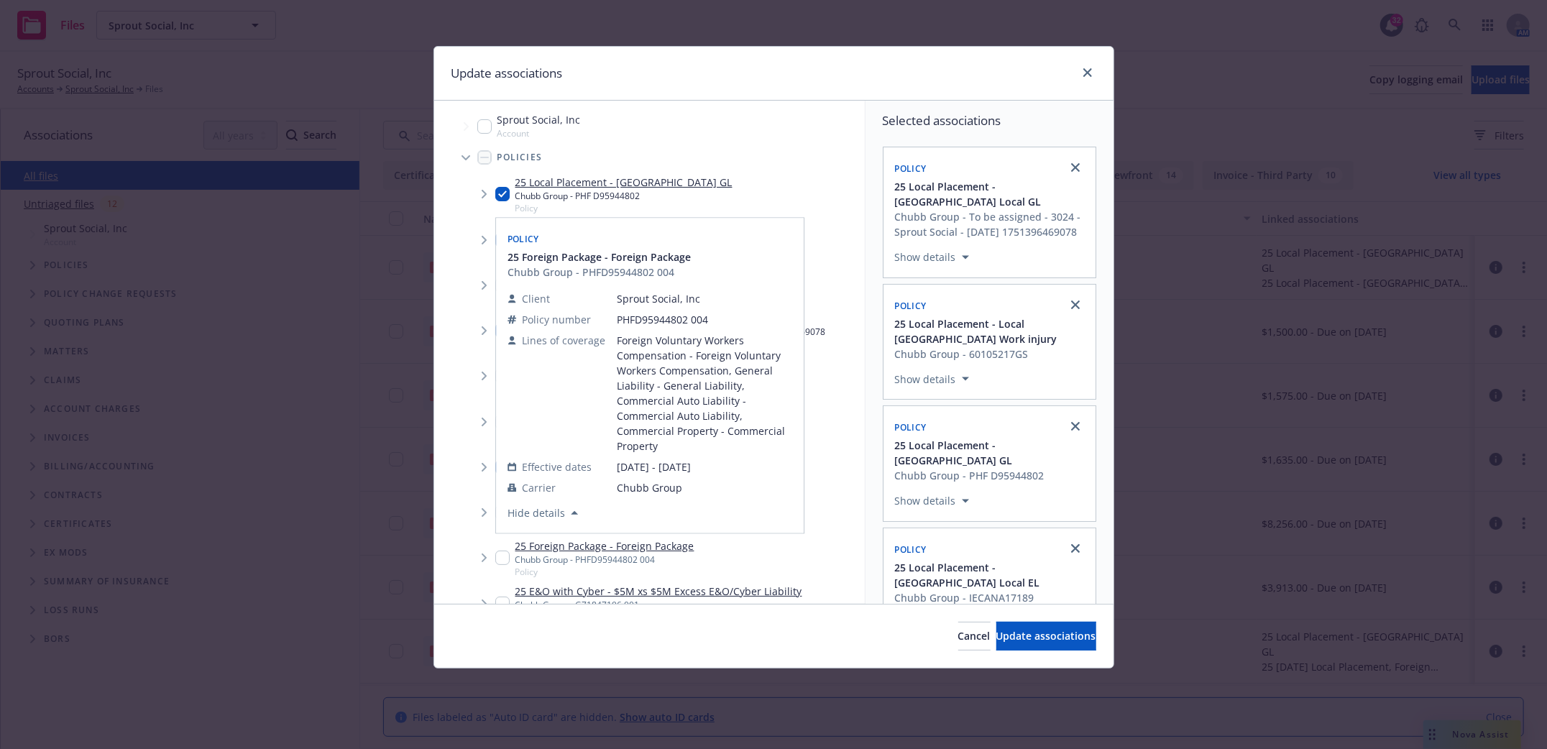
click at [801, 73] on div "Update associations" at bounding box center [773, 74] width 679 height 54
click at [844, 494] on div "25 Business Auto - Automobile Liability Chubb Group - 73628844 Policy" at bounding box center [665, 512] width 398 height 45
checkbox input "true"
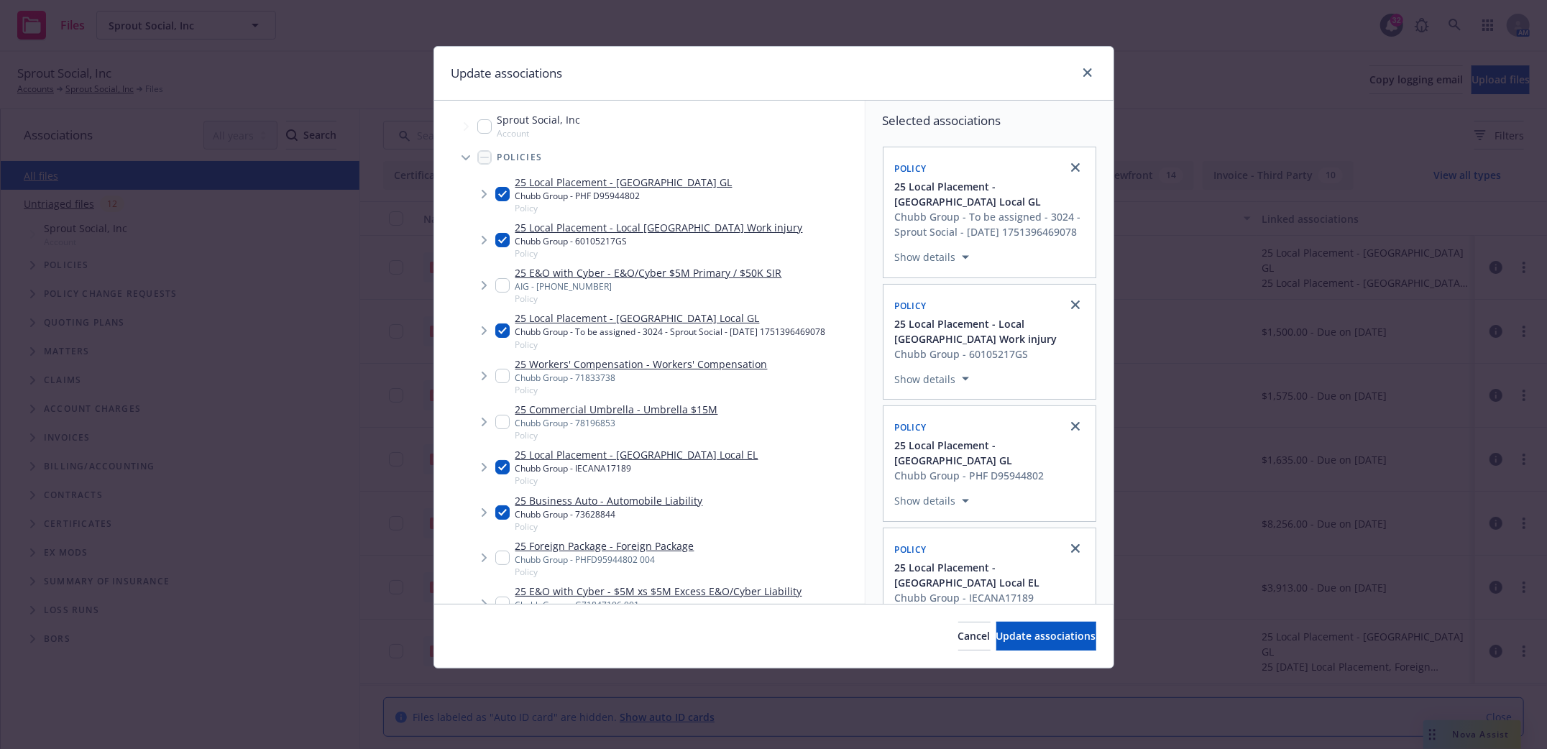
click at [755, 146] on div "Policies" at bounding box center [656, 157] width 416 height 29
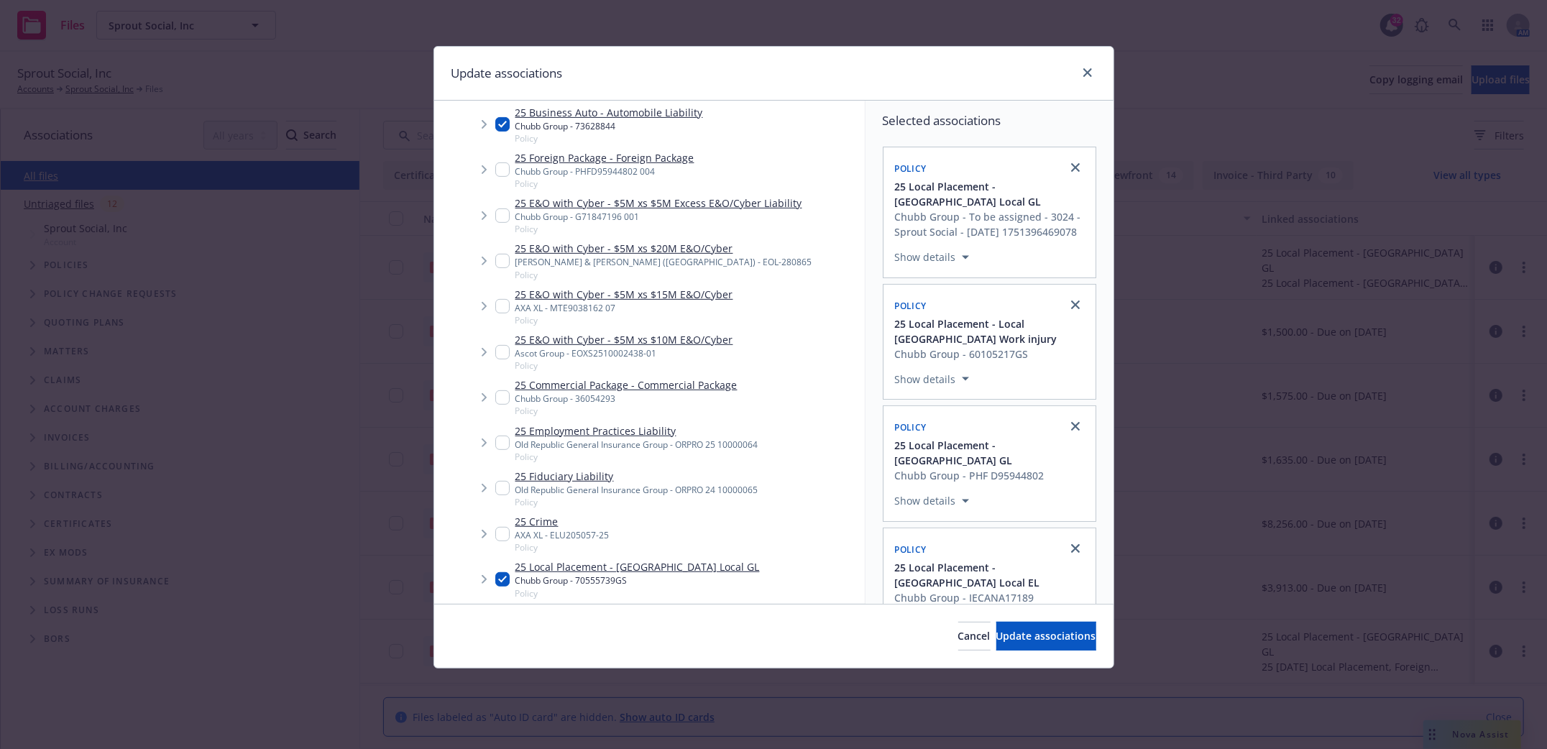
scroll to position [65, 0]
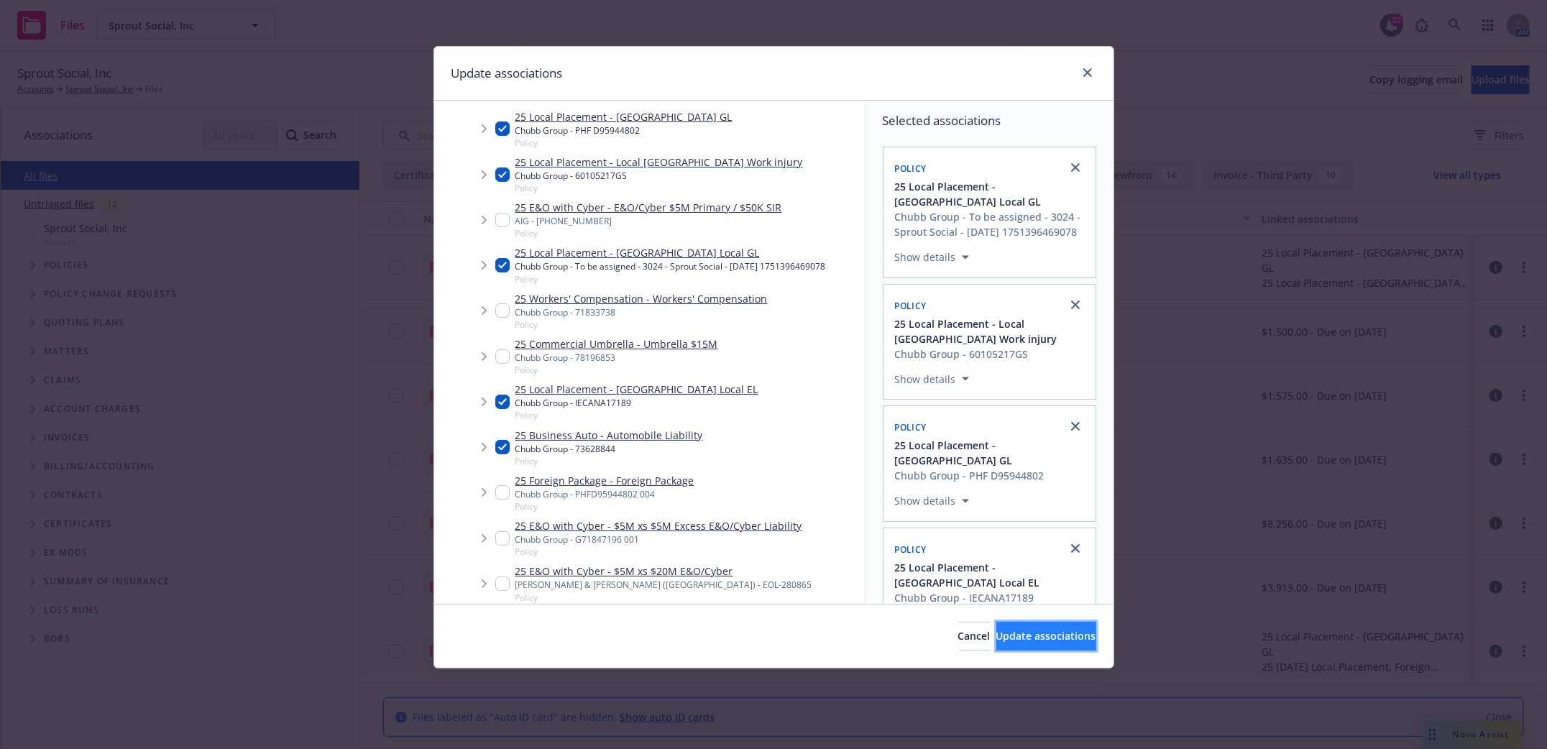
click at [1021, 639] on span "Update associations" at bounding box center [1046, 636] width 100 height 14
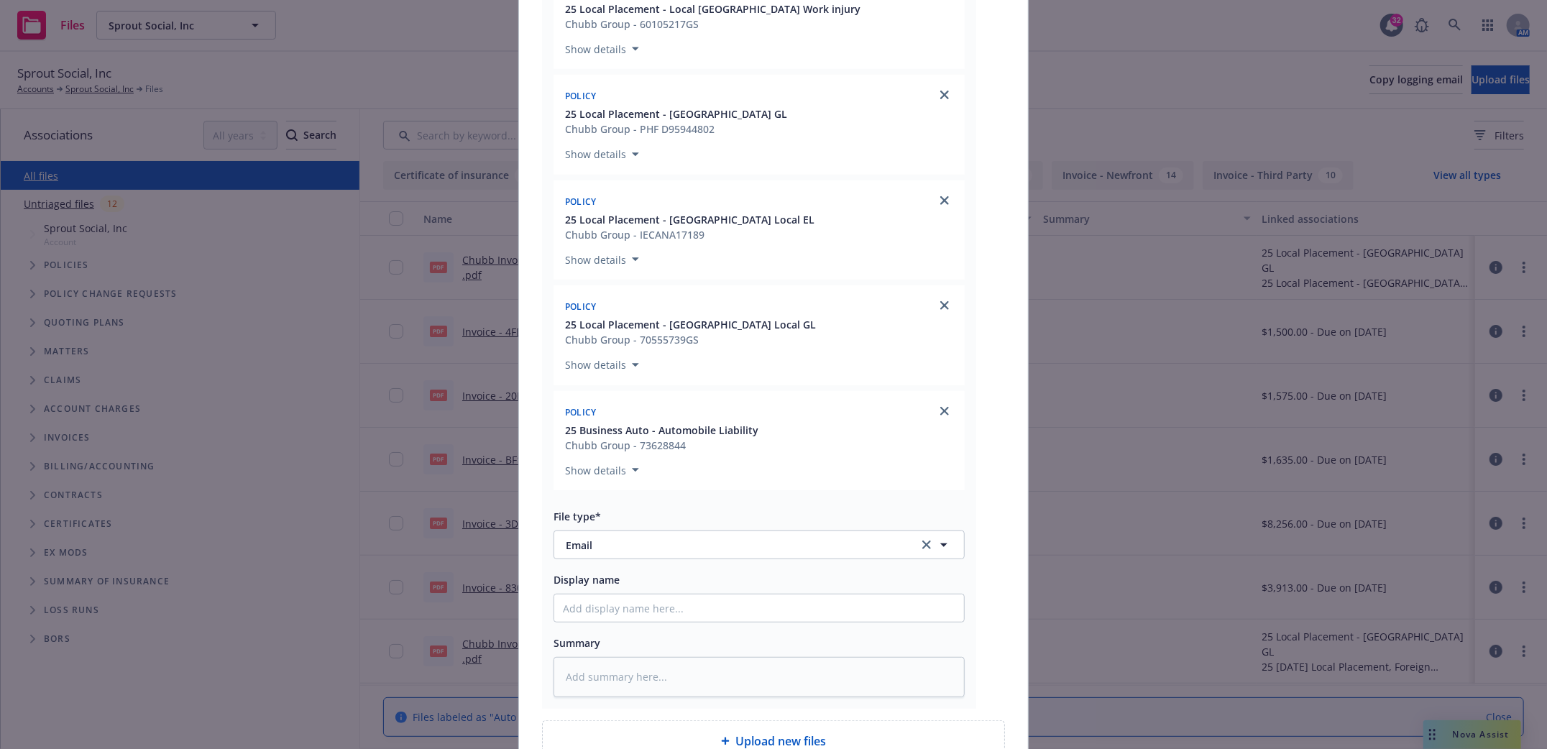
scroll to position [532, 0]
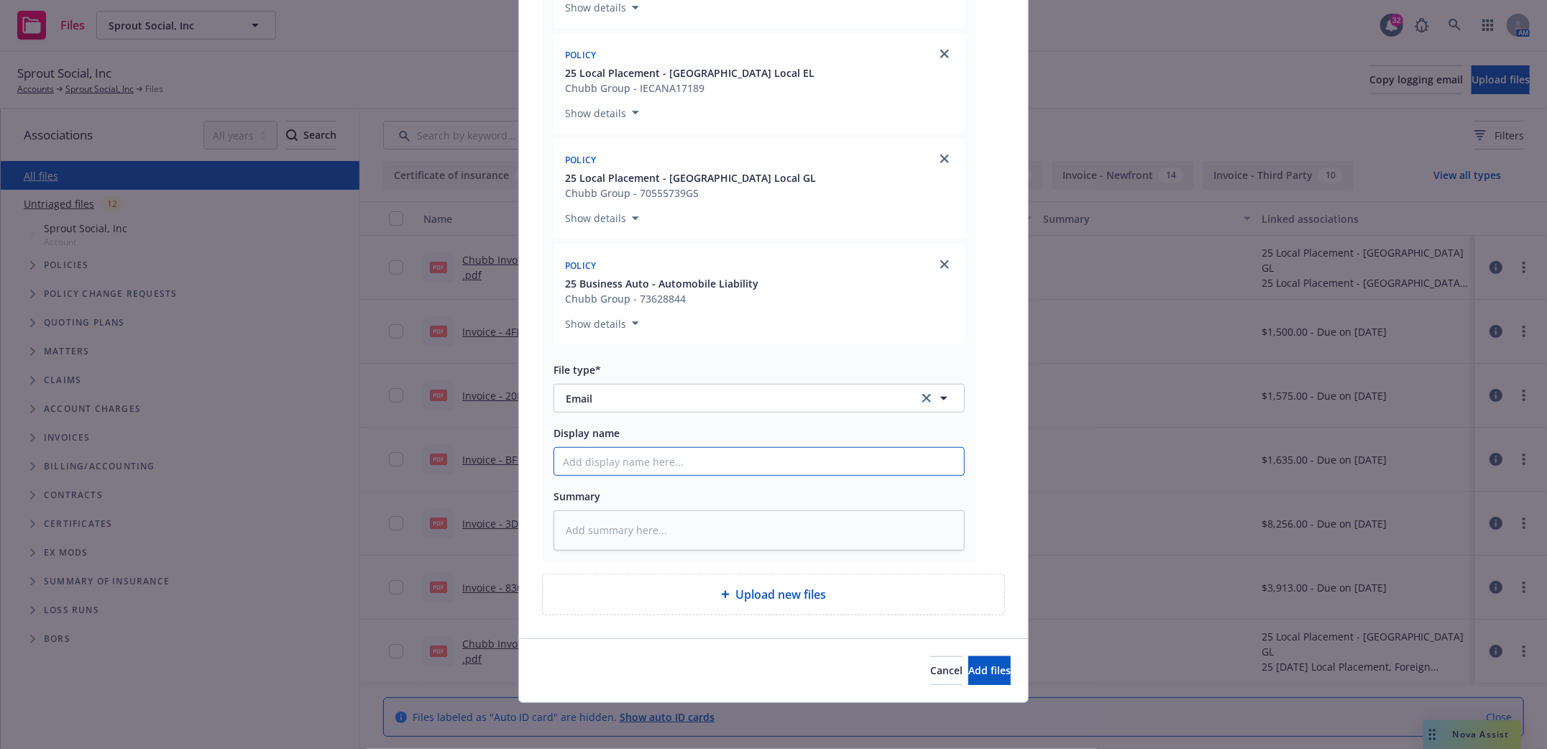
click at [605, 461] on input "Display name" at bounding box center [759, 461] width 410 height 27
type textarea "x"
type input "L"
type textarea "x"
type input "Lo"
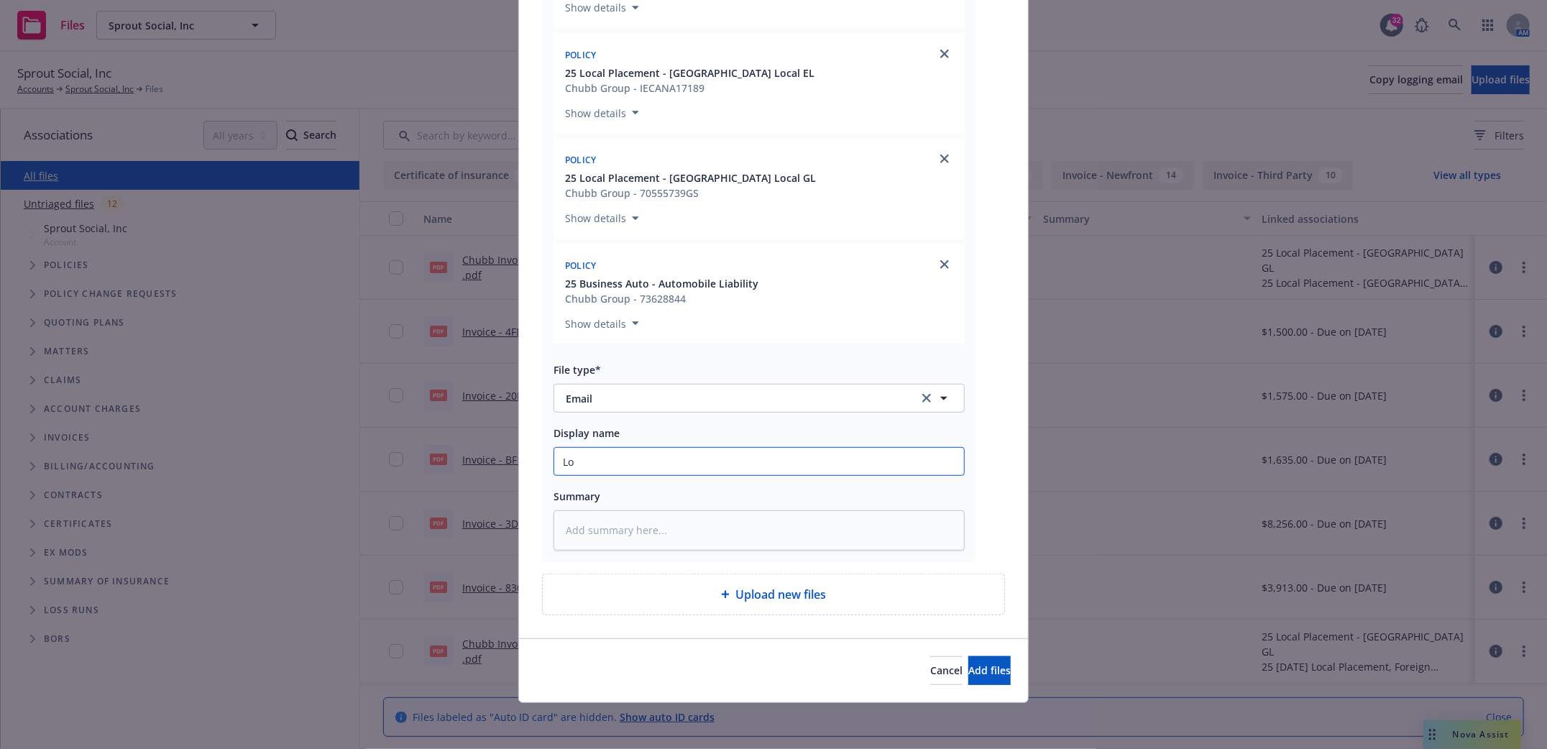
type textarea "x"
type input "Loc"
type textarea "x"
type input "Loca"
type textarea "x"
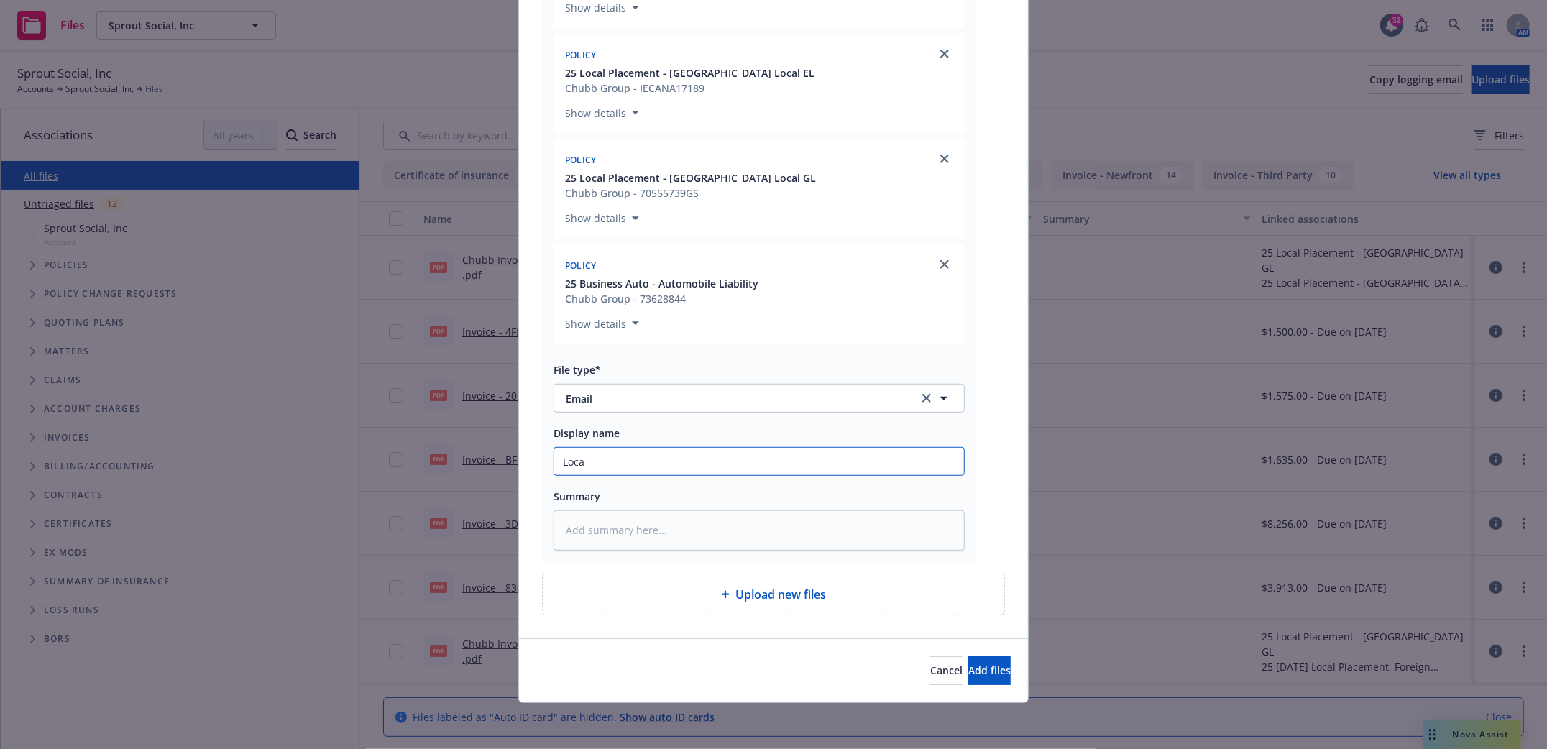
type input "Local"
type textarea "x"
type input "Local"
type textarea "x"
type input "Local I"
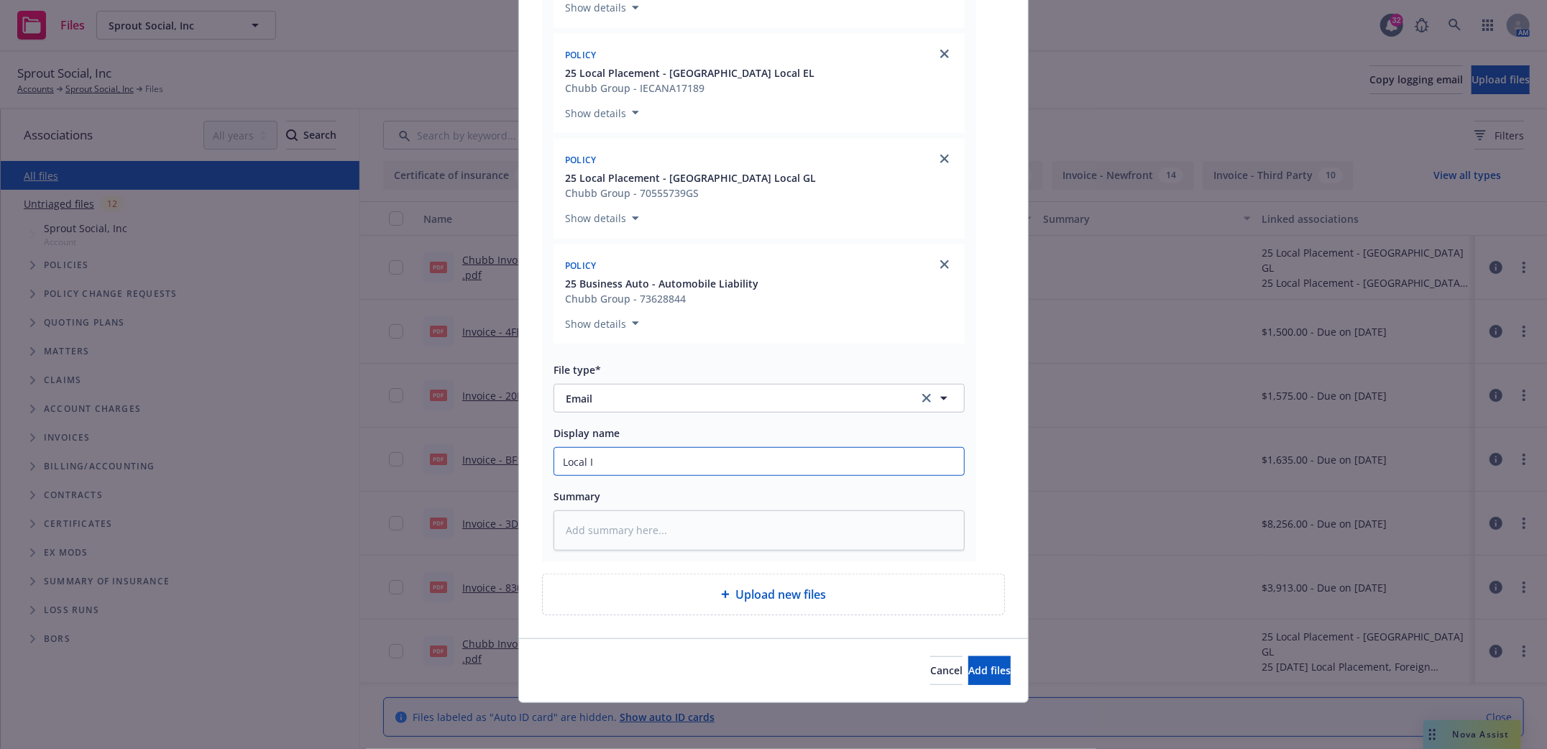
type textarea "x"
type input "Local In"
type textarea "x"
type input "Local Inv"
type textarea "x"
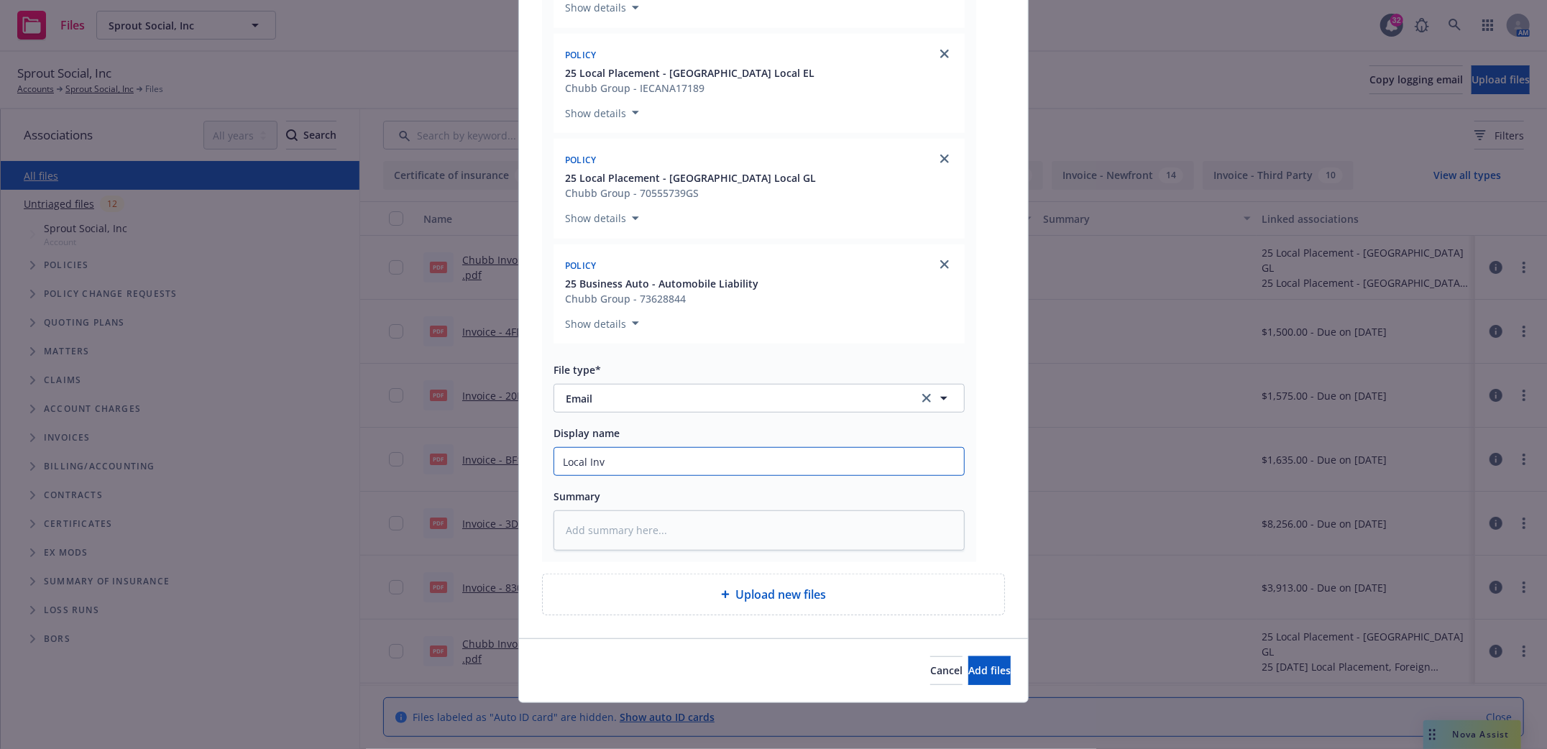
type input "Local Invo"
type textarea "x"
type input "Local Invoi"
type textarea "x"
type input "Local Invoic"
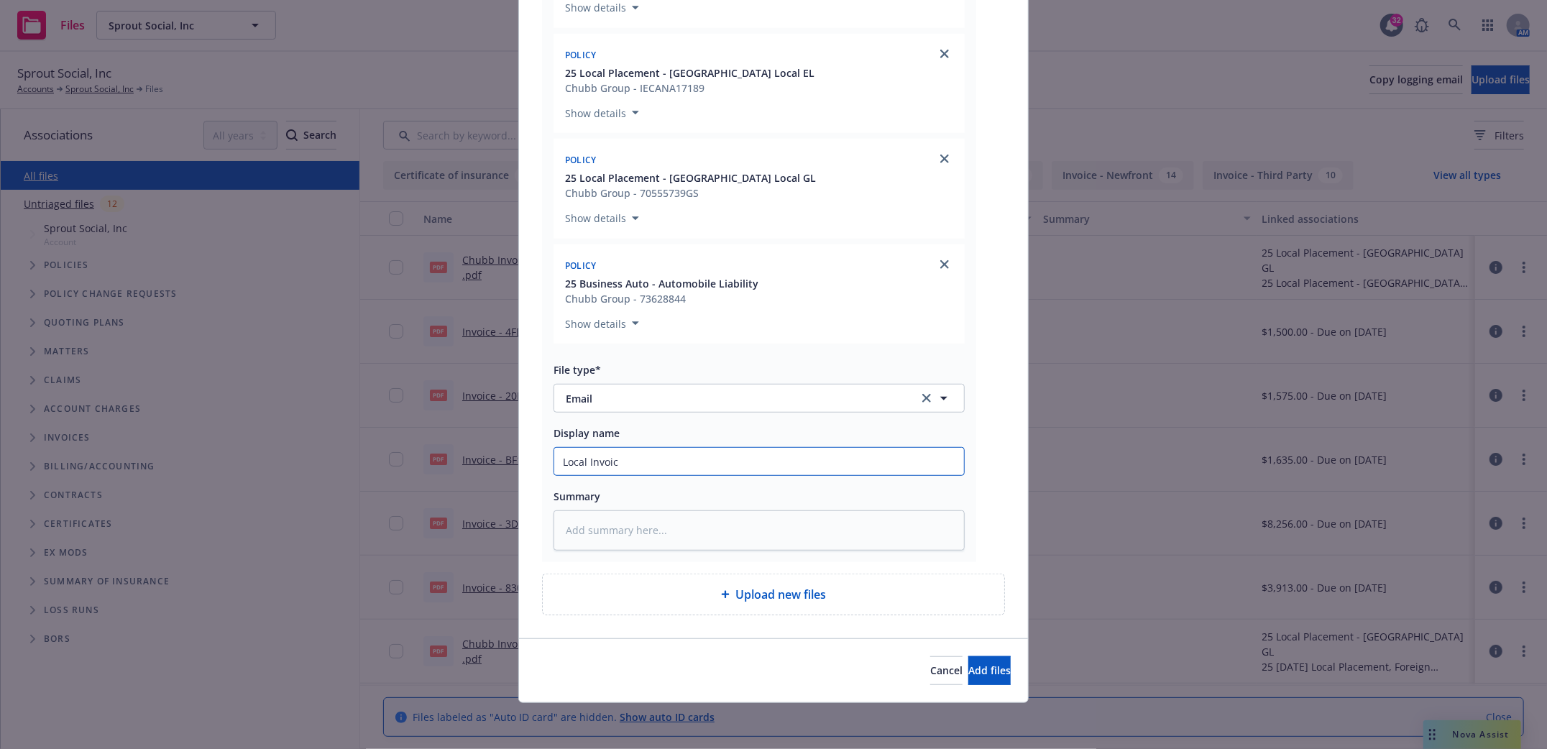
type textarea "x"
type input "Local Invoice"
type textarea "x"
type input "Local Invoices"
type textarea "x"
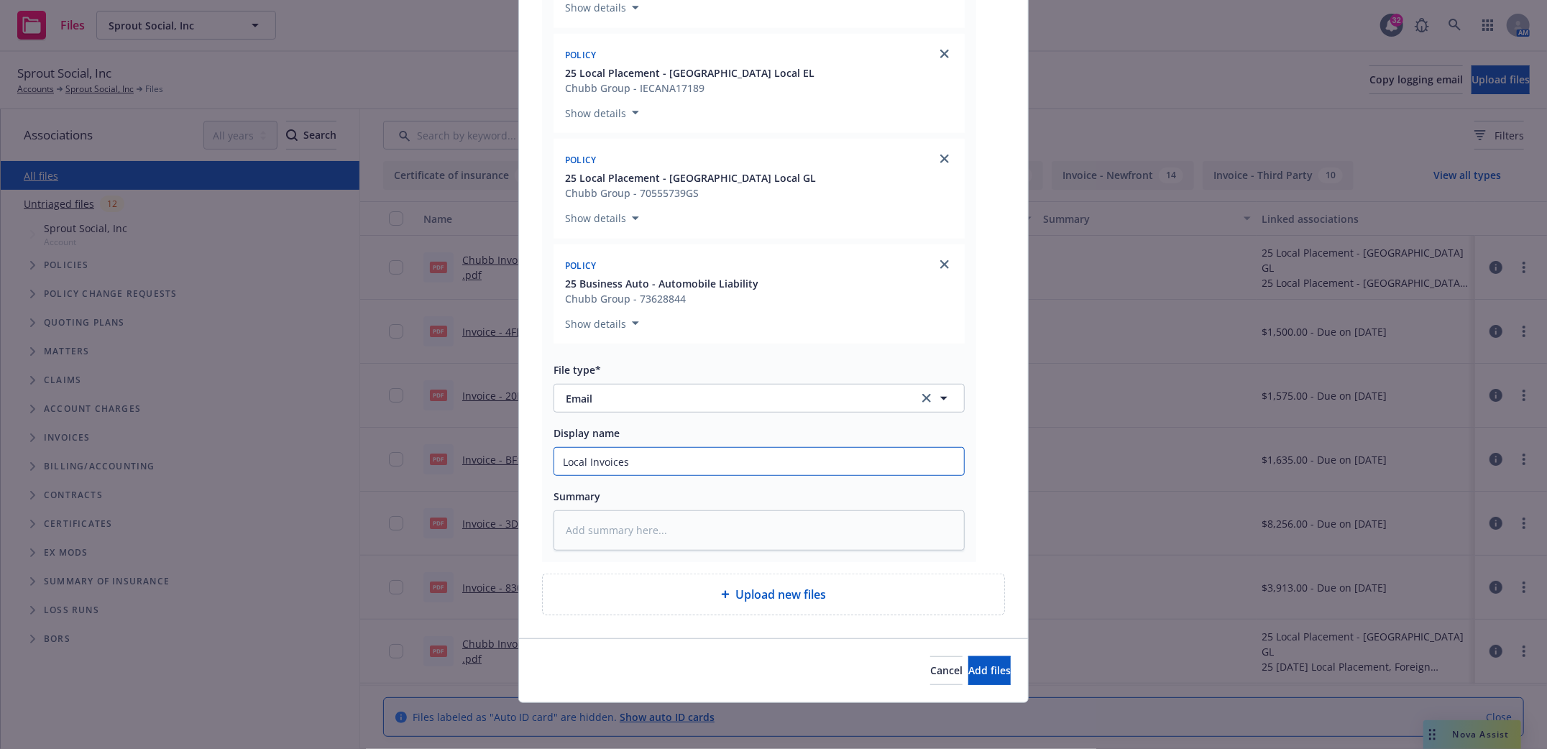
type input "Local Invoices"
type textarea "x"
type input "Local Invoices t"
type textarea "x"
type input "Local Invoices to"
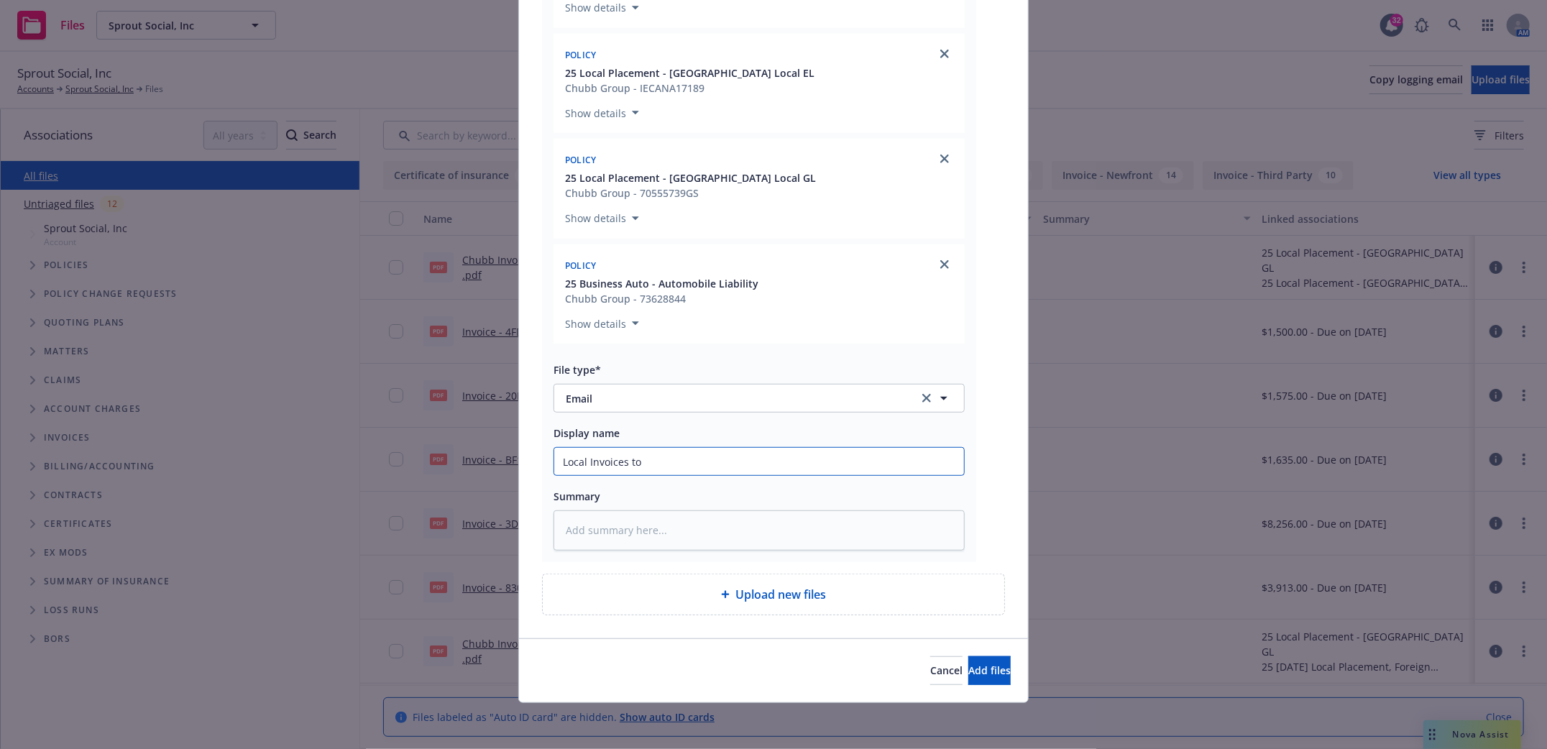
type textarea "x"
type input "Local Invoices to"
type textarea "x"
type input "Local Invoices to i"
type textarea "x"
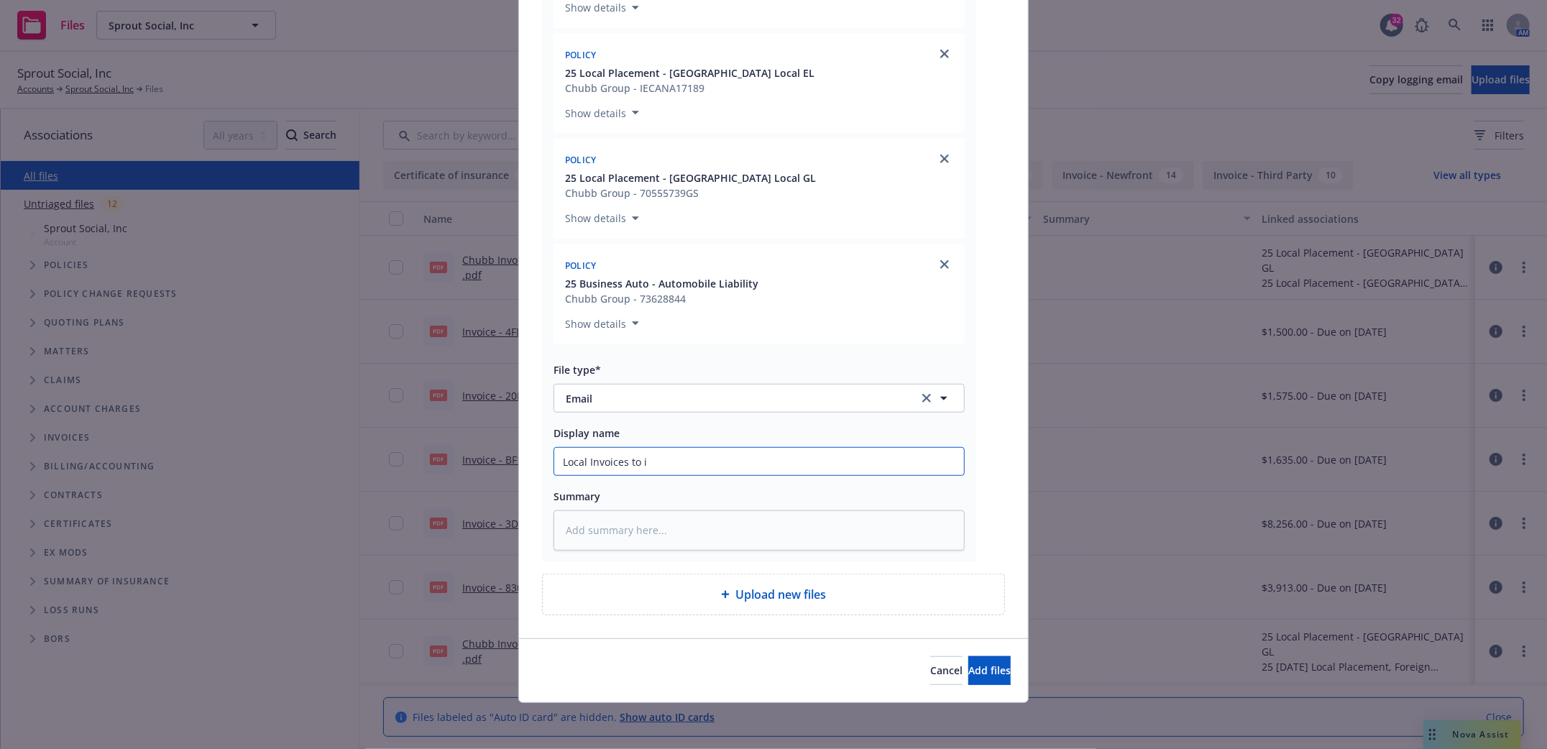
type input "Local Invoices to in"
type textarea "x"
type input "Local Invoices to ins"
type textarea "x"
type input "Local Invoices to insd"
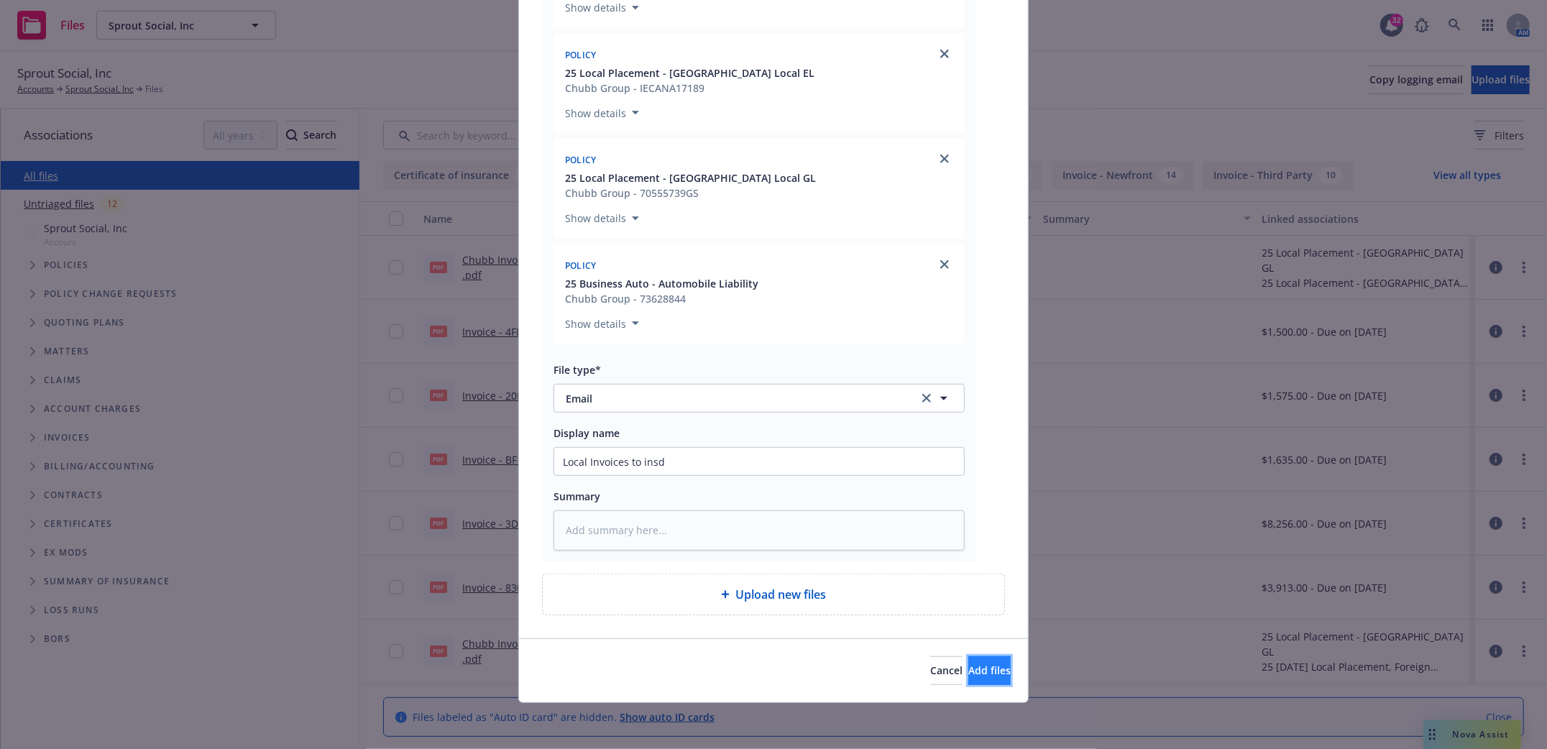
click at [986, 664] on button "Add files" at bounding box center [989, 670] width 42 height 29
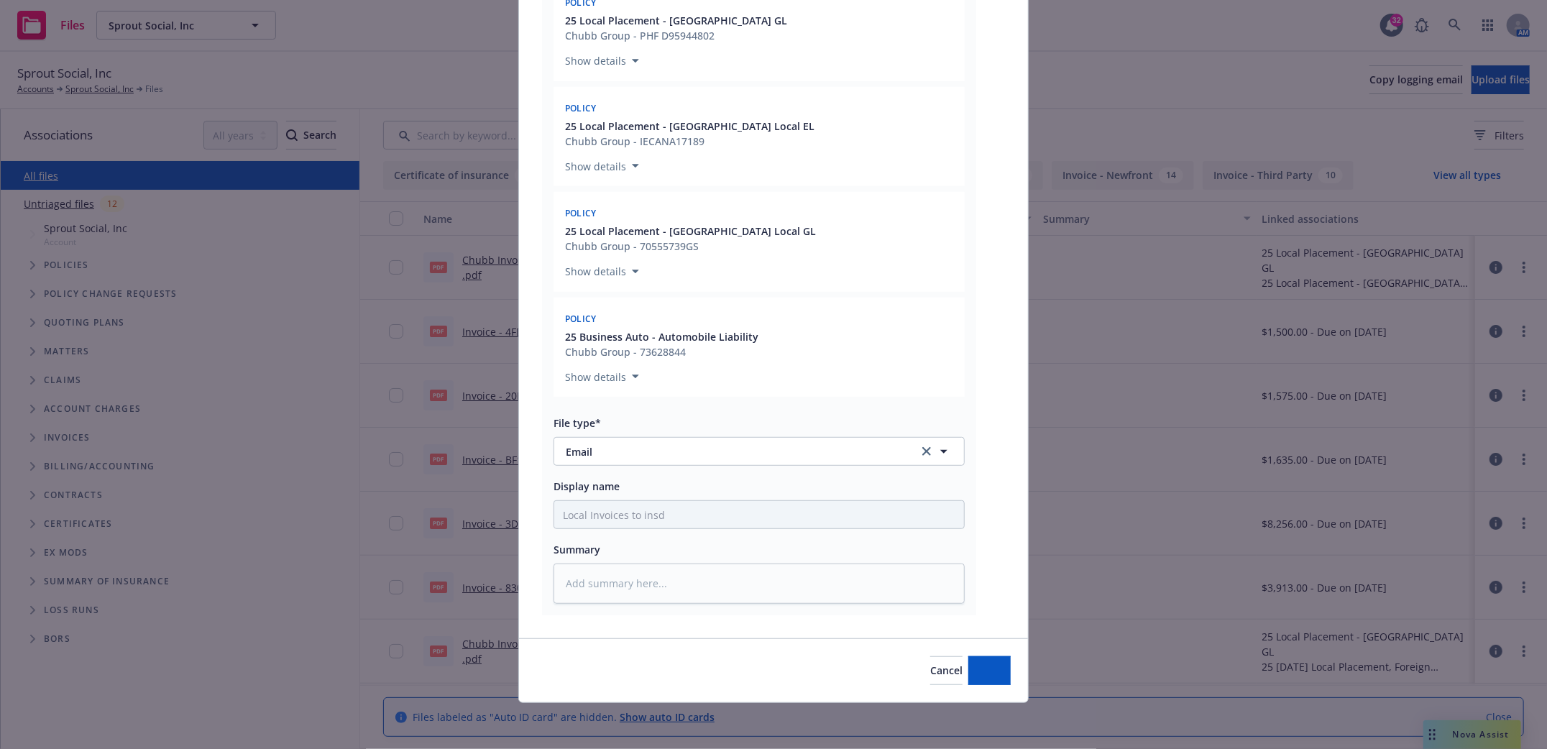
type textarea "x"
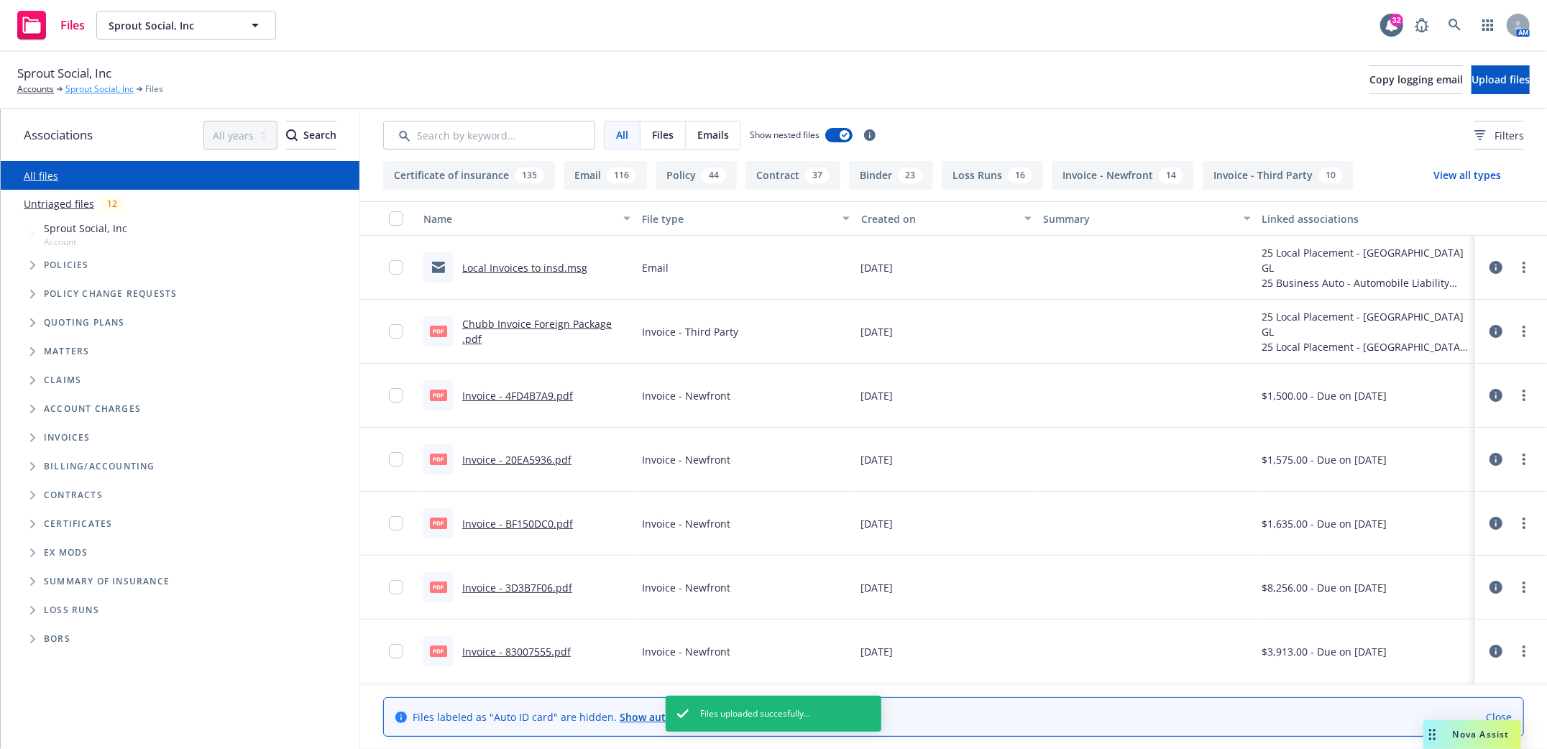
click at [75, 85] on link "Sprout Social, Inc" at bounding box center [99, 89] width 68 height 13
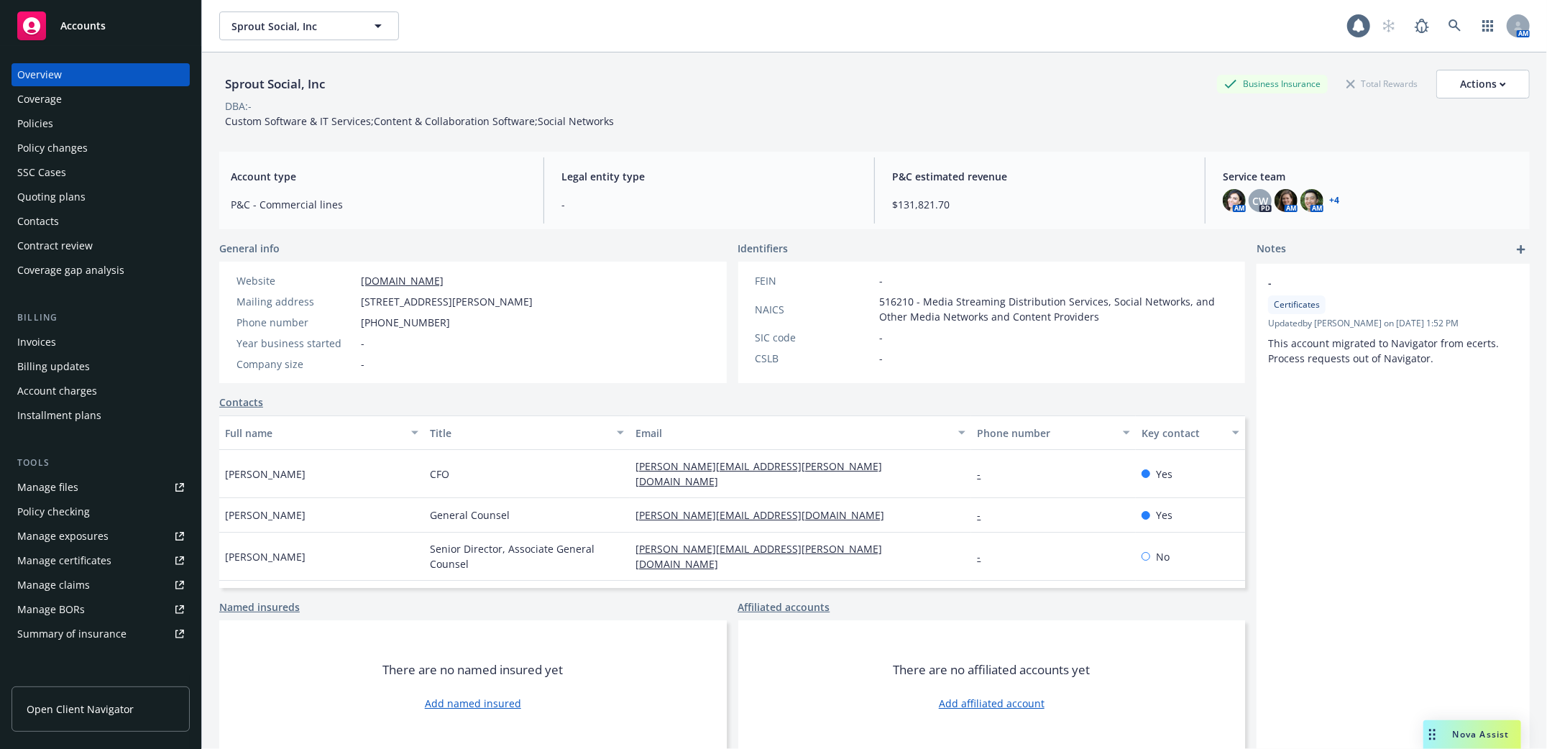
click at [28, 119] on div "Policies" at bounding box center [35, 123] width 36 height 23
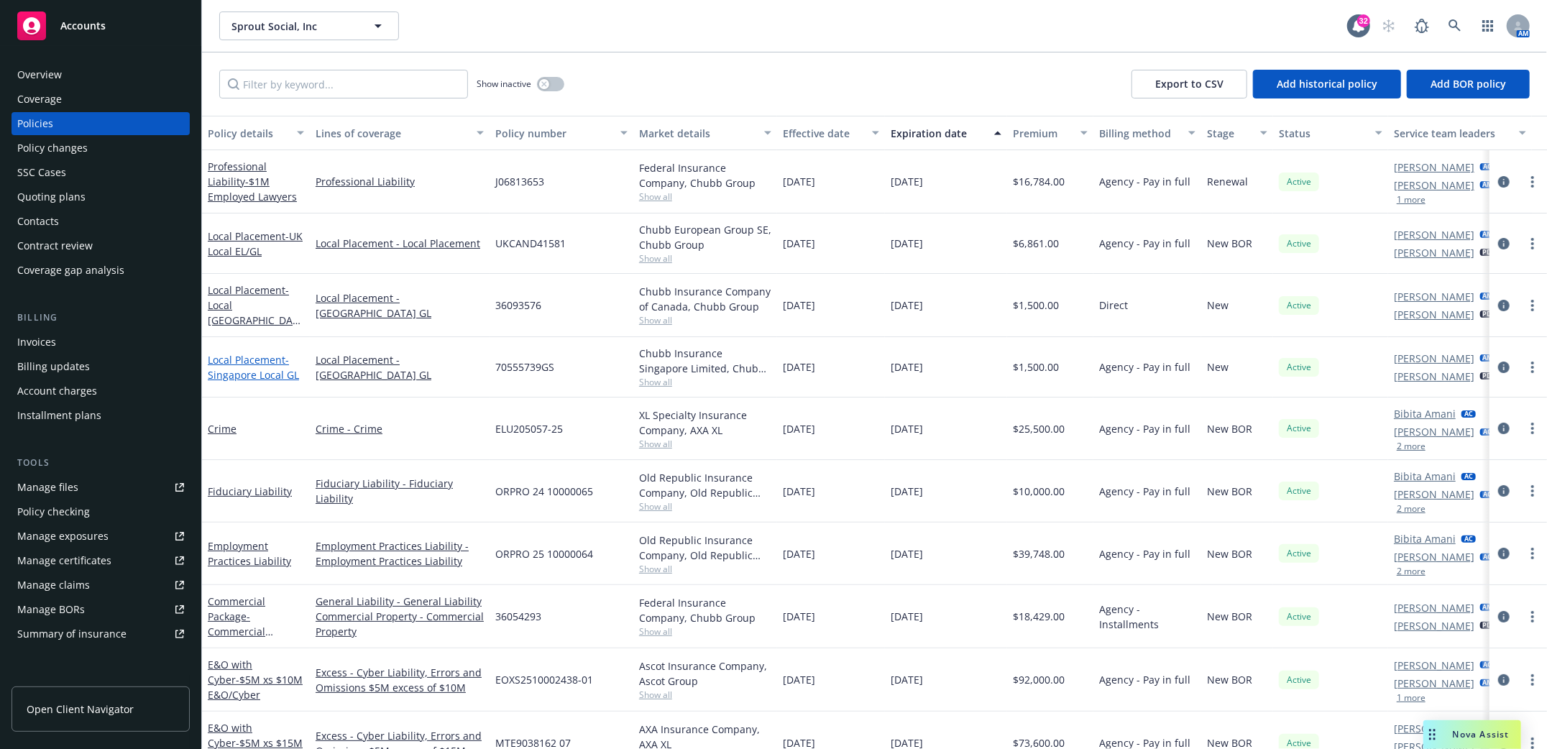
click at [257, 368] on span "- [GEOGRAPHIC_DATA] Local GL" at bounding box center [253, 367] width 91 height 29
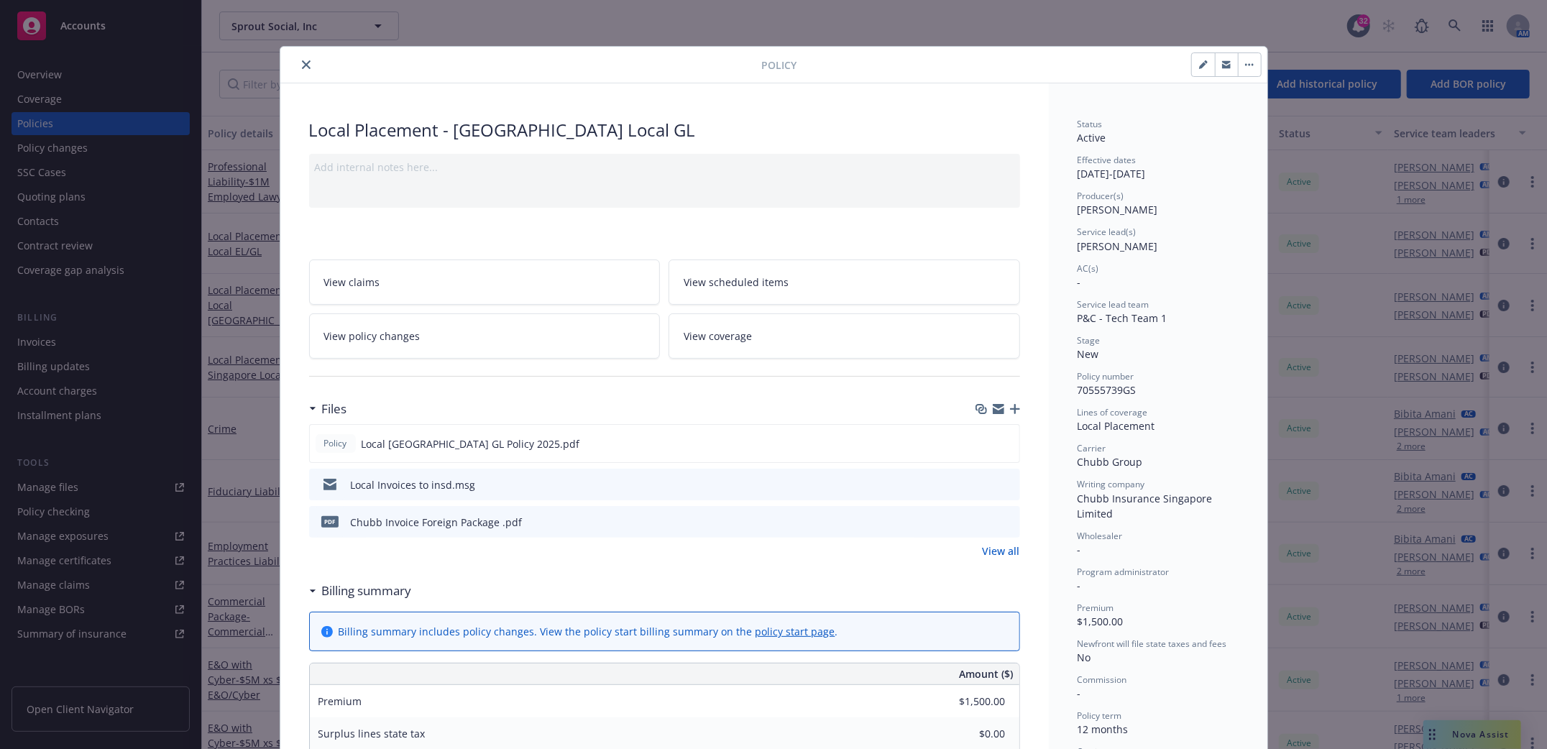
click at [302, 67] on icon "close" at bounding box center [306, 64] width 9 height 9
